Goal: Communication & Community: Answer question/provide support

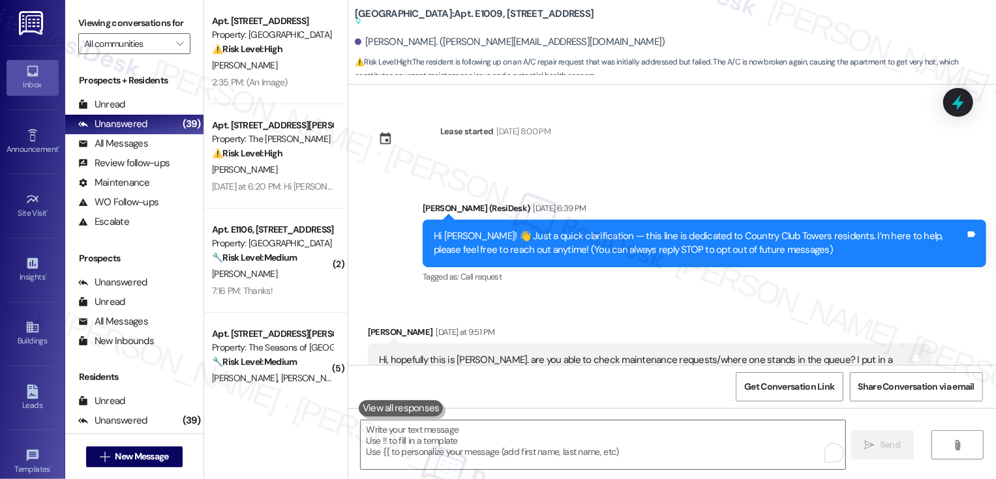
scroll to position [766, 0]
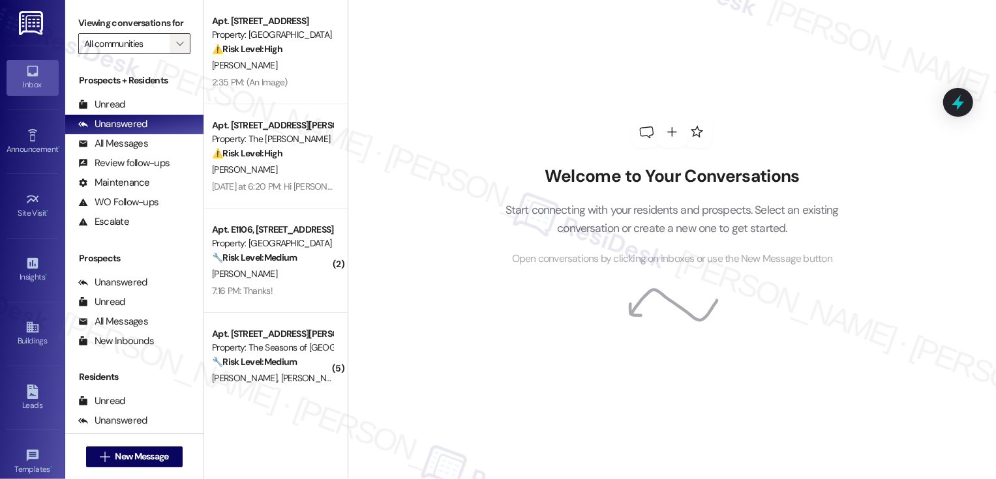
click at [176, 49] on icon "" at bounding box center [179, 43] width 7 height 10
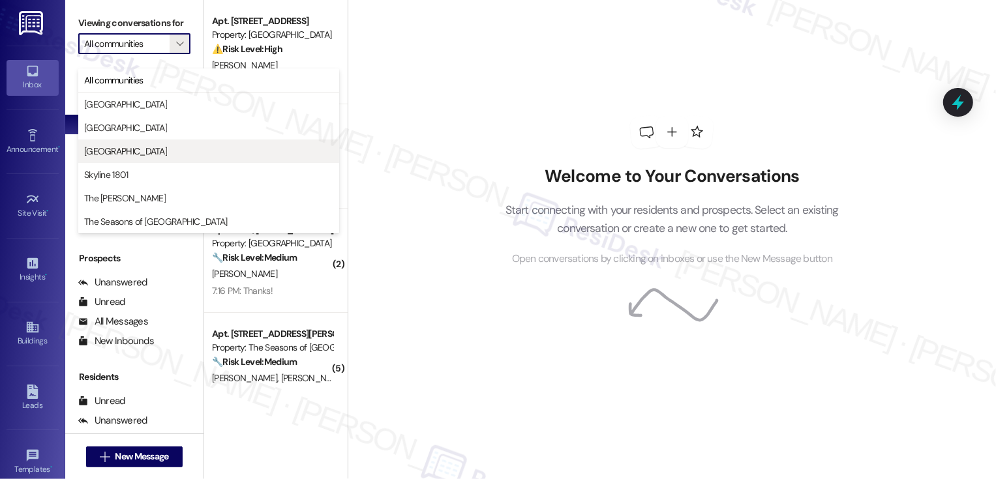
click at [153, 157] on span "[GEOGRAPHIC_DATA]" at bounding box center [125, 151] width 83 height 13
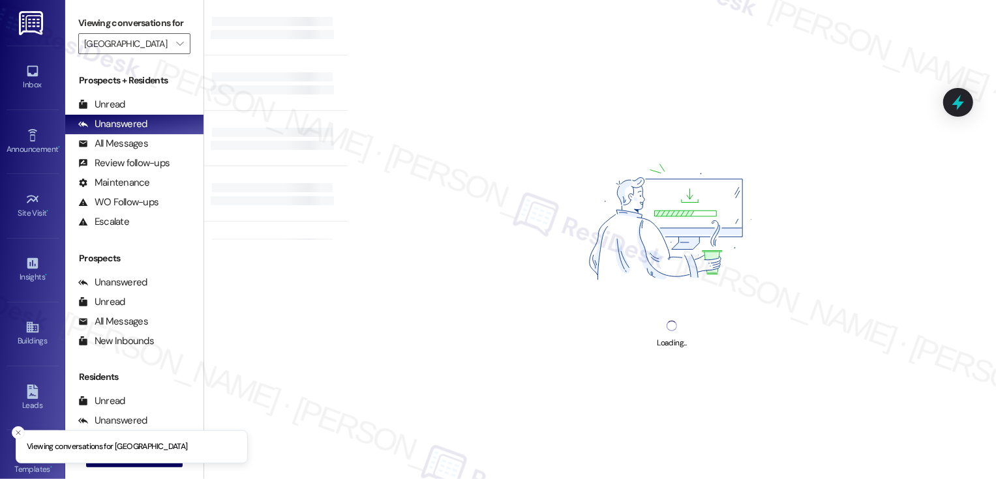
type input "[GEOGRAPHIC_DATA]"
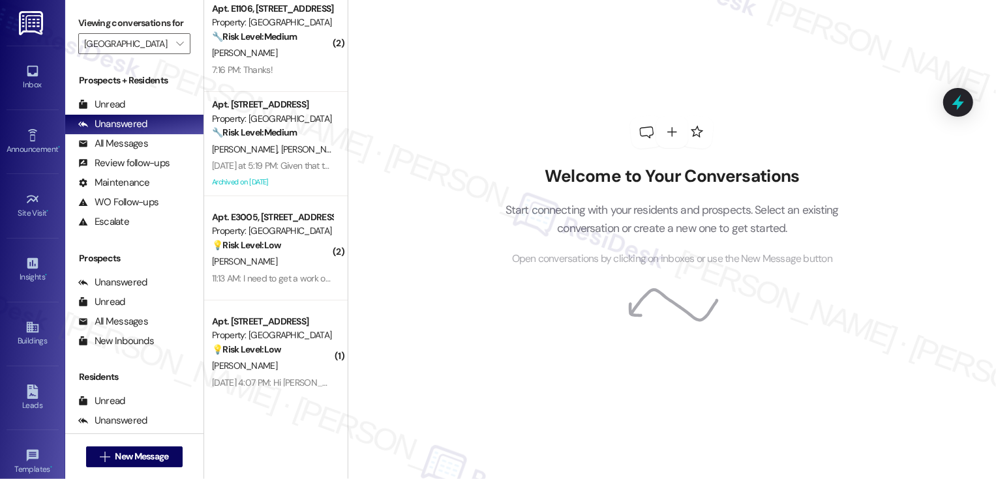
scroll to position [13, 0]
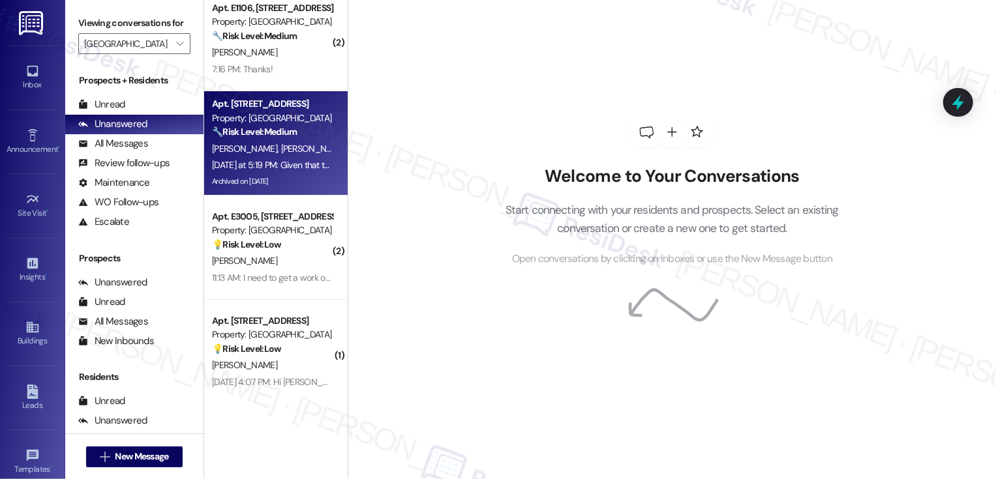
click at [294, 174] on div "Archived on [DATE]" at bounding box center [272, 182] width 123 height 16
click at [294, 171] on div "[DATE] at 5:19 PM: Given that this is an expensive luxury property it seems a s…" at bounding box center [500, 165] width 577 height 12
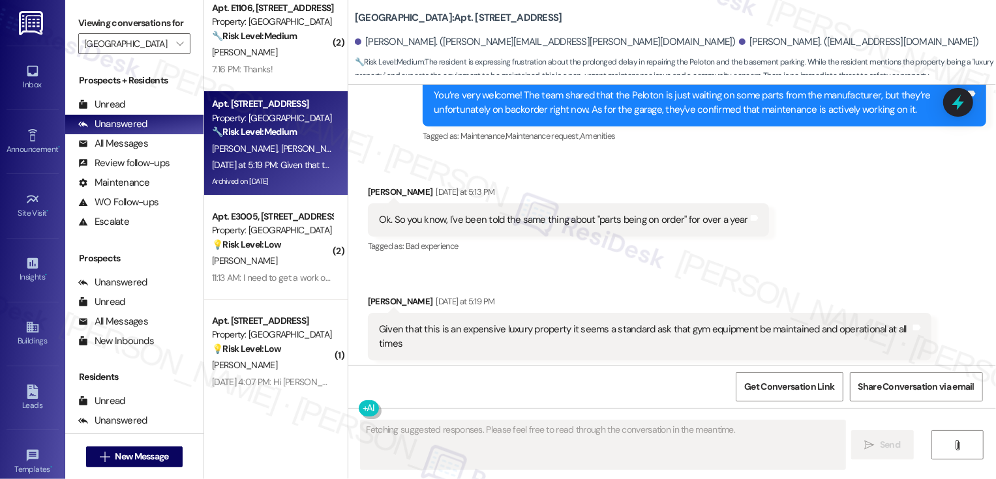
scroll to position [6230, 0]
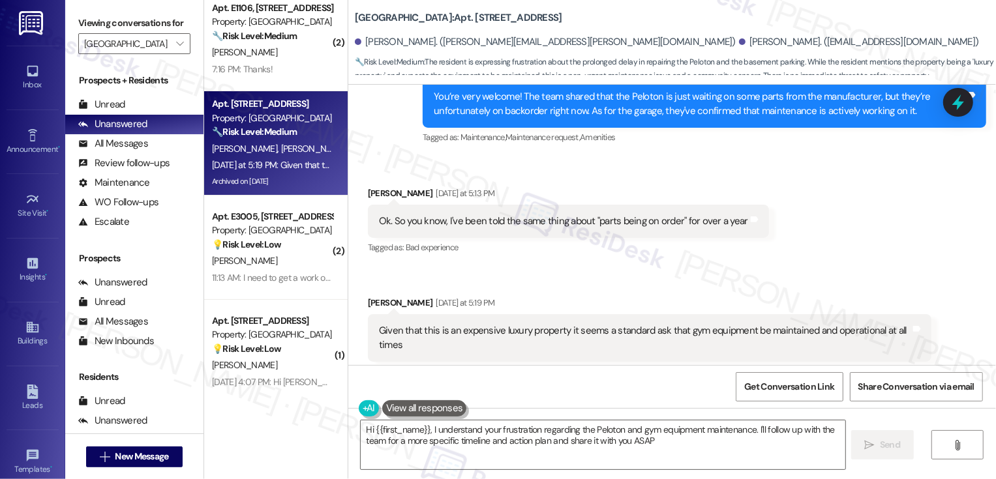
type textarea "Hi {{first_name}}, I understand your frustration regarding the Peloton and gym …"
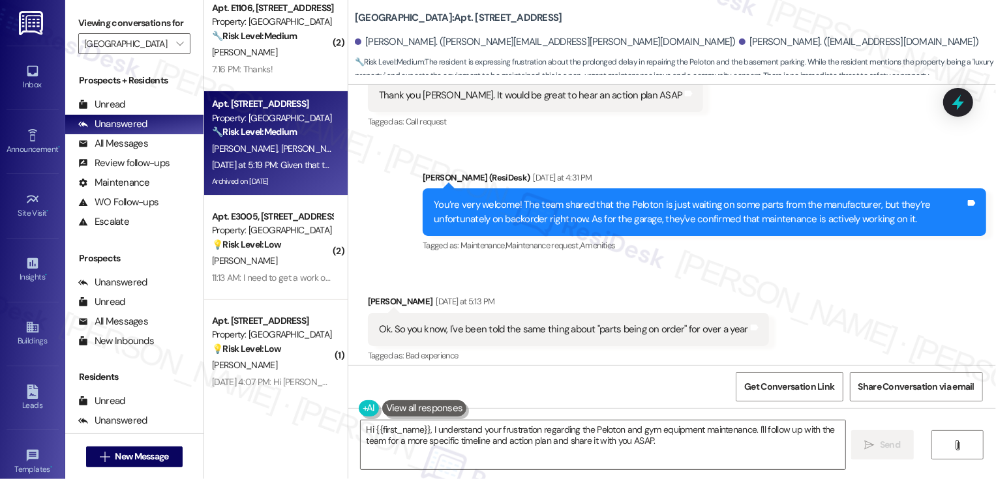
scroll to position [6076, 0]
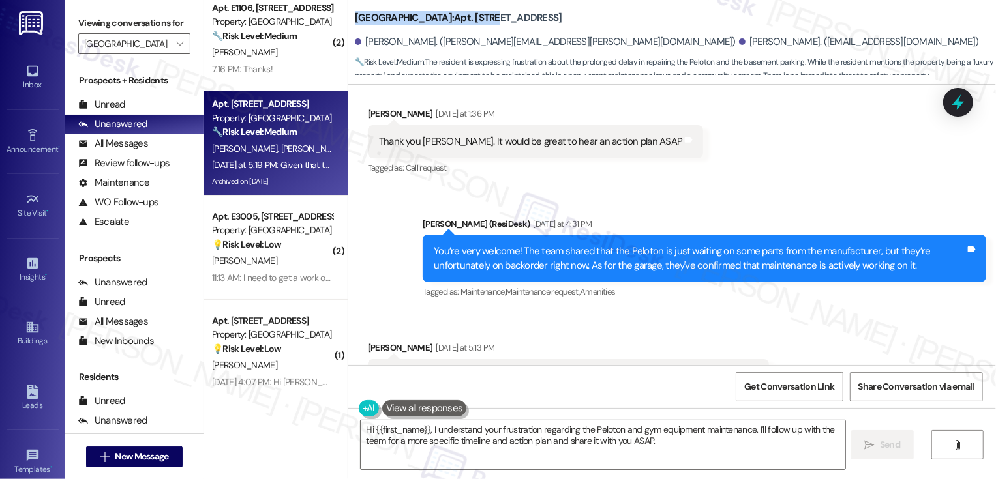
drag, startPoint x: 347, startPoint y: 22, endPoint x: 492, endPoint y: 19, distance: 144.9
click at [493, 20] on b "Country Club Towers: Apt. W3005, 1101 East Bayaud Avenue" at bounding box center [458, 18] width 207 height 14
copy b "Country Club Towers: Apt. W3005"
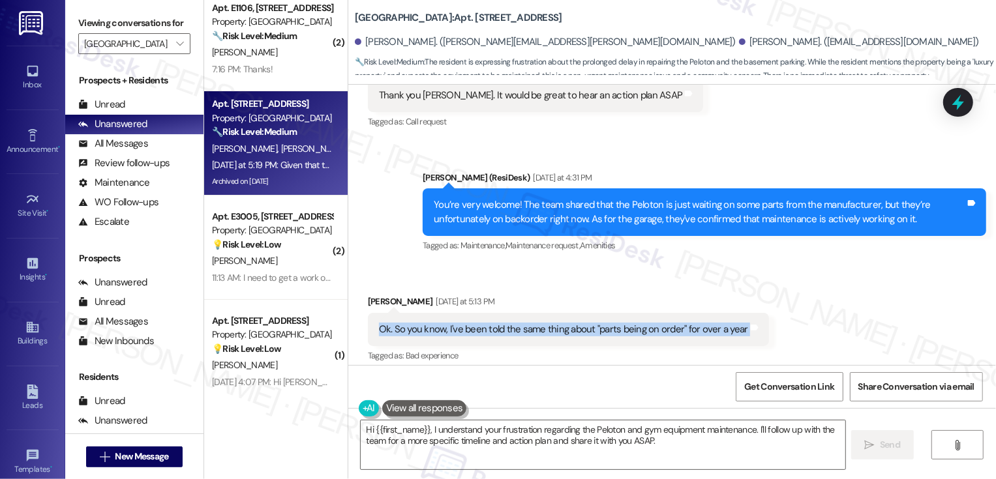
drag, startPoint x: 369, startPoint y: 296, endPoint x: 741, endPoint y: 281, distance: 372.1
click at [741, 313] on div "Ok. So you know, I've been told the same thing about "parts being on order" for…" at bounding box center [568, 329] width 401 height 33
copy div "Ok. So you know, I've been told the same thing about "parts being on order" for…"
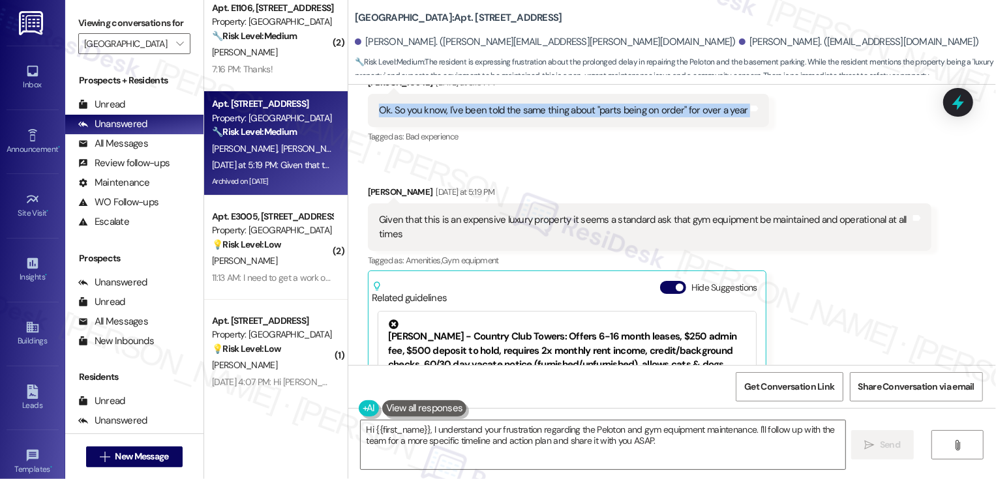
scroll to position [6346, 0]
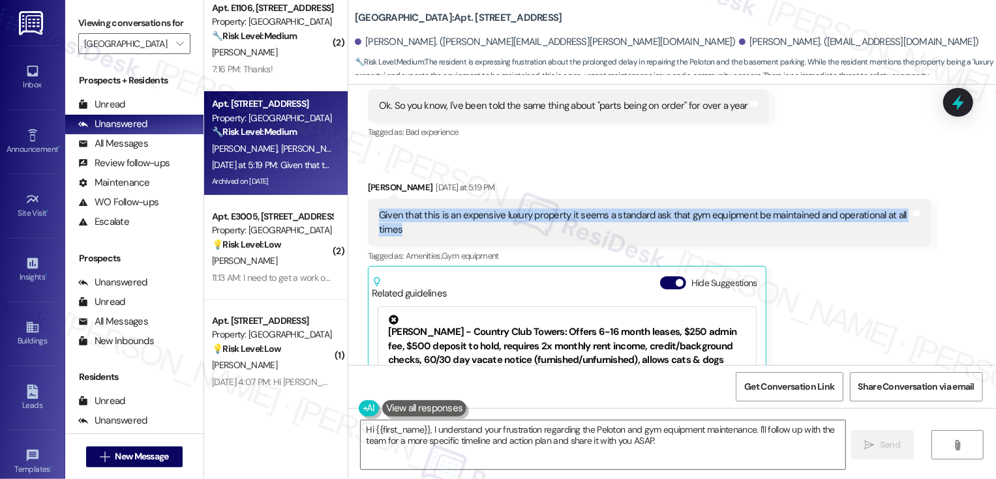
drag, startPoint x: 365, startPoint y: 177, endPoint x: 434, endPoint y: 201, distance: 72.4
click at [434, 201] on div "Given that this is an expensive luxury property it seems a standard ask that gy…" at bounding box center [650, 223] width 564 height 48
copy div "Given that this is an expensive luxury property it seems a standard ask that gy…"
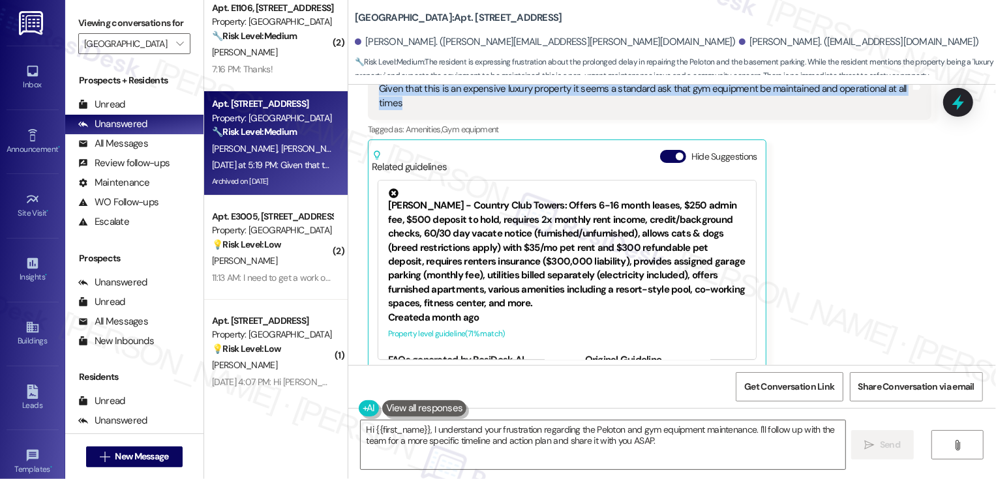
scroll to position [6573, 0]
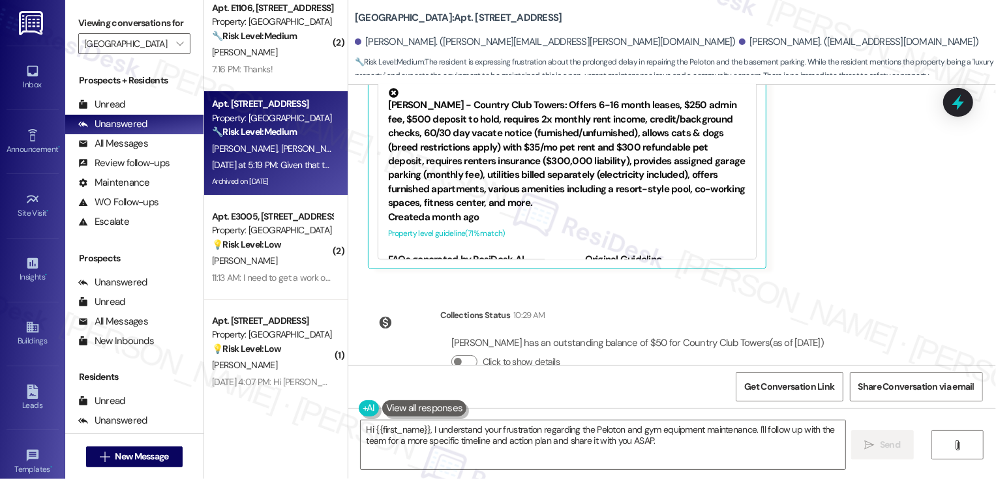
click at [866, 244] on div "Received via SMS Bridget Smith Yesterday at 5:19 PM Given that this is an expen…" at bounding box center [649, 111] width 583 height 335
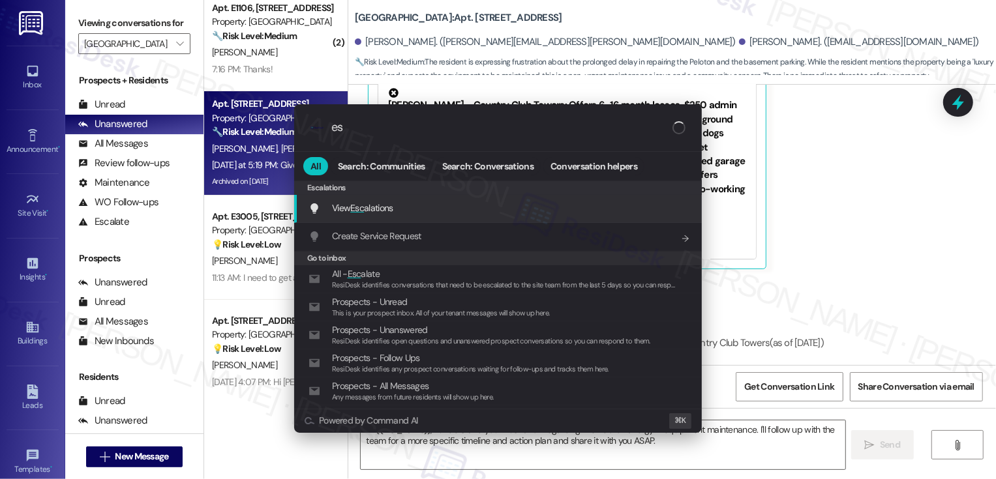
type input "e"
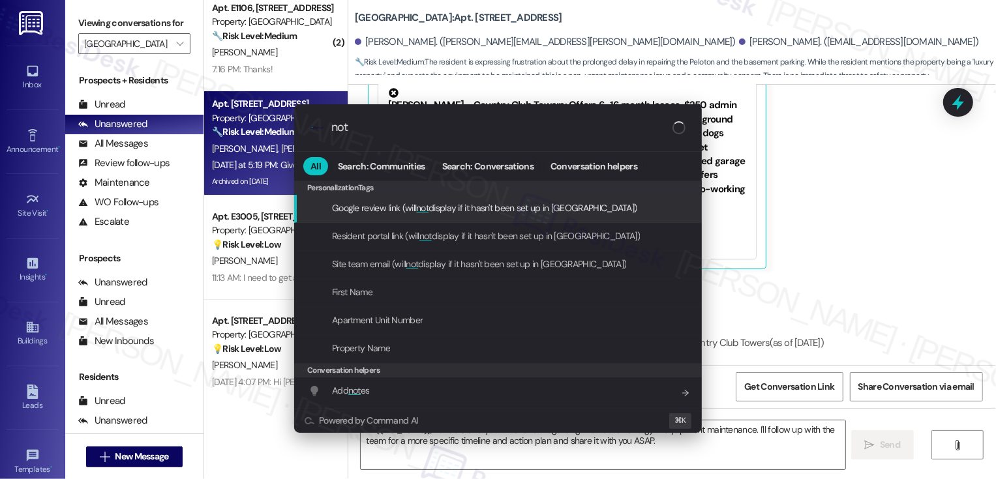
type input "note"
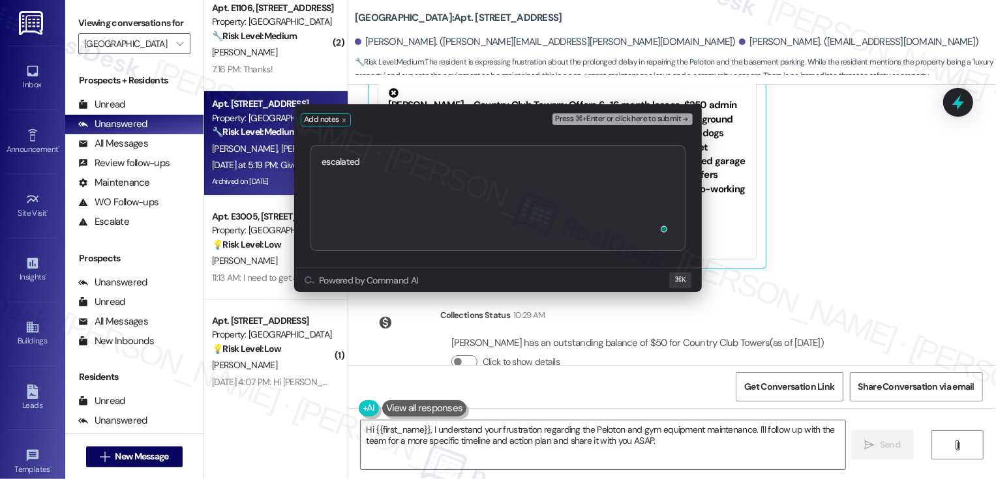
type textarea "escalated https://residesk.slack.com/archives/C094PQXJKKP/p1755045585227819?thr…"
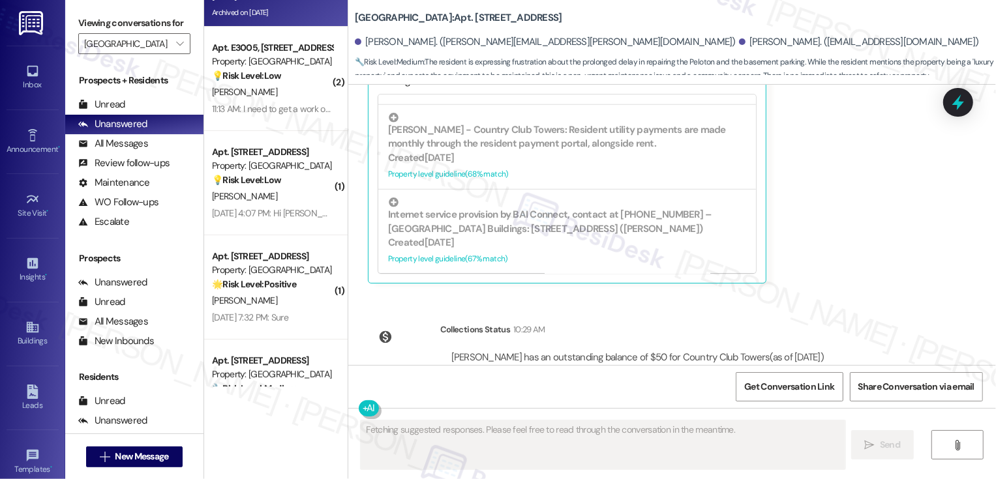
scroll to position [191, 0]
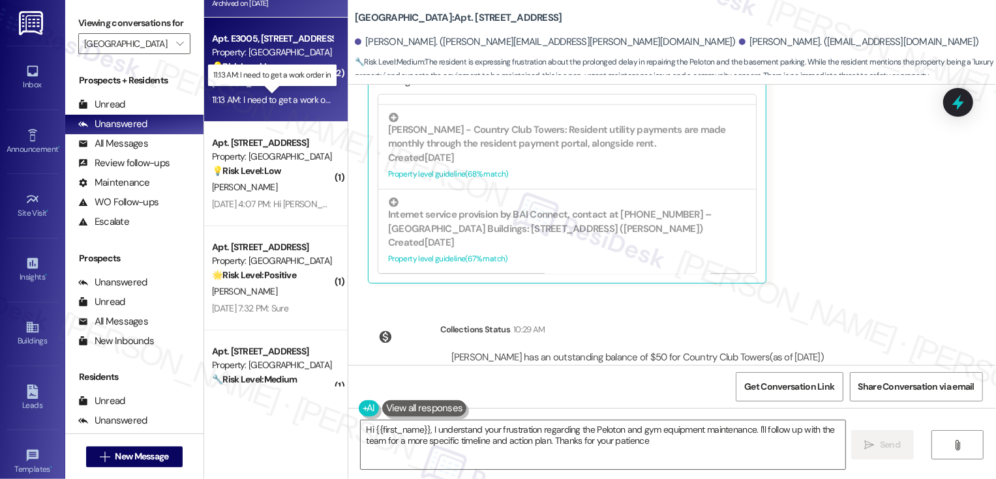
type textarea "Hi {{first_name}}, I understand your frustration regarding the Peloton and gym …"
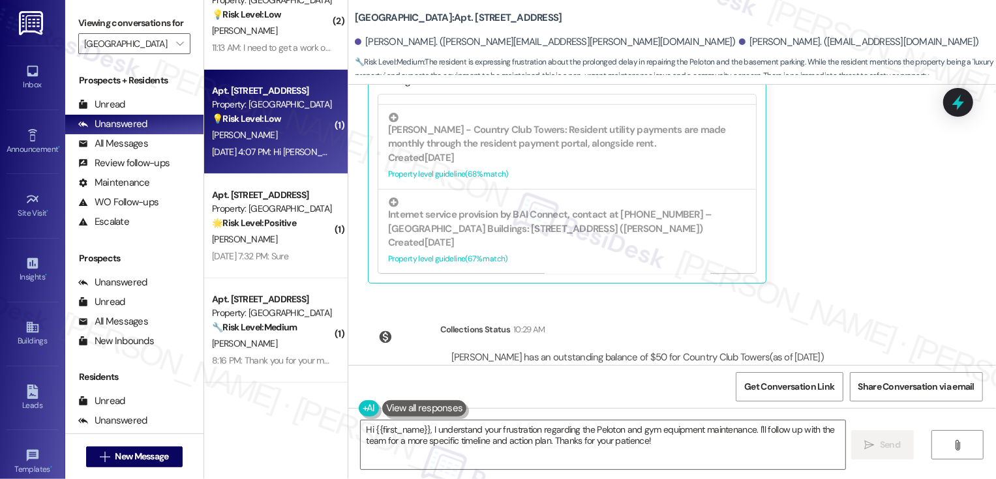
click at [287, 147] on div "Aug 08, 2025 at 4:07 PM: Hi Sarah, this is Katherine Aertker from w1604. I have…" at bounding box center [593, 152] width 763 height 12
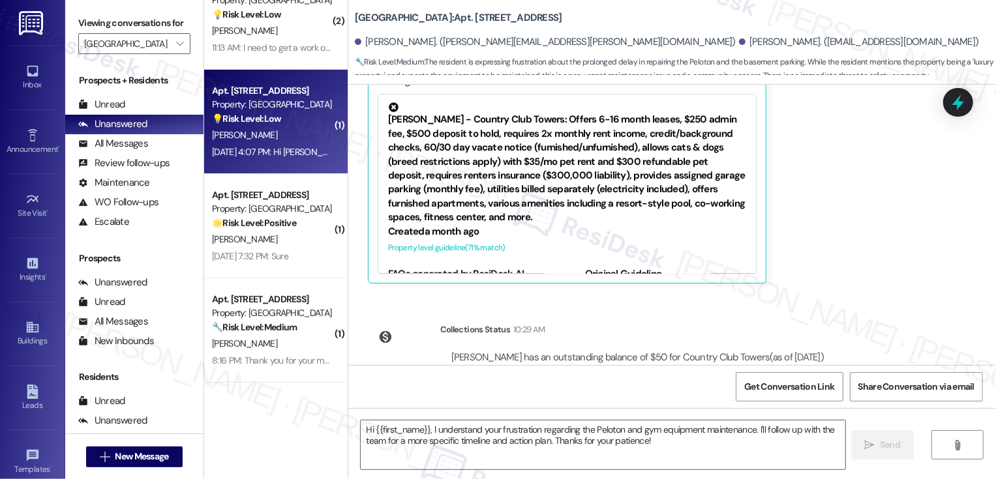
type textarea "Fetching suggested responses. Please feel free to read through the conversation…"
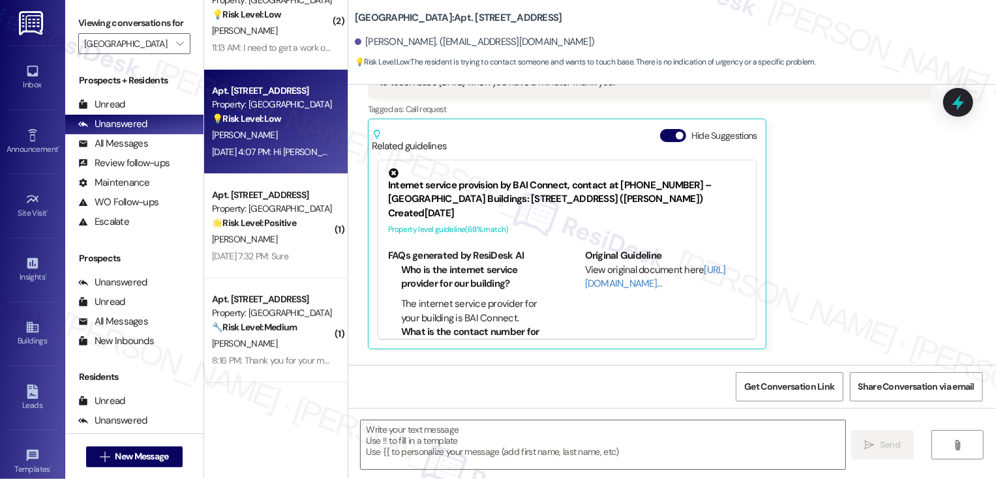
scroll to position [0, 0]
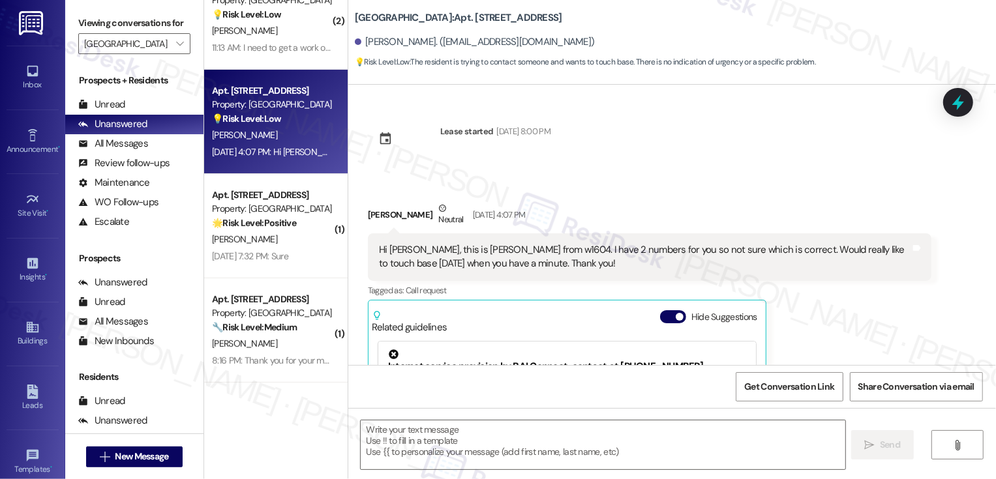
click at [376, 218] on div "Katherine Aertker Neutral Aug 08, 2025 at 4:07 PM" at bounding box center [650, 218] width 564 height 32
copy div "Katherine"
click at [403, 443] on textarea at bounding box center [603, 445] width 485 height 49
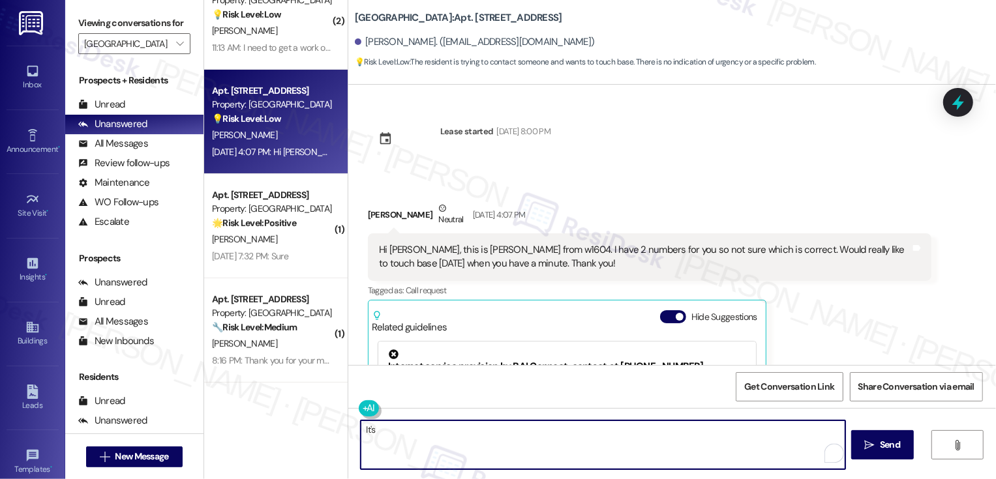
type textarea "It's"
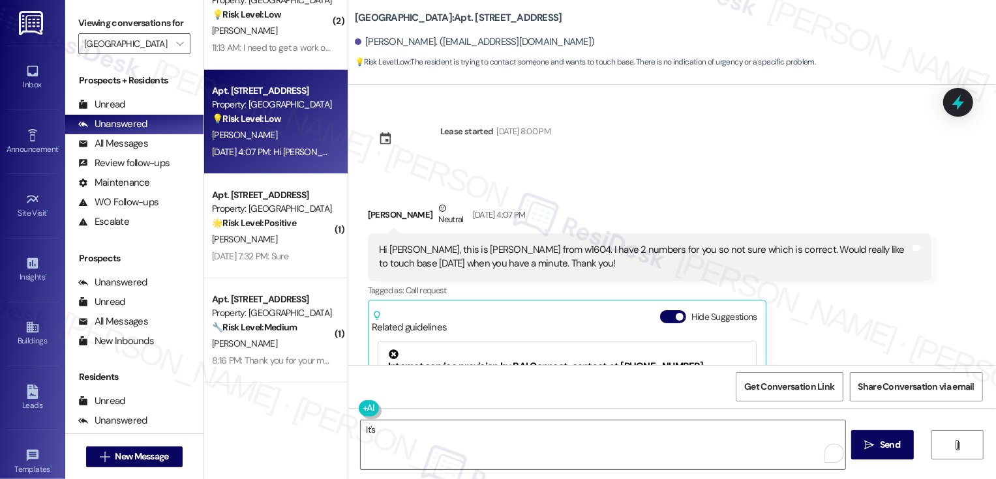
drag, startPoint x: 360, startPoint y: 216, endPoint x: 425, endPoint y: 217, distance: 65.3
click at [425, 219] on div "Katherine Aertker Neutral Aug 08, 2025 at 4:07 PM" at bounding box center [650, 218] width 564 height 32
copy div "Katherine Aertker"
click at [136, 457] on span "New Message" at bounding box center [141, 457] width 53 height 14
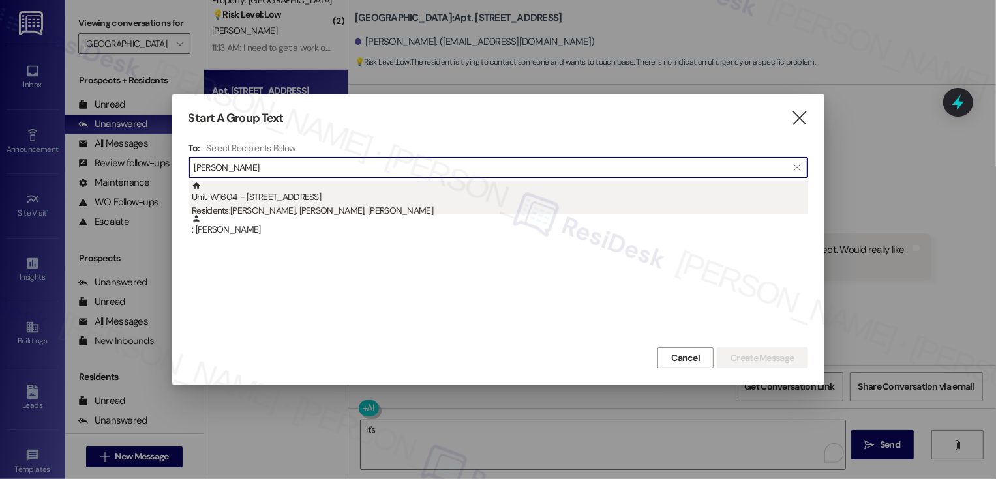
type input "Katherine Aertker"
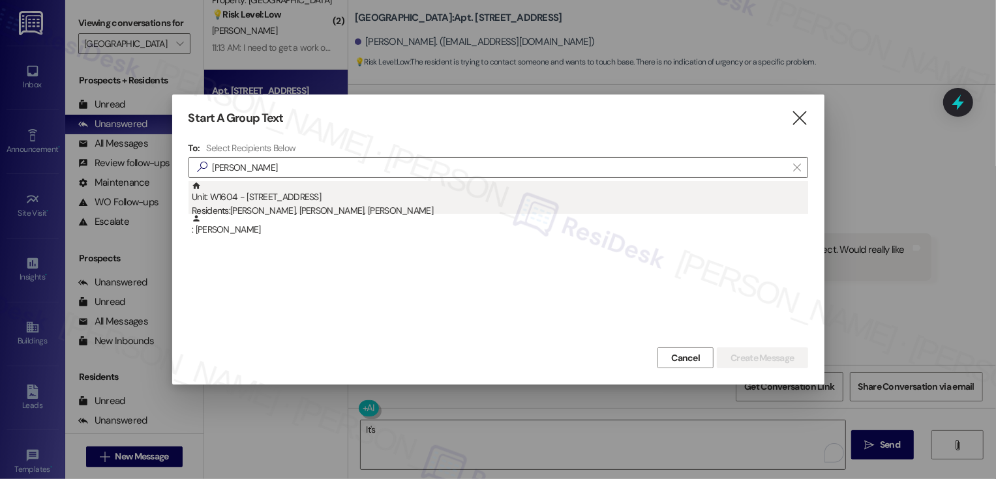
click at [305, 209] on div "Residents: Andrew Aertker, Katherine Aertker, Richard Aertker" at bounding box center [500, 211] width 616 height 14
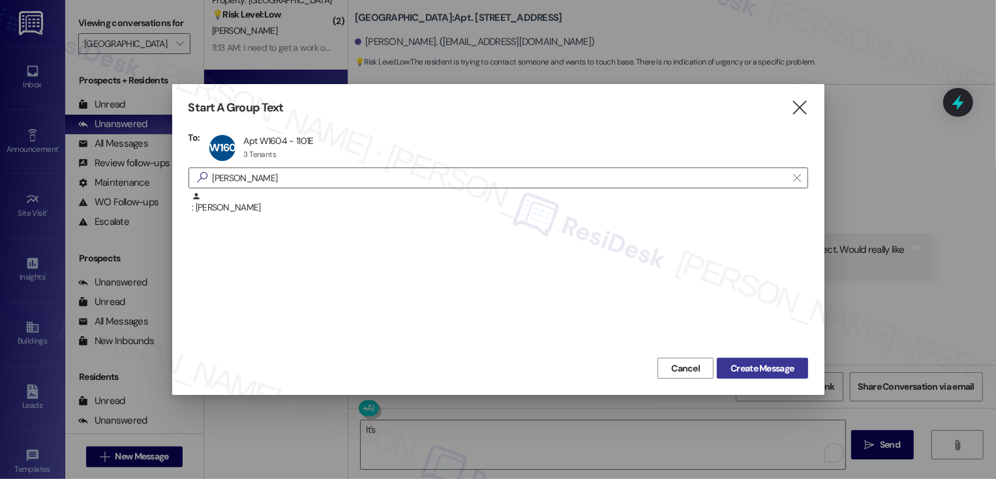
click at [758, 362] on span "Create Message" at bounding box center [762, 369] width 63 height 14
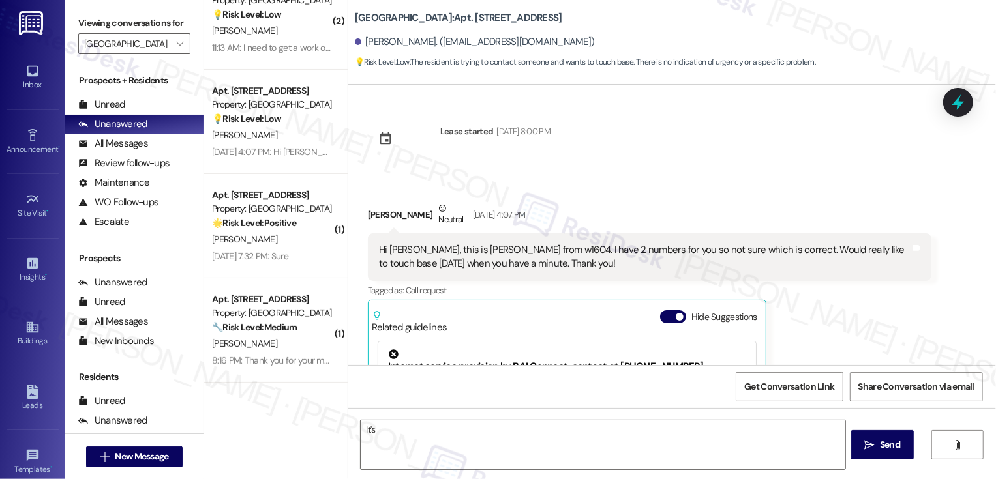
type textarea "Fetching suggested responses. Please feel free to read through the conversation…"
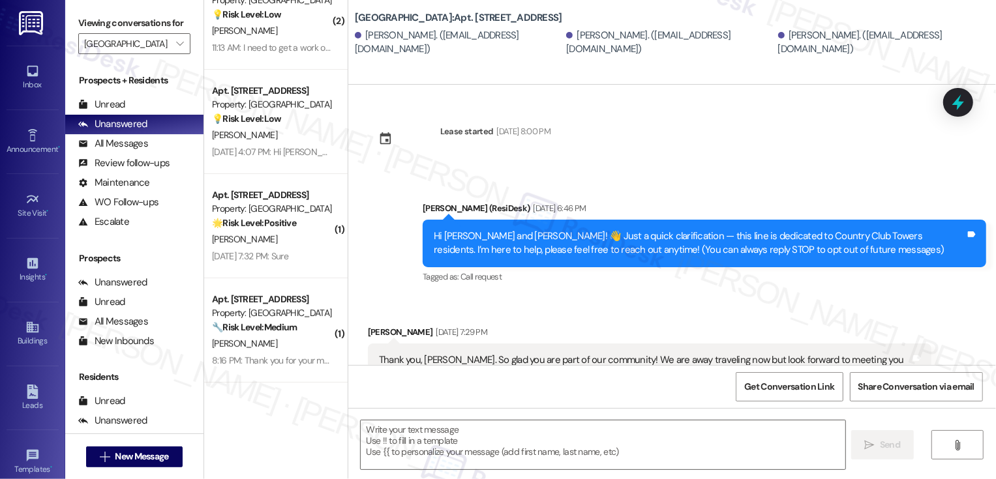
scroll to position [55, 0]
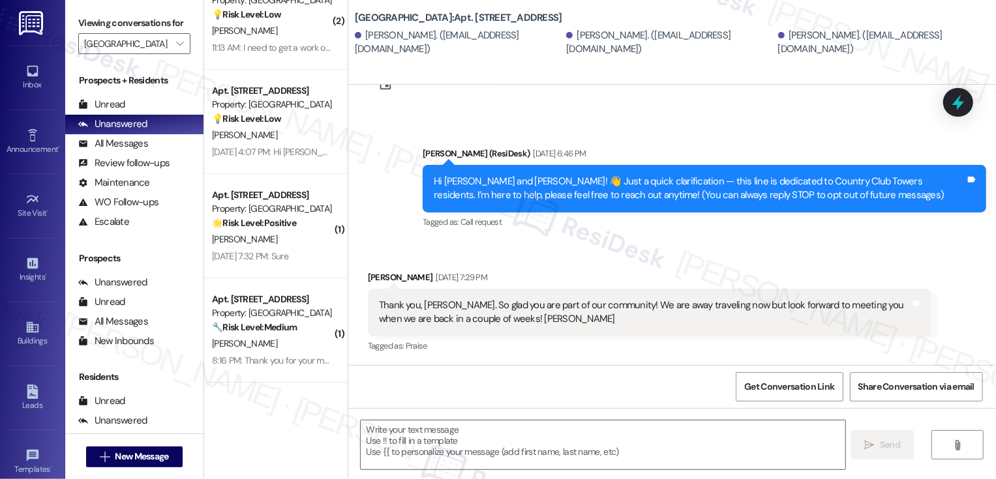
type textarea "Fetching suggested responses. Please feel free to read through the conversation…"
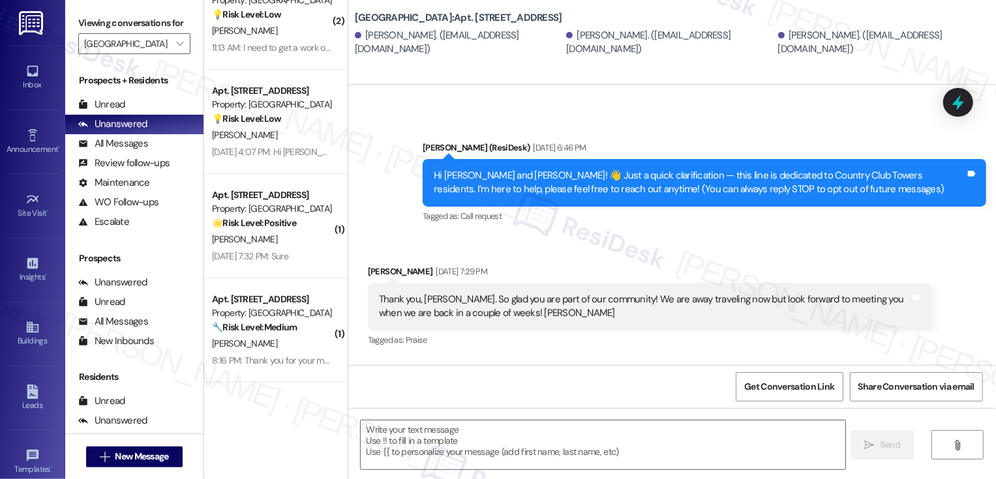
scroll to position [0, 0]
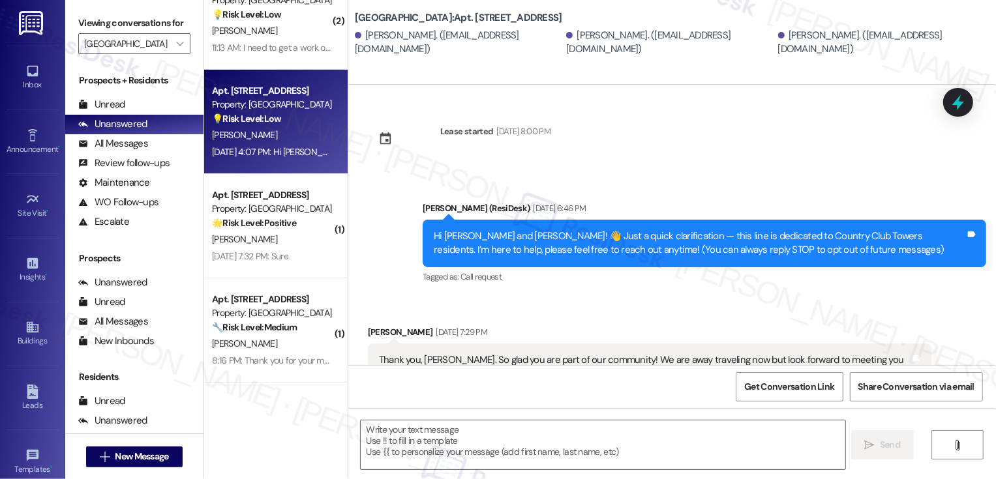
click at [278, 143] on div "K. Aertker" at bounding box center [272, 135] width 123 height 16
type textarea "Fetching suggested responses. Please feel free to read through the conversation…"
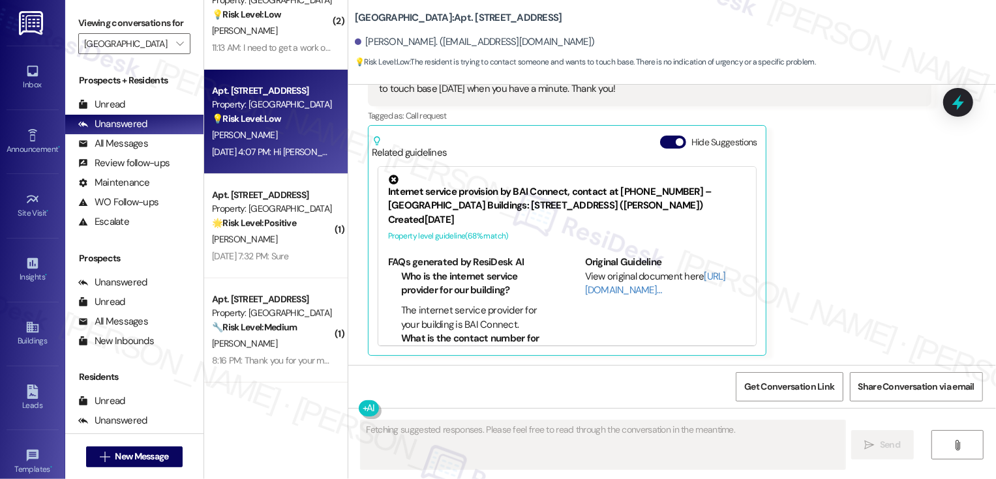
scroll to position [28, 0]
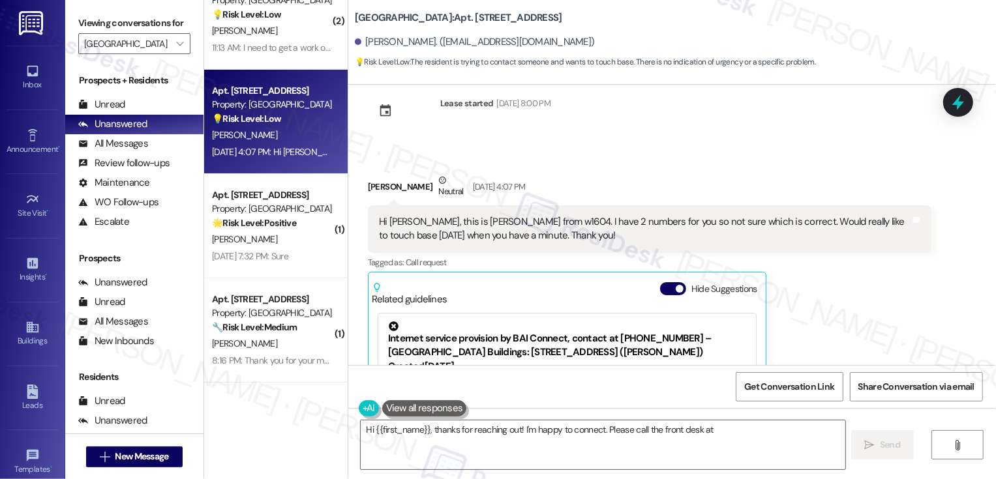
click at [378, 188] on div "Katherine Aertker Neutral Aug 08, 2025 at 4:07 PM" at bounding box center [650, 190] width 564 height 32
copy div "Katherine"
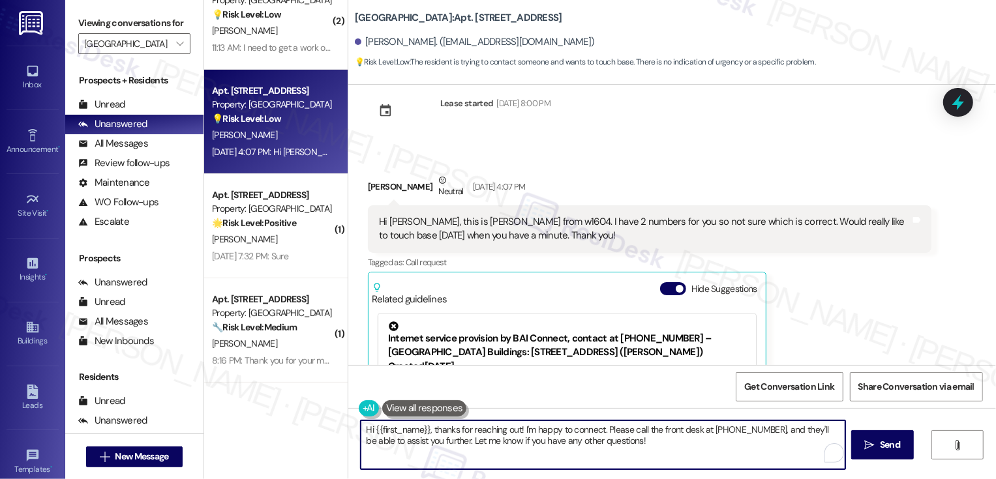
drag, startPoint x: 532, startPoint y: 431, endPoint x: 647, endPoint y: 453, distance: 117.5
click at [647, 453] on textarea "Hi {{first_name}}, thanks for reaching out! I'm happy to connect. Please call t…" at bounding box center [603, 445] width 485 height 49
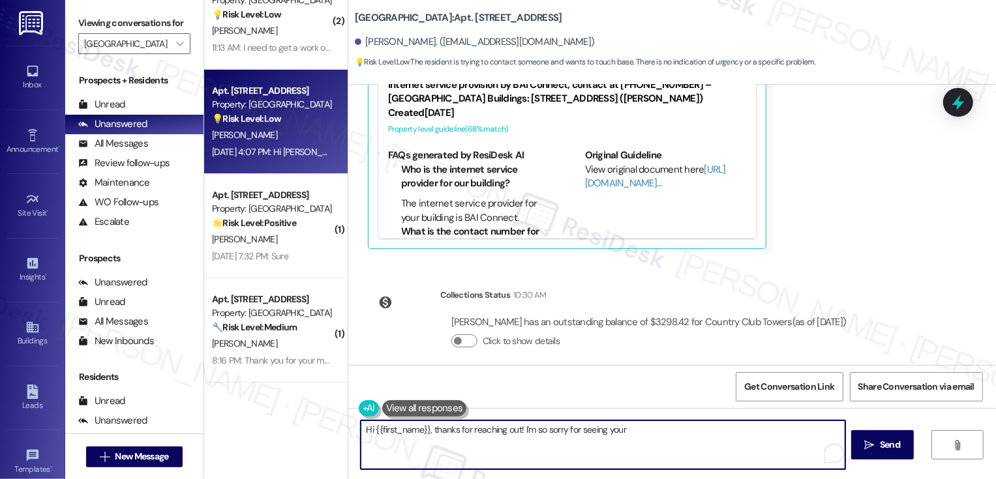
scroll to position [286, 0]
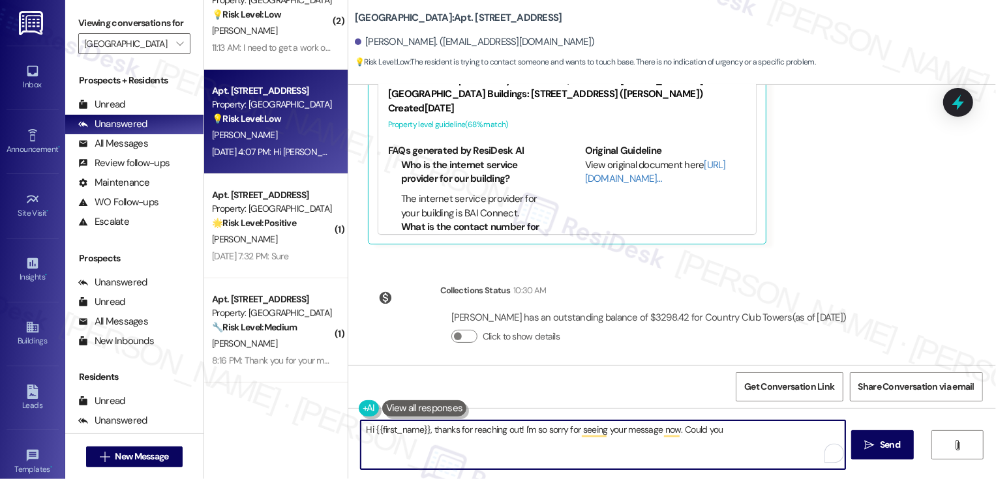
click at [572, 431] on textarea "Hi {{first_name}}, thanks for reaching out! I'm so sorry for seeing your messag…" at bounding box center [603, 445] width 485 height 49
click at [752, 438] on textarea "Hi {{first_name}}, thanks for reaching out! I'm so sorry for only seeing your m…" at bounding box center [603, 445] width 485 height 49
type textarea "Hi {{first_name}}, thanks for reaching out! I'm so sorry for only seeing your m…"
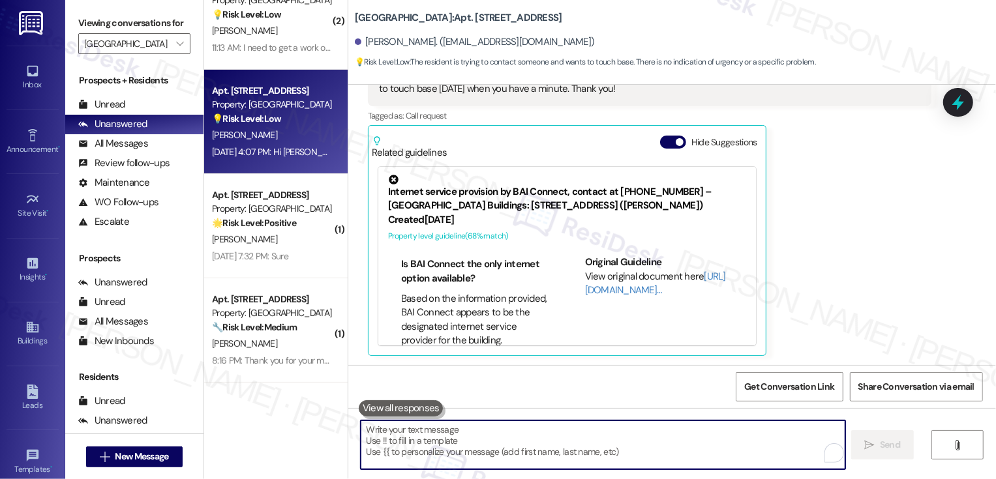
scroll to position [204, 0]
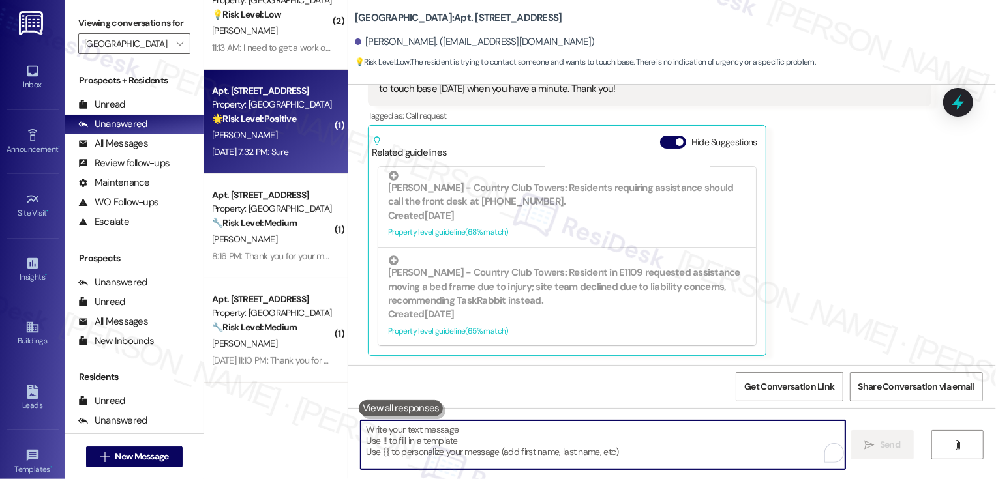
click at [230, 136] on div "D. Lee" at bounding box center [272, 135] width 123 height 16
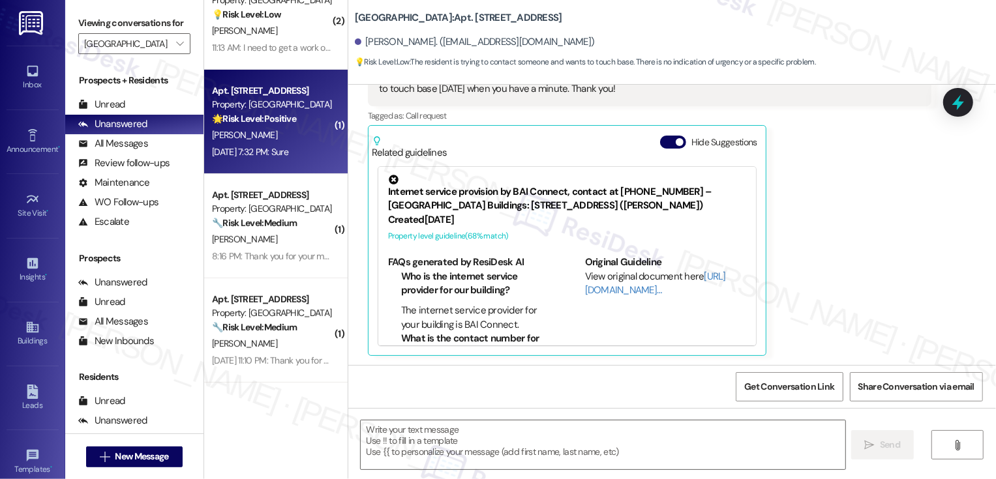
type textarea "Fetching suggested responses. Please feel free to read through the conversation…"
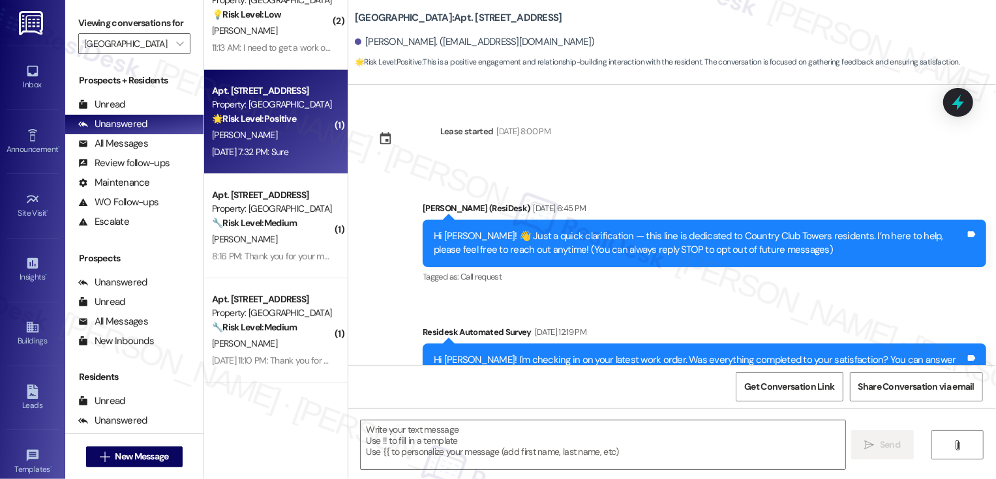
click at [230, 136] on div "D. Lee" at bounding box center [272, 135] width 123 height 16
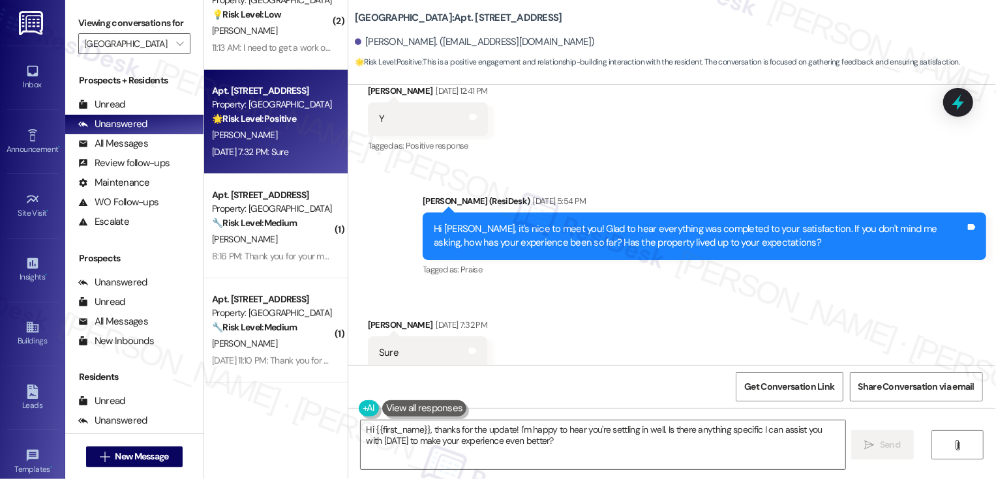
scroll to position [486, 0]
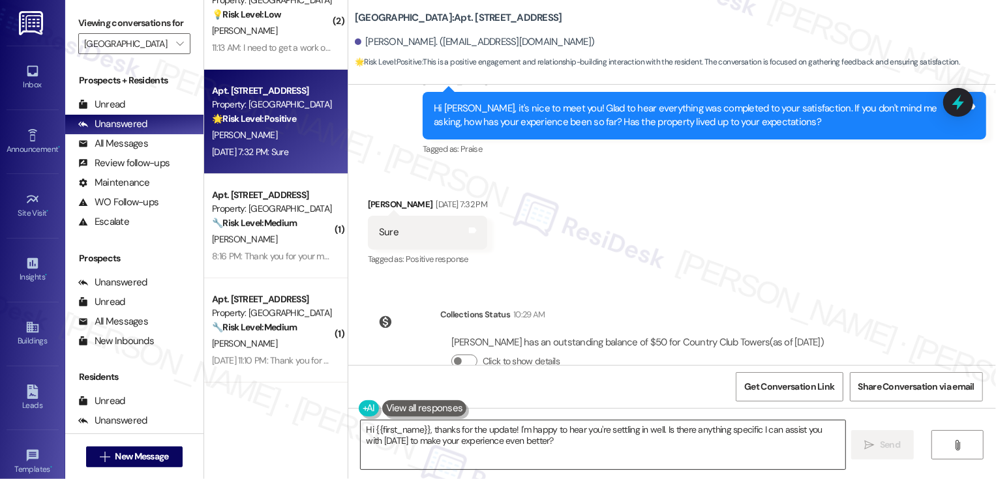
click at [436, 445] on textarea "Hi {{first_name}}, thanks for the update! I'm happy to hear you're settling in …" at bounding box center [603, 445] width 485 height 49
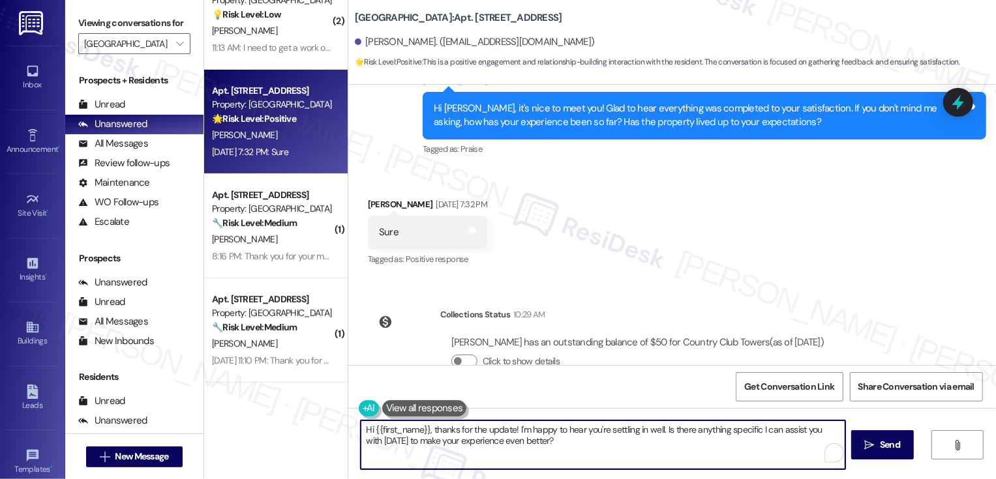
click at [537, 443] on textarea "Hi {{first_name}}, thanks for the update! I'm happy to hear you're settling in …" at bounding box center [603, 445] width 485 height 49
click at [656, 444] on textarea "Hi {{first_name}}, thanks for the update! I'm happy to hear you're settling in …" at bounding box center [603, 445] width 485 height 49
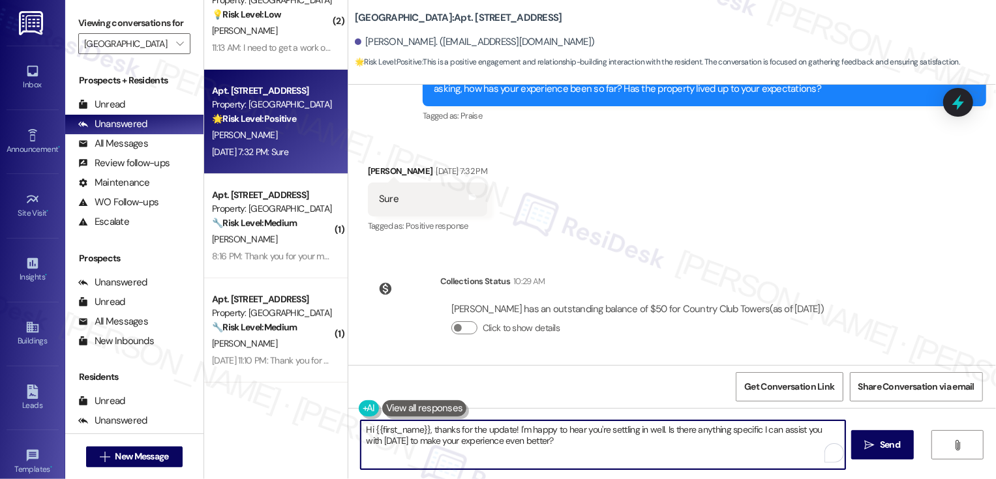
click at [366, 447] on textarea "Hi {{first_name}}, thanks for the update! I'm happy to hear you're settling in …" at bounding box center [603, 445] width 485 height 49
click at [544, 439] on textarea "Hi {{first_name}}, thanks for the update! I'm happy to hear you're settling in …" at bounding box center [603, 445] width 485 height 49
type textarea "Hi {{first_name}}, thanks for the update! I'm happy to hear you're settling in …"
click at [866, 443] on icon "" at bounding box center [870, 445] width 10 height 10
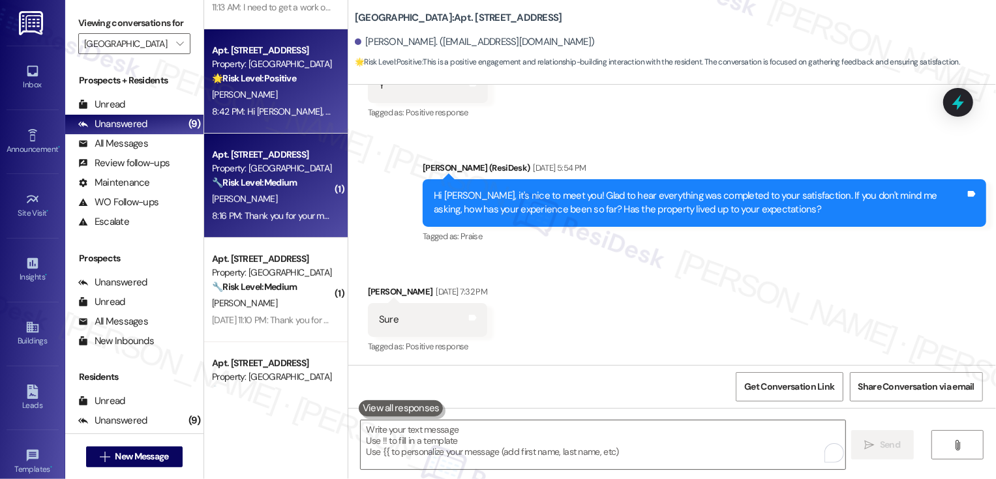
scroll to position [326, 0]
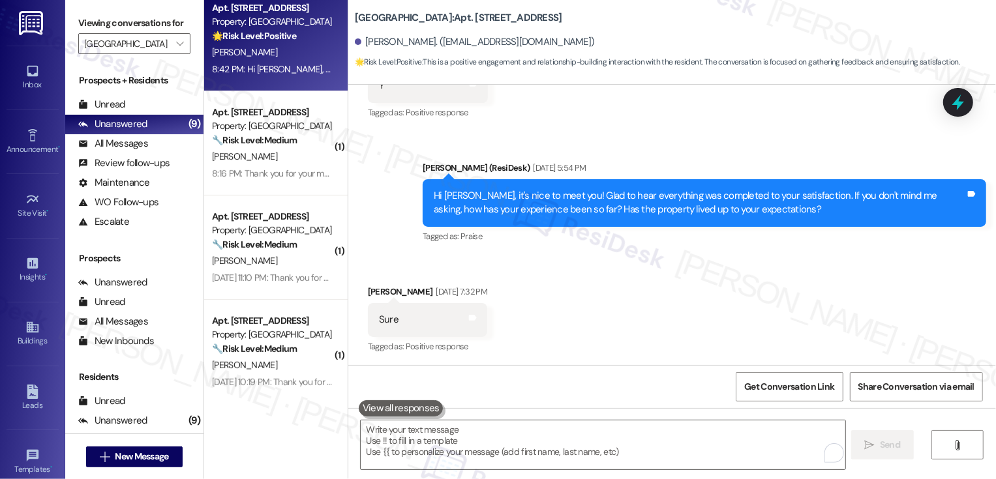
click at [290, 270] on div "Aug 07, 2025 at 11:10 PM: Thank you for your message. Our offices are currently…" at bounding box center [272, 278] width 123 height 16
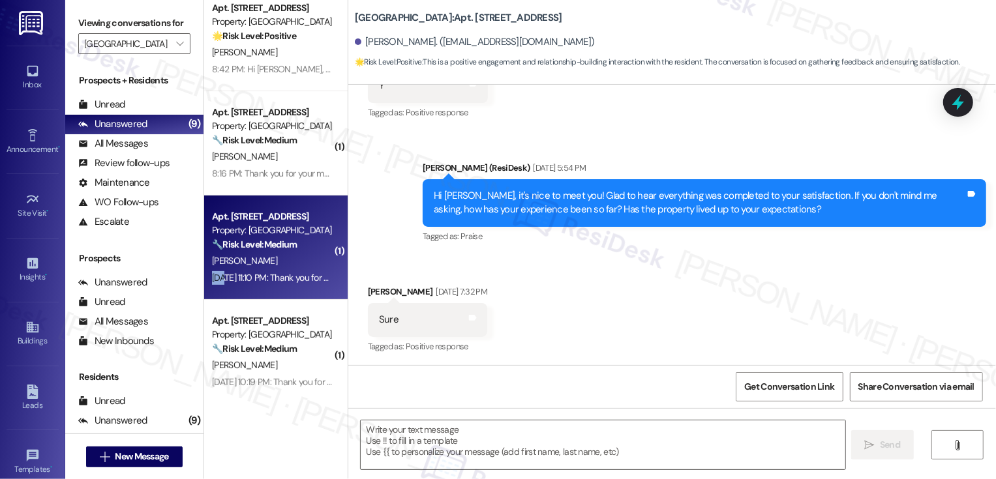
click at [290, 270] on div "Aug 07, 2025 at 11:10 PM: Thank you for your message. Our offices are currently…" at bounding box center [272, 278] width 123 height 16
type textarea "Fetching suggested responses. Please feel free to read through the conversation…"
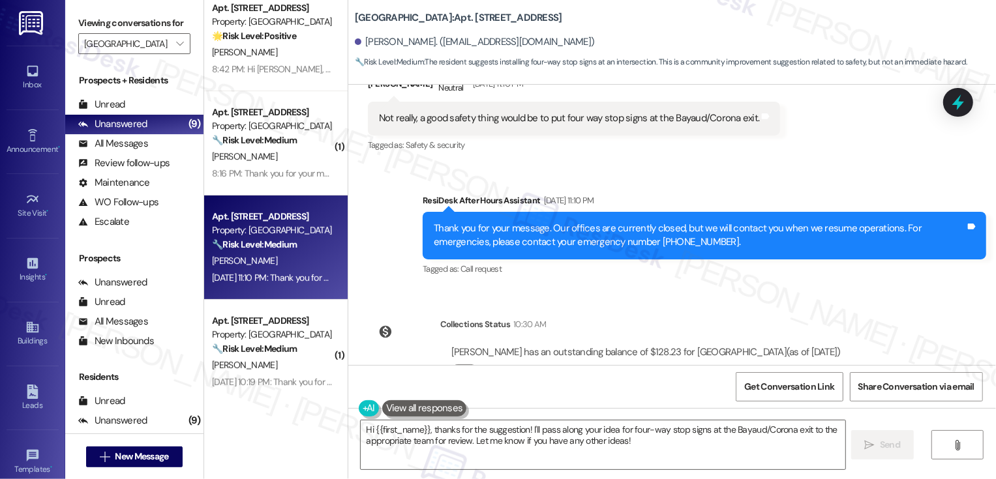
scroll to position [643, 0]
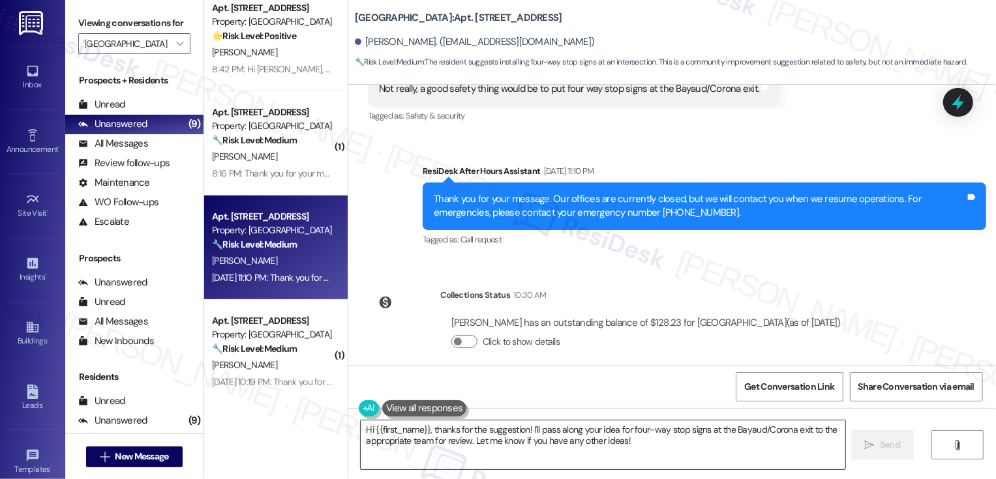
click at [543, 433] on textarea "Hi {{first_name}}, thanks for the suggestion! I'll pass along your idea for fou…" at bounding box center [603, 445] width 485 height 49
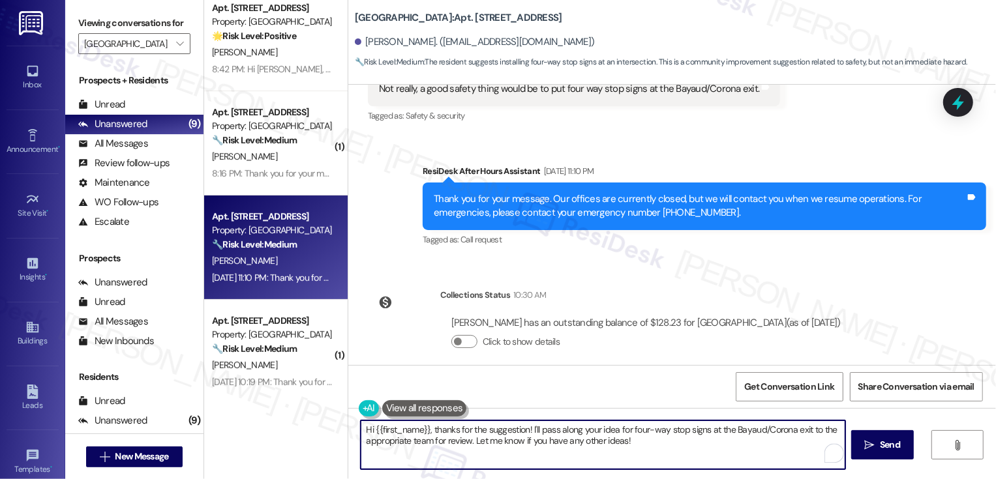
click at [364, 444] on textarea "Hi {{first_name}}, thanks for the suggestion! I'll pass along your idea for fou…" at bounding box center [603, 445] width 485 height 49
drag, startPoint x: 379, startPoint y: 442, endPoint x: 416, endPoint y: 443, distance: 36.6
click at [416, 443] on textarea "Hi {{first_name}}, thanks for the suggestion! I'll pass along your idea for fou…" at bounding box center [603, 445] width 485 height 49
drag, startPoint x: 378, startPoint y: 442, endPoint x: 423, endPoint y: 445, distance: 45.1
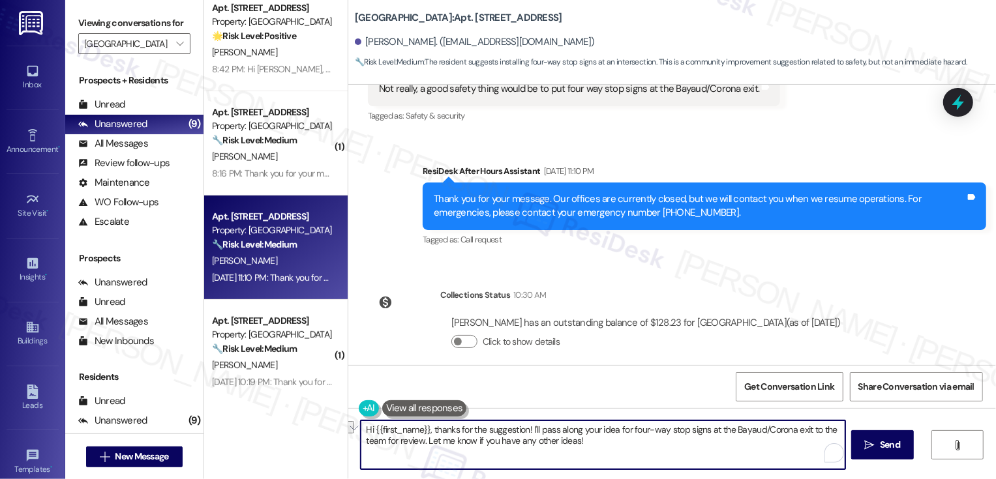
click at [423, 445] on textarea "Hi {{first_name}}, thanks for the suggestion! I'll pass along your idea for fou…" at bounding box center [603, 445] width 485 height 49
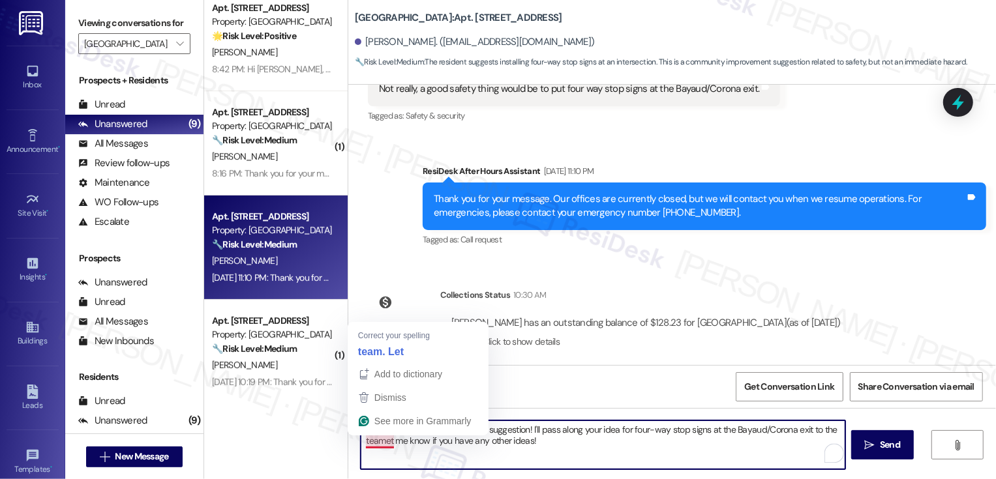
drag, startPoint x: 378, startPoint y: 442, endPoint x: 534, endPoint y: 450, distance: 156.8
click at [534, 450] on textarea "Hi {{first_name}}, thanks for the suggestion! I'll pass along your idea for fou…" at bounding box center [603, 445] width 485 height 49
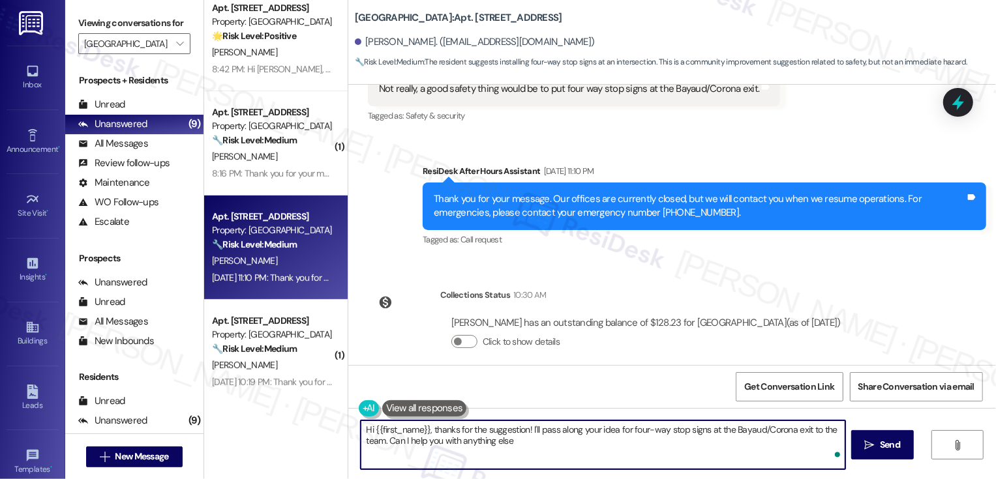
type textarea "Hi {{first_name}}, thanks for the suggestion! I'll pass along your idea for fou…"
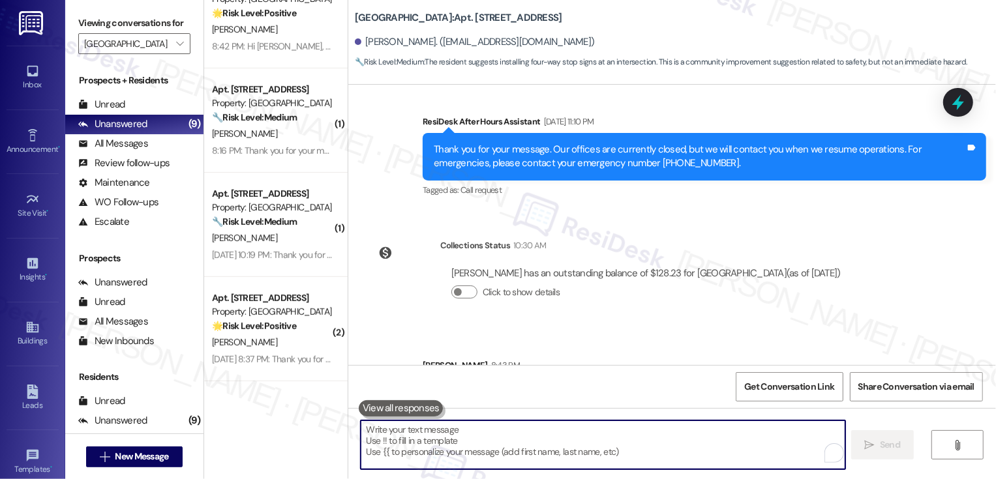
scroll to position [748, 0]
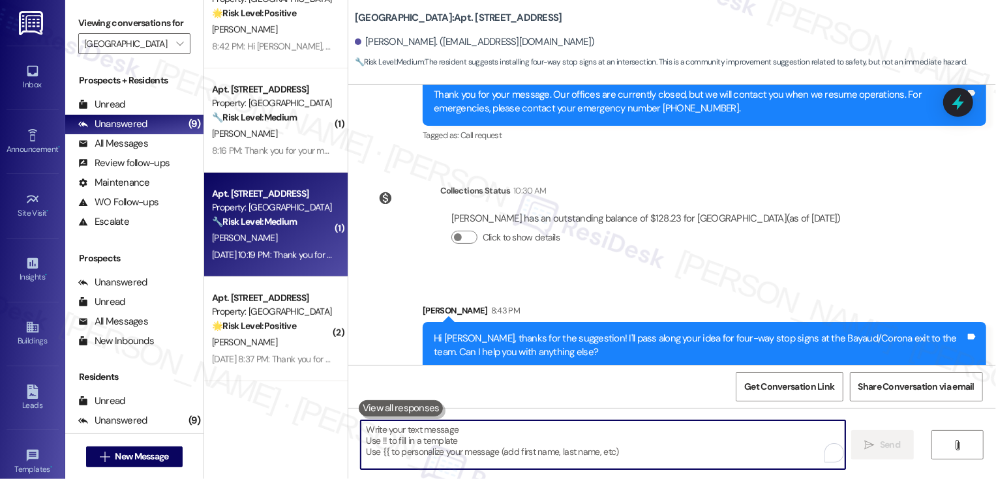
click at [294, 235] on div "[PERSON_NAME]" at bounding box center [272, 238] width 123 height 16
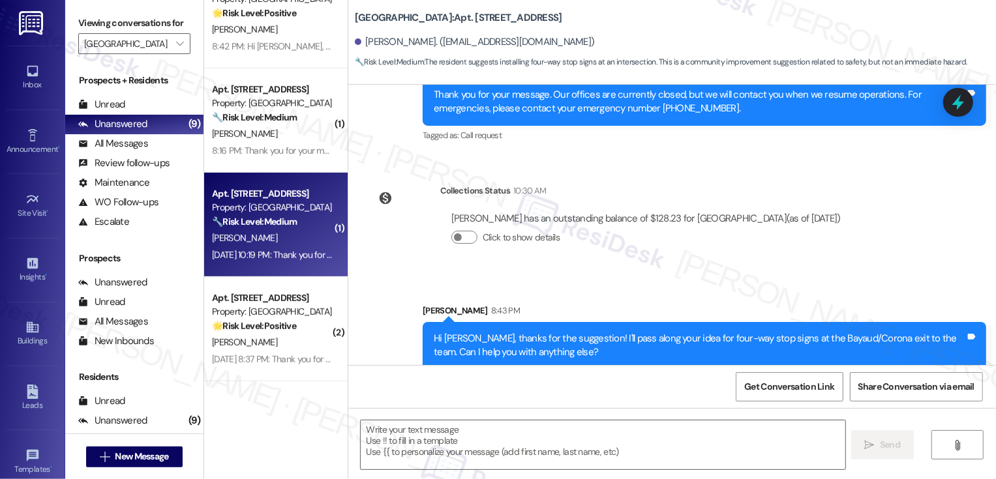
click at [294, 235] on div "[PERSON_NAME]" at bounding box center [272, 238] width 123 height 16
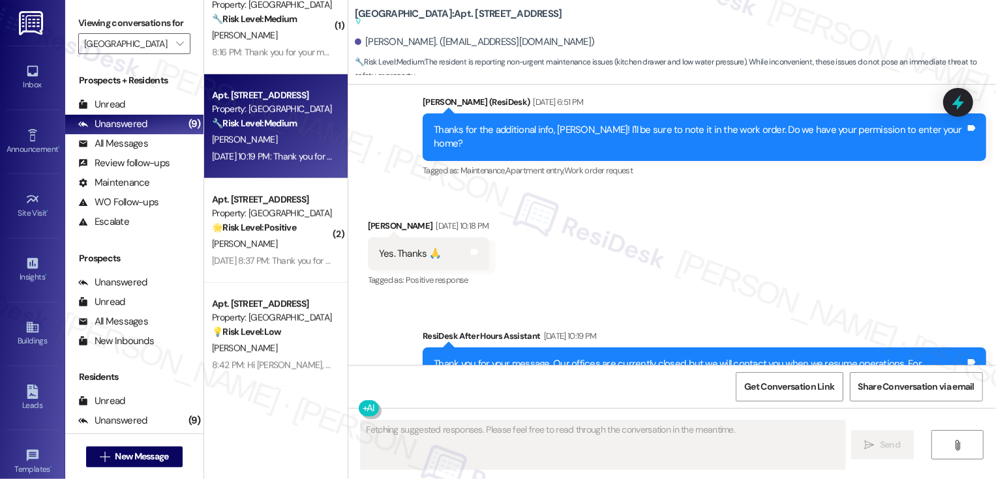
scroll to position [3321, 0]
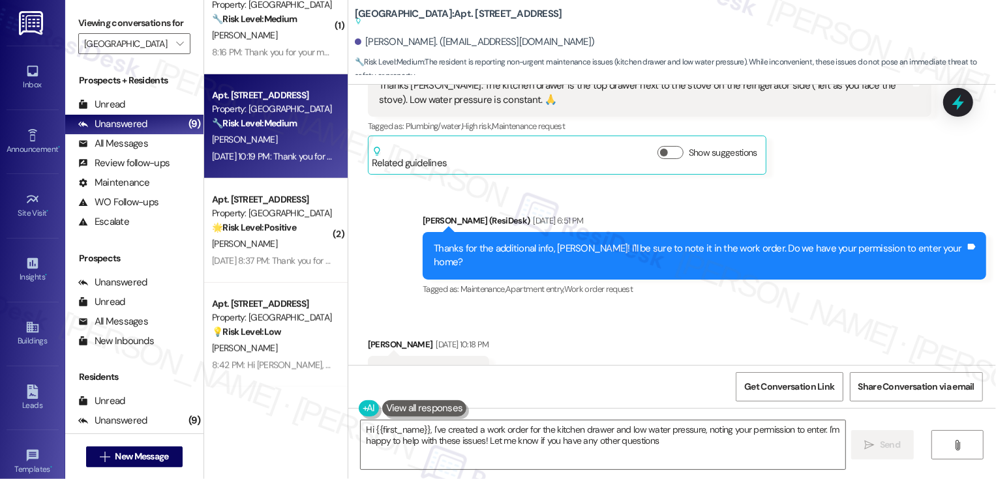
type textarea "Hi {{first_name}}, I've created a work order for the kitchen drawer and low wat…"
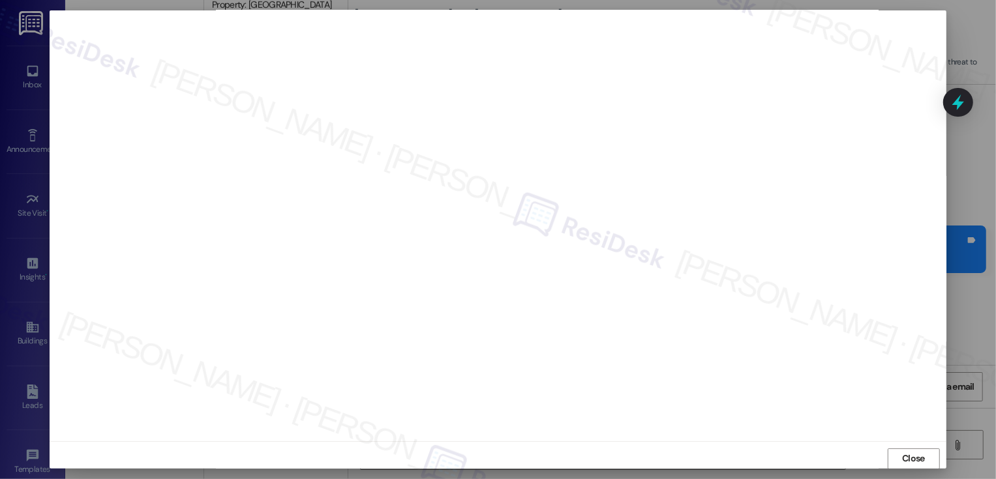
scroll to position [7, 0]
click at [904, 457] on span "Close" at bounding box center [913, 453] width 23 height 14
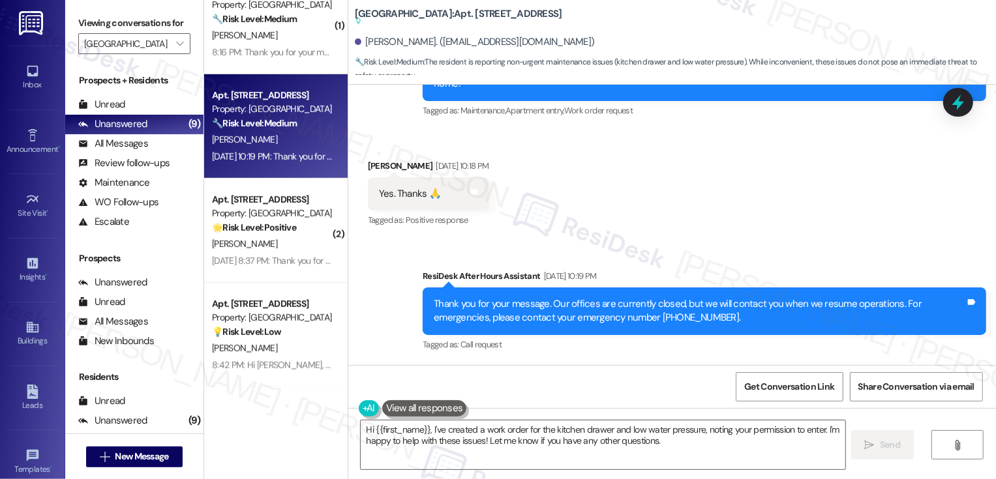
scroll to position [3420, 0]
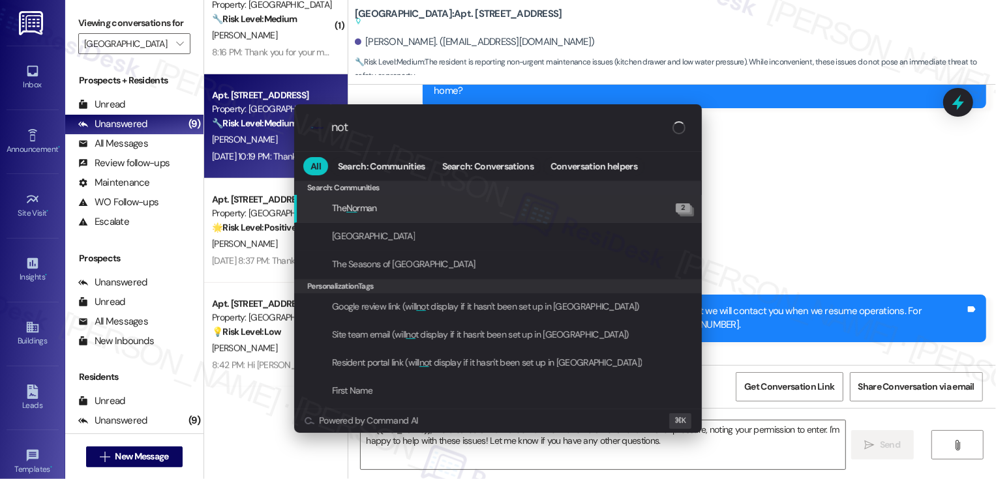
type input "note"
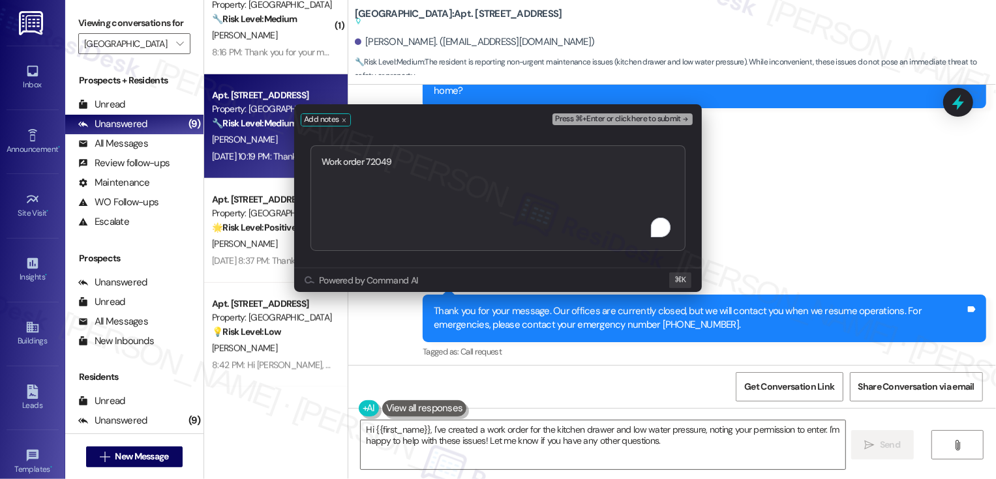
type textarea "Work order 72049"
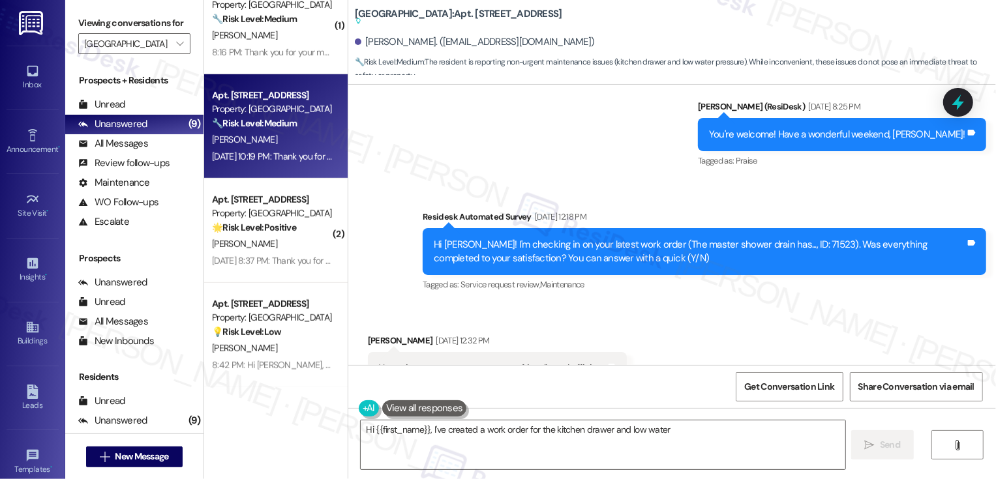
scroll to position [3245, 0]
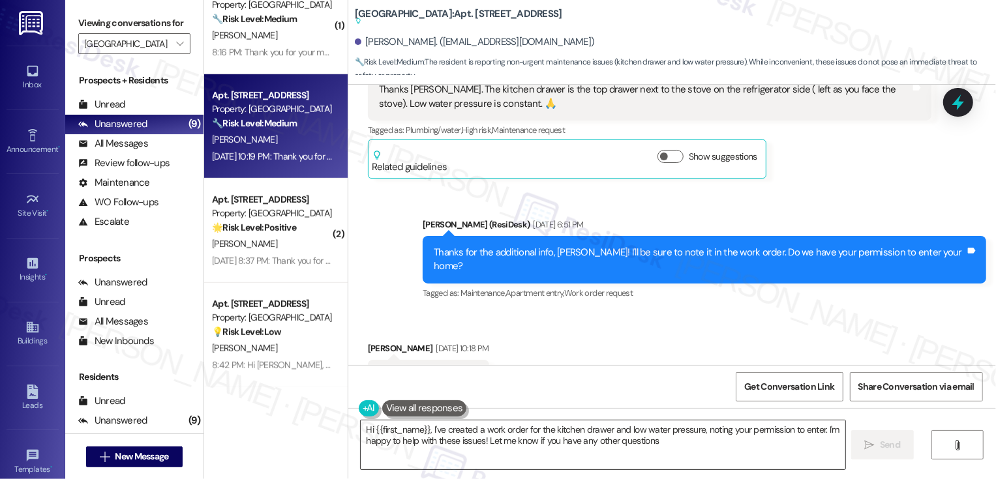
type textarea "Hi {{first_name}}, I've created a work order for the kitchen drawer and low wat…"
click at [424, 428] on textarea "Hi {{first_name}}, I've created a work order for the kitchen drawer and low wat…" at bounding box center [603, 445] width 485 height 49
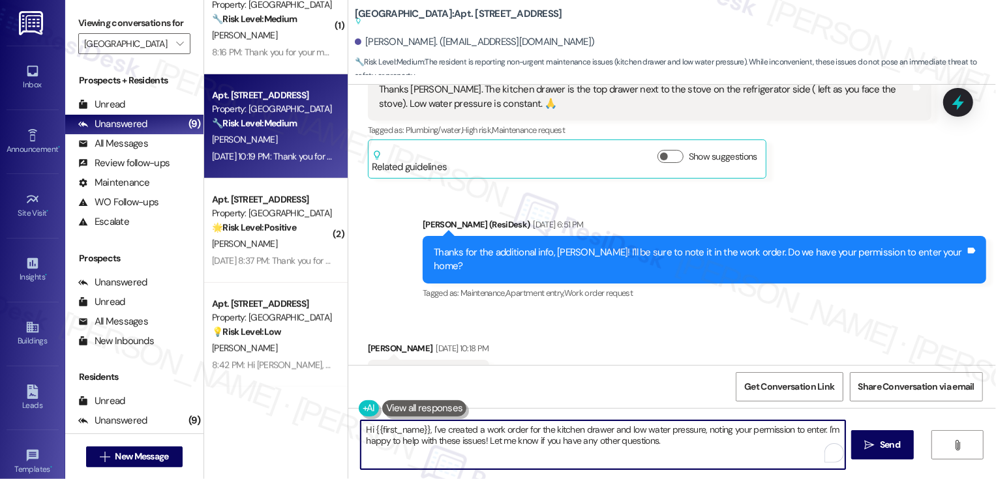
click at [564, 433] on textarea "Hi {{first_name}}, I've created a work order for the kitchen drawer and low wat…" at bounding box center [603, 445] width 485 height 49
click at [699, 446] on textarea "Hi {{first_name}}, I've created a work order for the kitchen drawer and low wat…" at bounding box center [603, 445] width 485 height 49
click at [877, 450] on span "Send" at bounding box center [889, 445] width 25 height 14
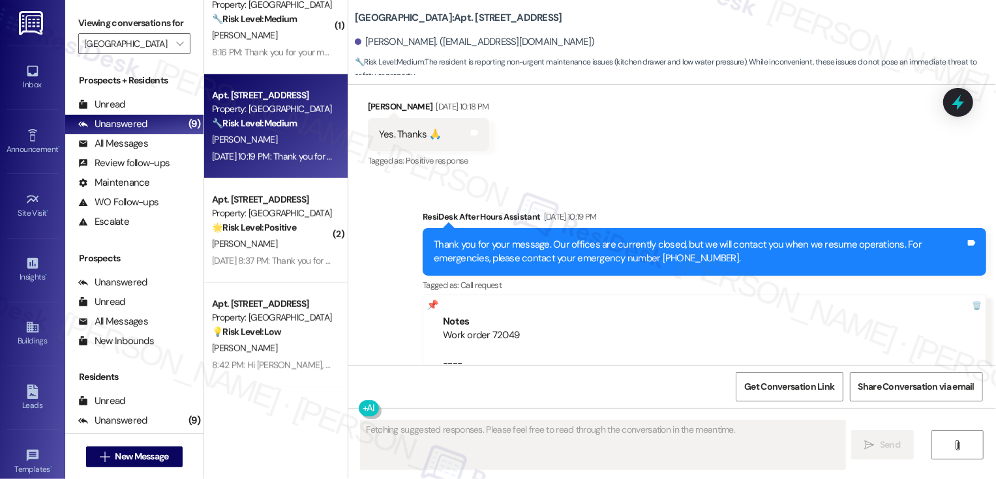
scroll to position [239, 0]
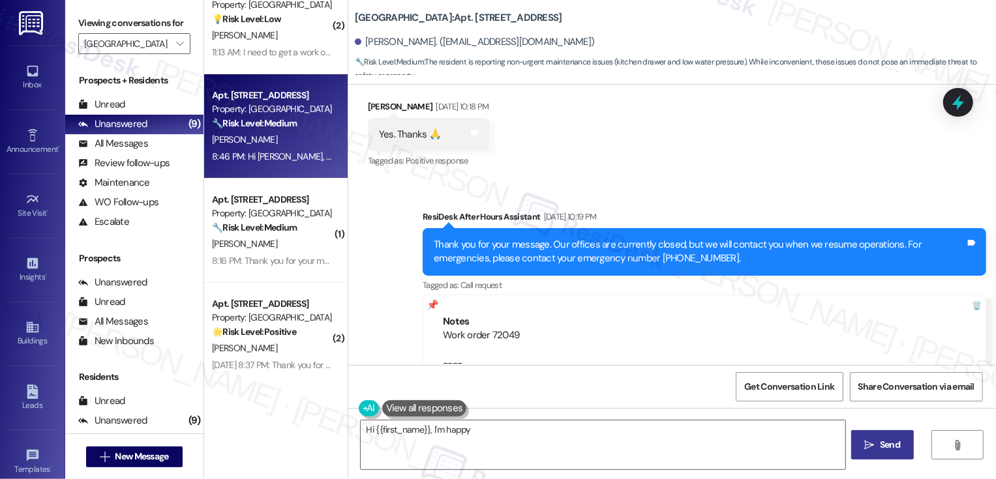
type textarea "Hi {{first_name}}, I'm happy to"
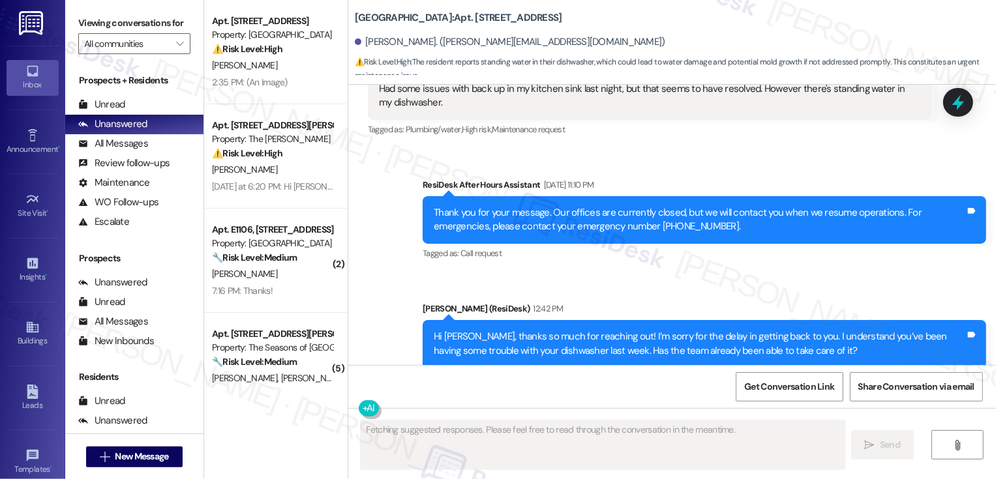
scroll to position [603, 0]
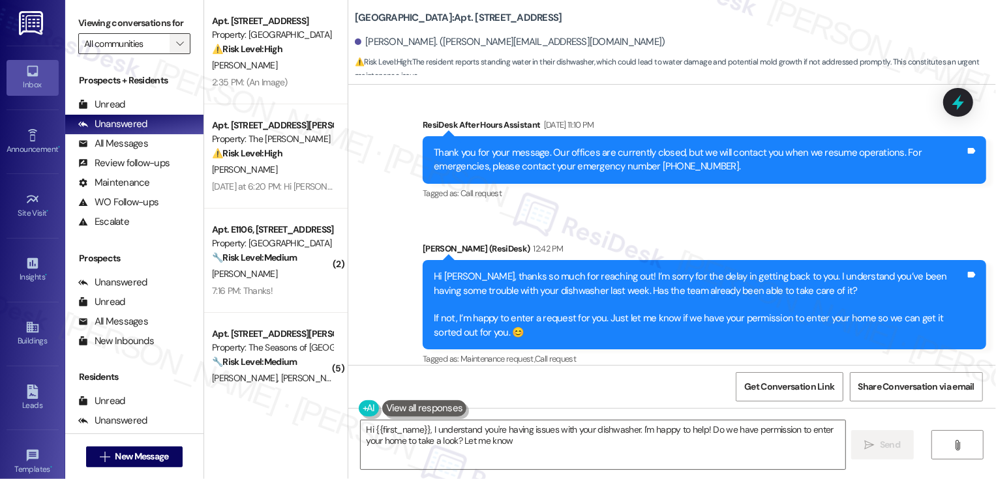
type textarea "Hi {{first_name}}, I understand you're having issues with your dishwasher. I'm …"
click at [176, 49] on icon "" at bounding box center [179, 43] width 7 height 10
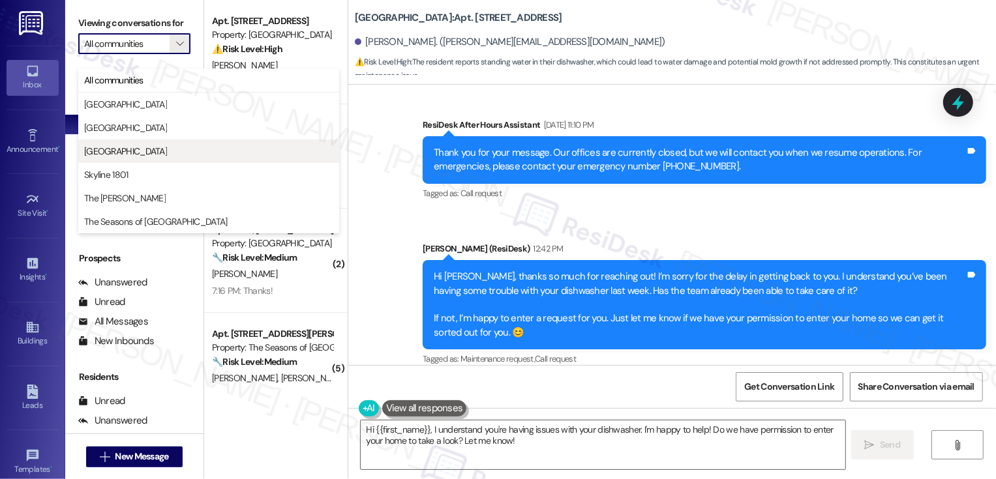
click at [160, 144] on button "[GEOGRAPHIC_DATA]" at bounding box center [208, 151] width 261 height 23
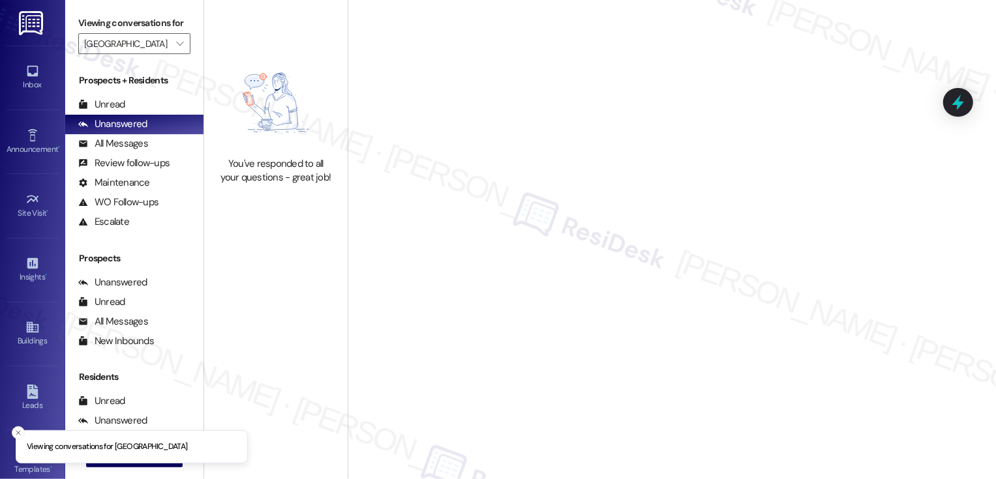
type input "[GEOGRAPHIC_DATA]"
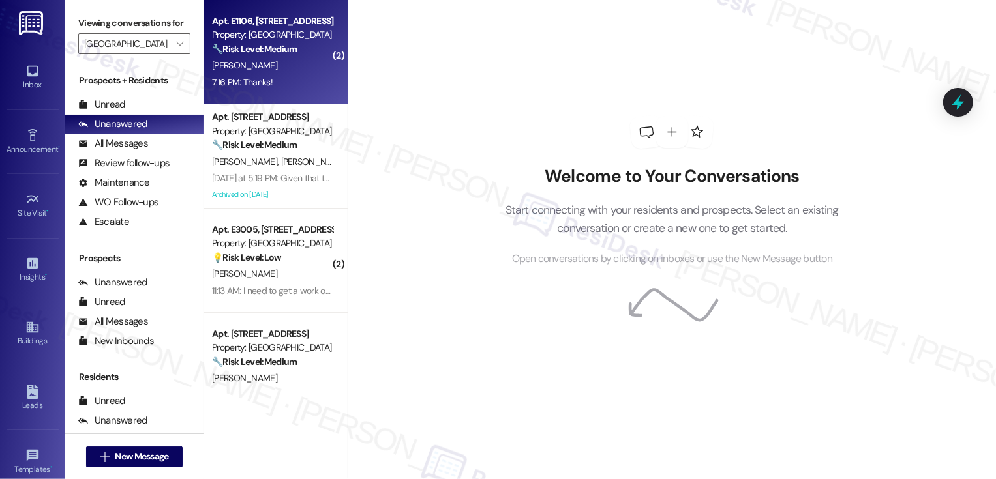
click at [279, 45] on strong "🔧 Risk Level: Medium" at bounding box center [254, 49] width 85 height 12
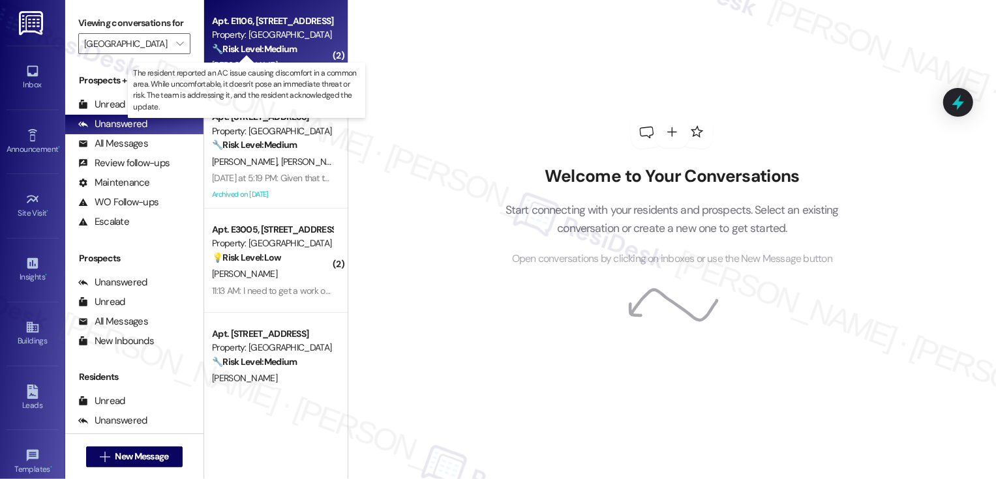
click at [279, 45] on strong "🔧 Risk Level: Medium" at bounding box center [254, 49] width 85 height 12
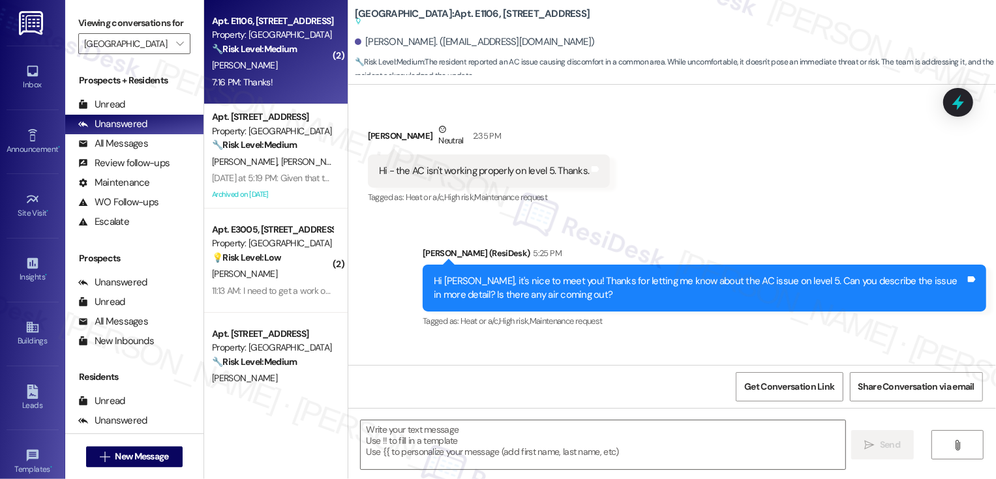
type textarea "Fetching suggested responses. Please feel free to read through the conversation…"
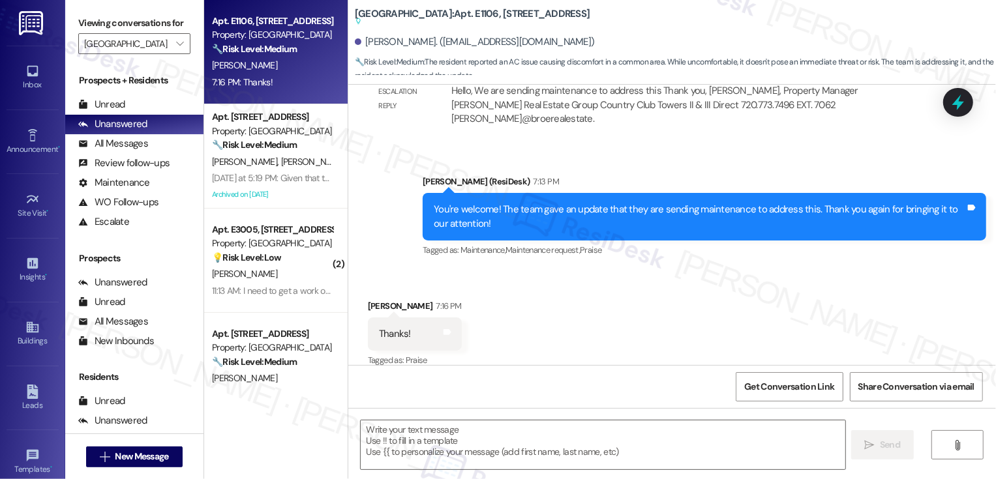
scroll to position [1223, 0]
click at [440, 444] on textarea at bounding box center [603, 445] width 485 height 49
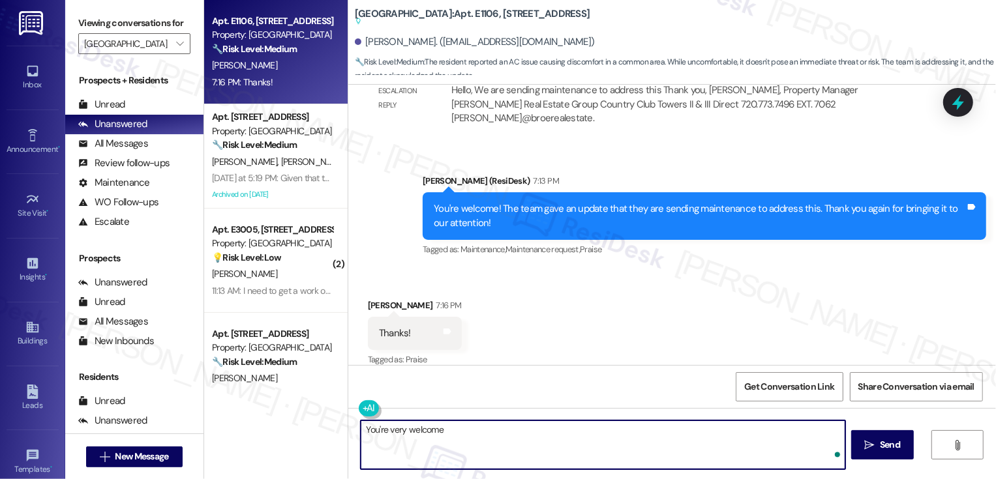
type textarea "You're very welcome!"
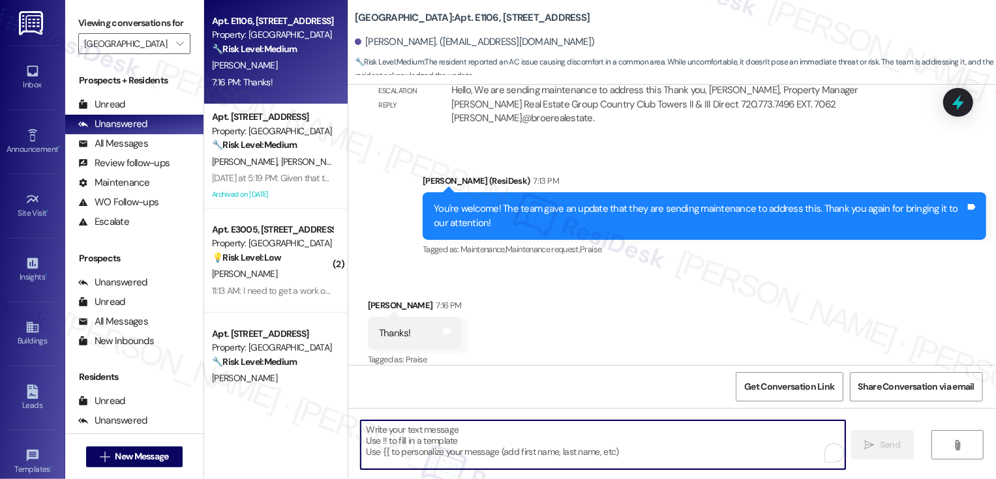
scroll to position [1223, 0]
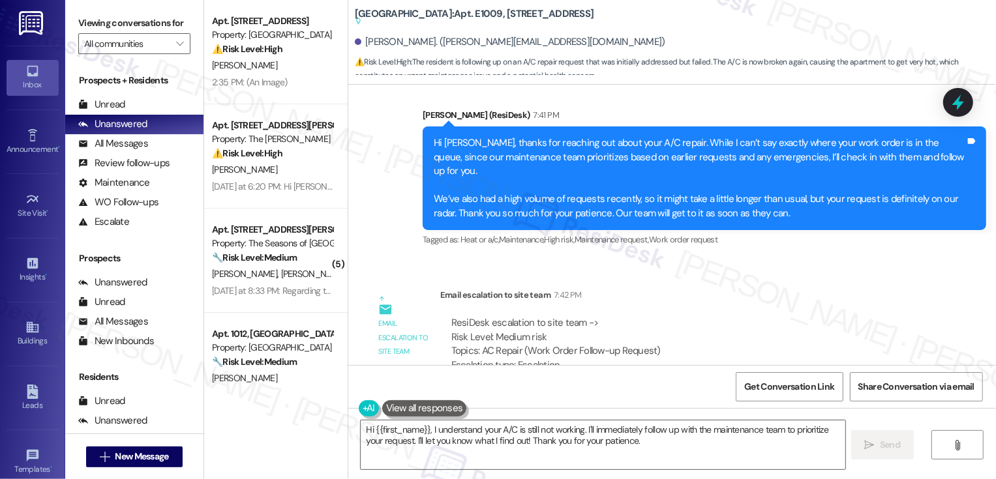
scroll to position [1046, 0]
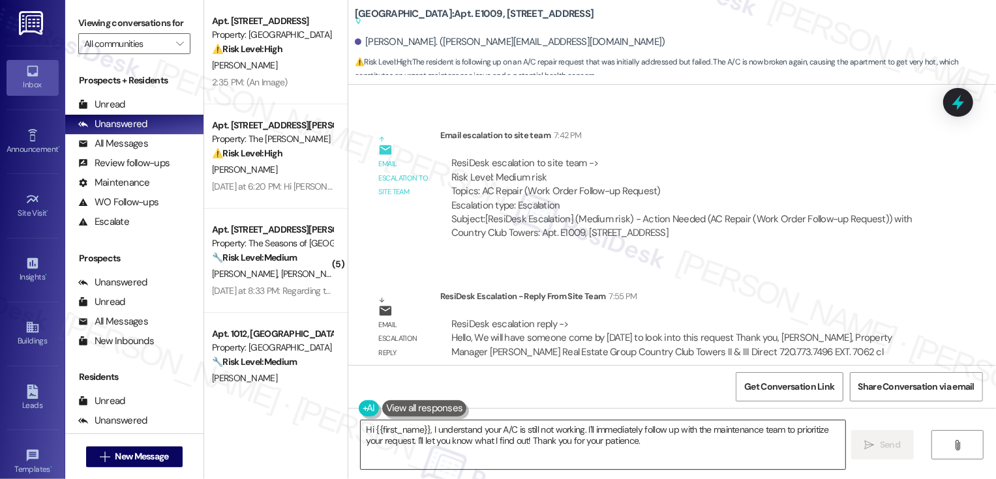
click at [369, 430] on textarea "Hi {{first_name}}, I understand your A/C is still not working. I'll immediately…" at bounding box center [603, 445] width 485 height 49
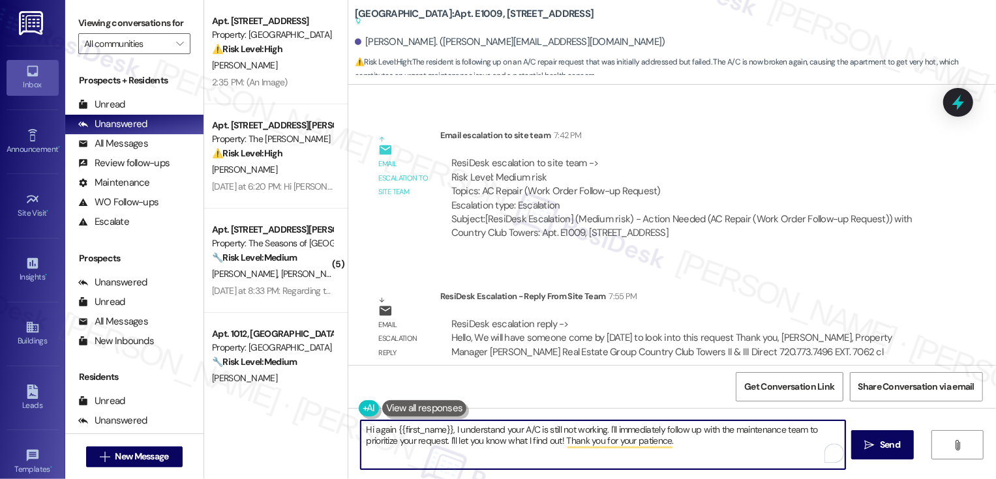
drag, startPoint x: 445, startPoint y: 430, endPoint x: 517, endPoint y: 471, distance: 83.3
click at [517, 472] on div "Hi again {{first_name}}, I understand your A/C is still not working. I'll immed…" at bounding box center [672, 457] width 648 height 98
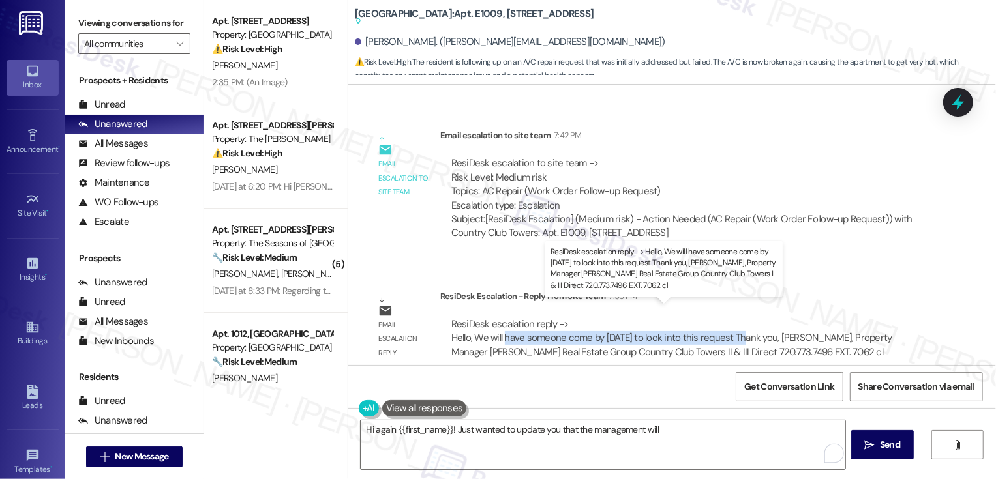
drag, startPoint x: 496, startPoint y: 327, endPoint x: 738, endPoint y: 325, distance: 241.4
click at [738, 325] on div "ResiDesk escalation reply -> Hello, We will have someone come by [DATE] to look…" at bounding box center [671, 338] width 441 height 41
copy div "have someone come by [DATE] to look into this request"
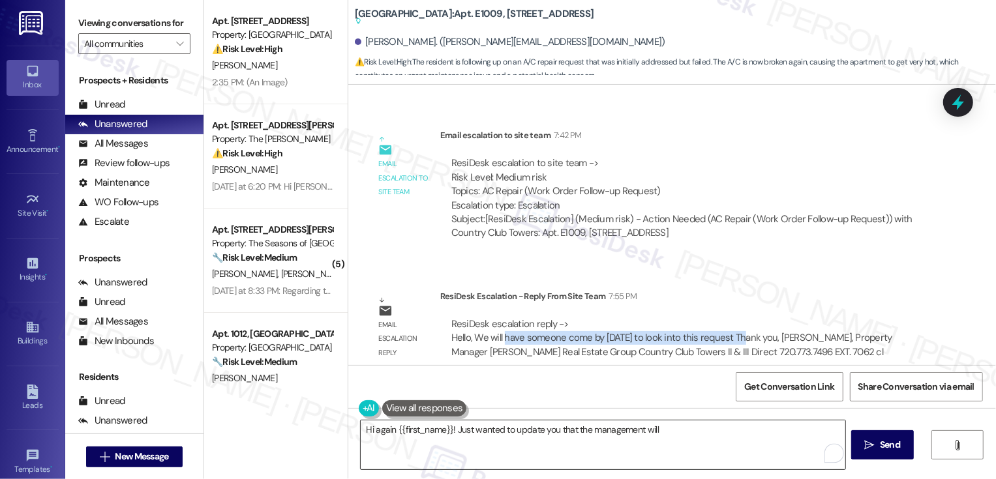
click at [695, 434] on textarea "Hi again {{first_name}}! Just wanted to update you that the management will" at bounding box center [603, 445] width 485 height 49
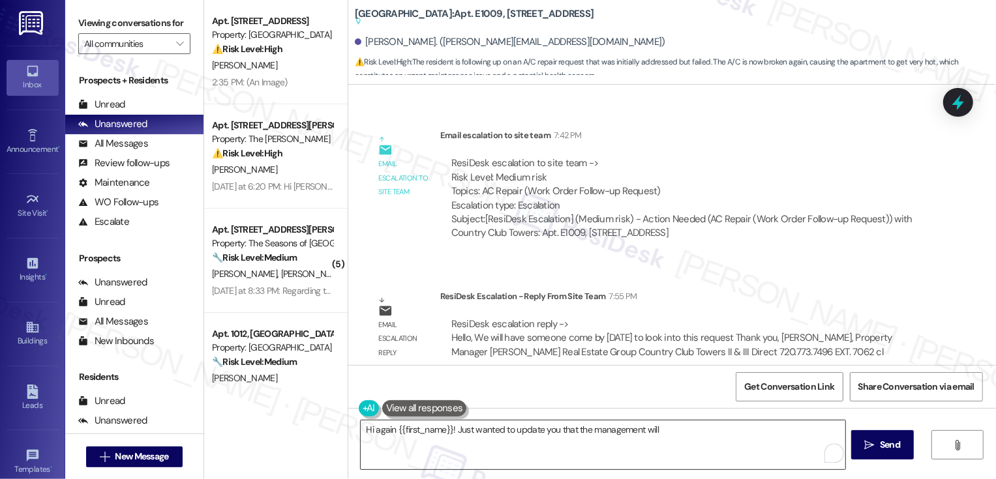
paste textarea "have someone come by [DATE] to look into this request"
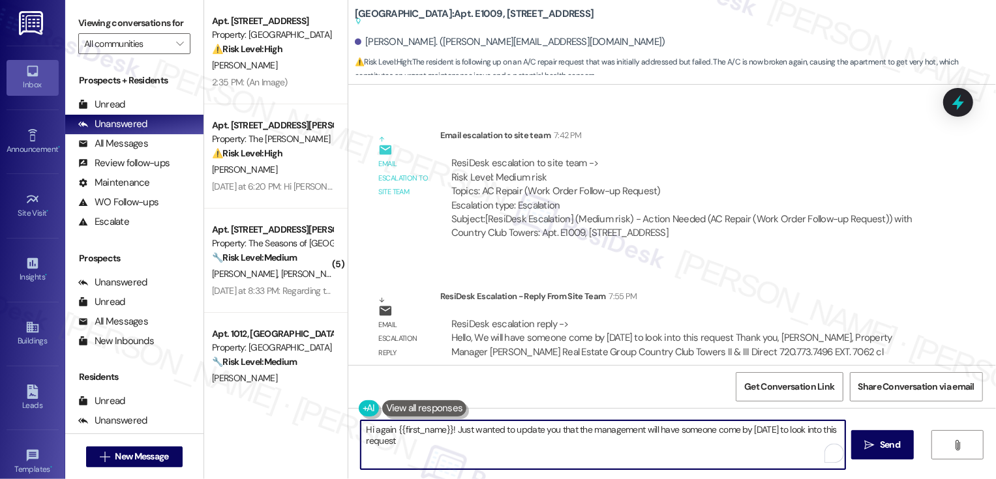
click at [376, 442] on textarea "Hi again {{first_name}}! Just wanted to update you that the management will hav…" at bounding box center [603, 445] width 485 height 49
click at [602, 430] on textarea "Hi again {{first_name}}! Just wanted to update you that the management will hav…" at bounding box center [603, 445] width 485 height 49
type textarea "Hi again {{first_name}}! Just wanted to update you that the office will have so…"
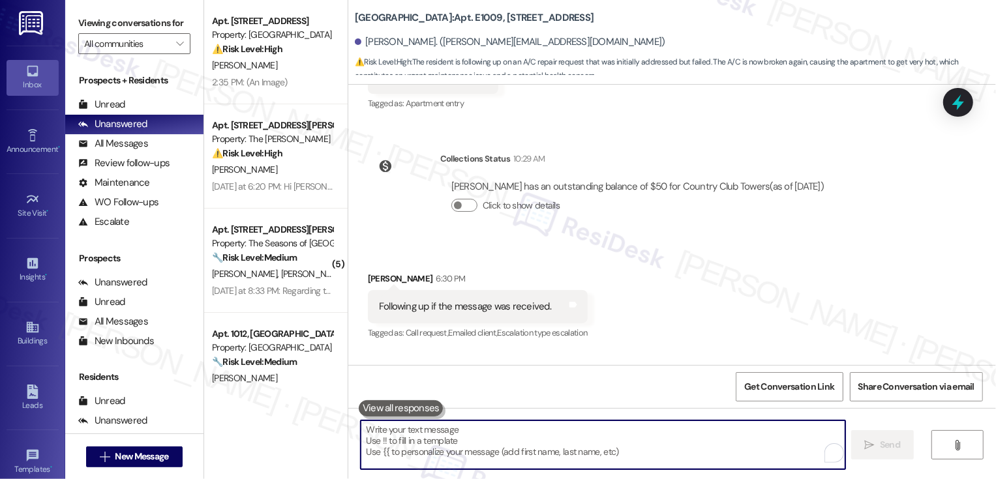
scroll to position [600, 0]
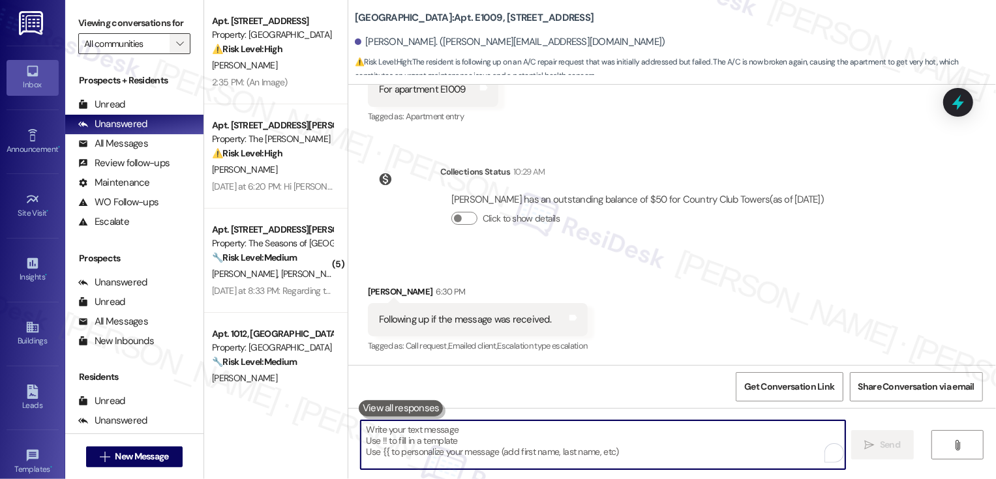
click at [176, 49] on icon "" at bounding box center [179, 43] width 7 height 10
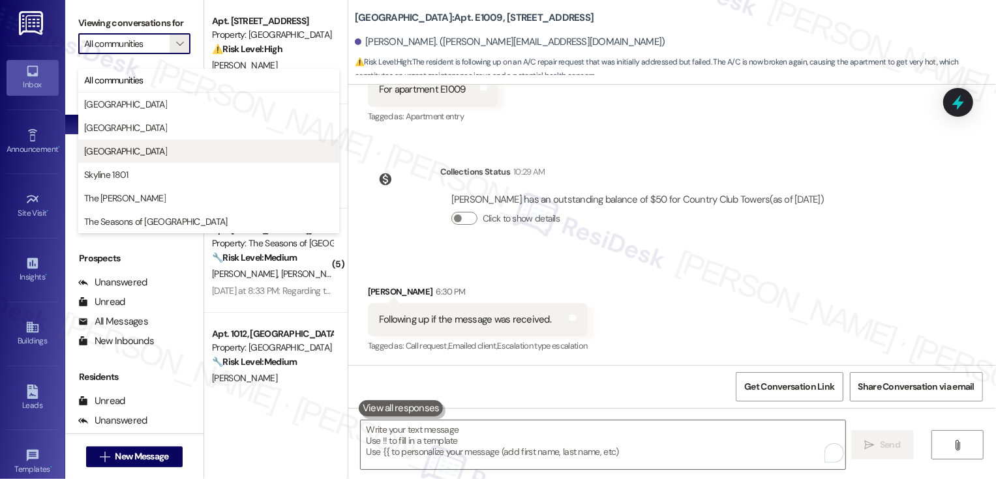
click at [153, 145] on span "[GEOGRAPHIC_DATA]" at bounding box center [125, 151] width 83 height 13
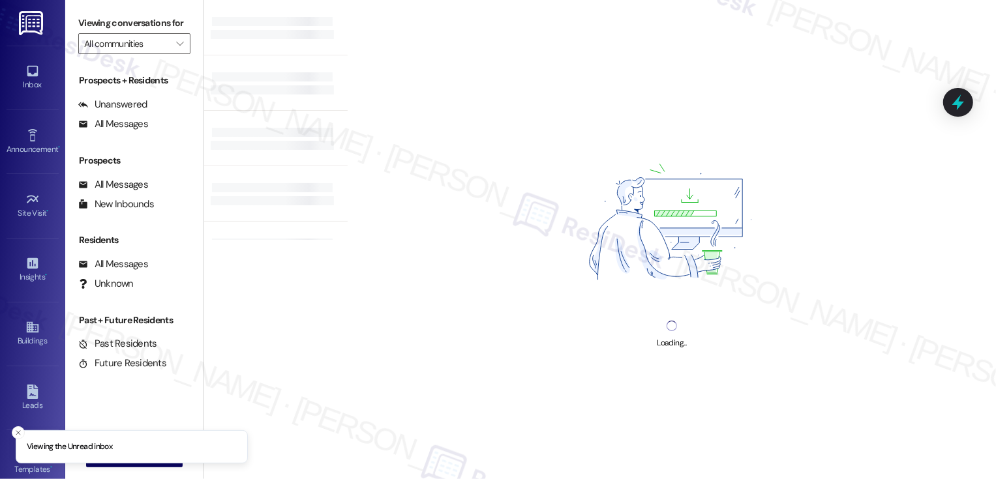
type input "[GEOGRAPHIC_DATA]"
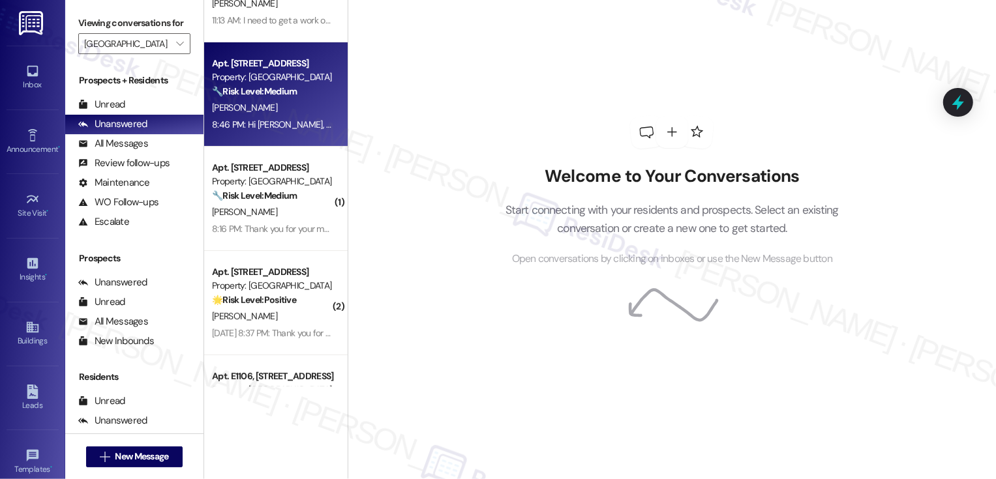
scroll to position [239, 0]
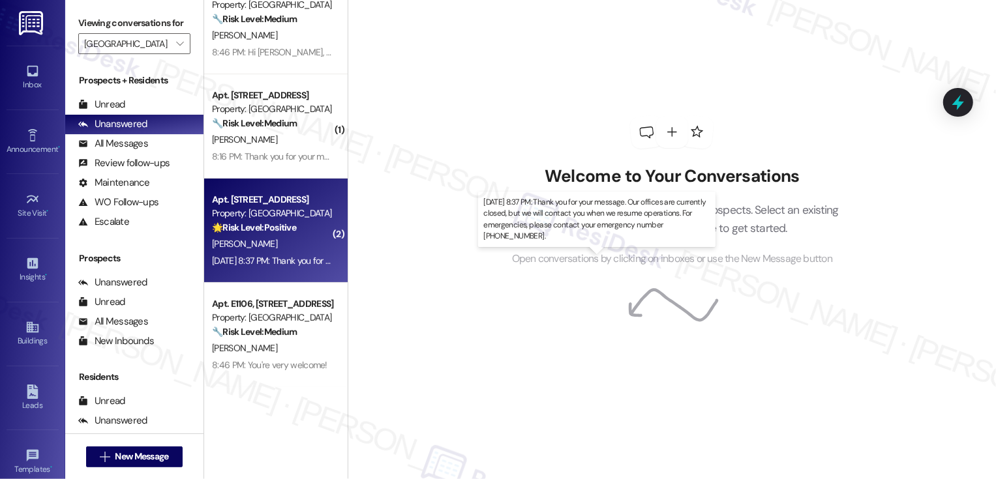
click at [286, 263] on div "[DATE] 8:37 PM: Thank you for your message. Our offices are currently closed, b…" at bounding box center [606, 261] width 789 height 12
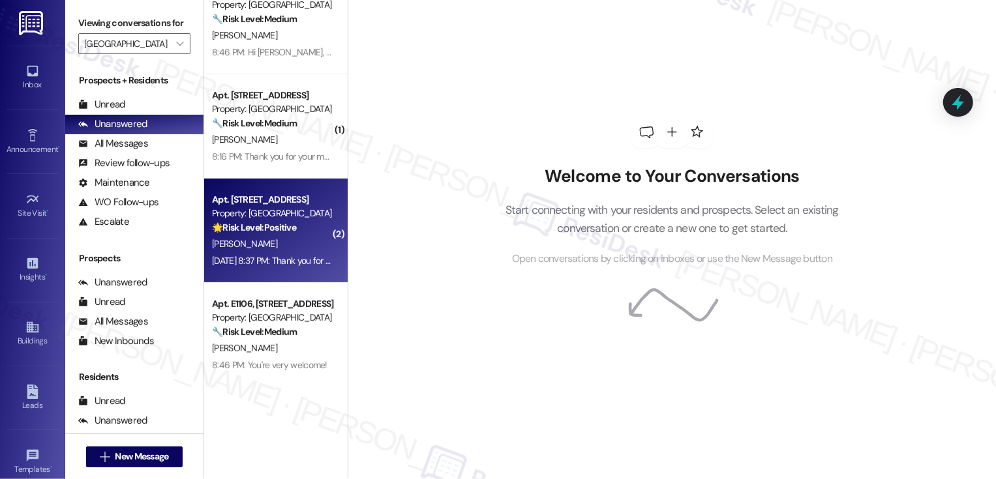
click at [286, 263] on div "[DATE] 8:37 PM: Thank you for your message. Our offices are currently closed, b…" at bounding box center [606, 261] width 789 height 12
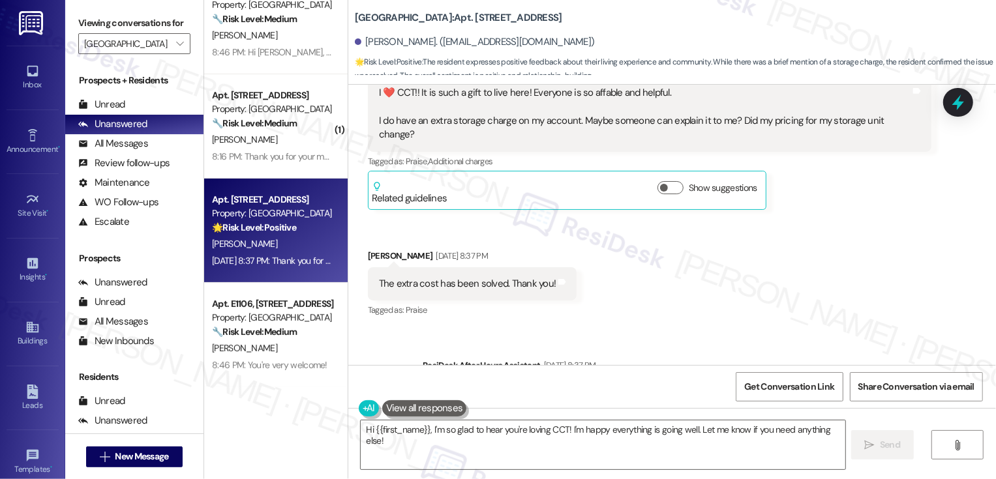
scroll to position [819, 0]
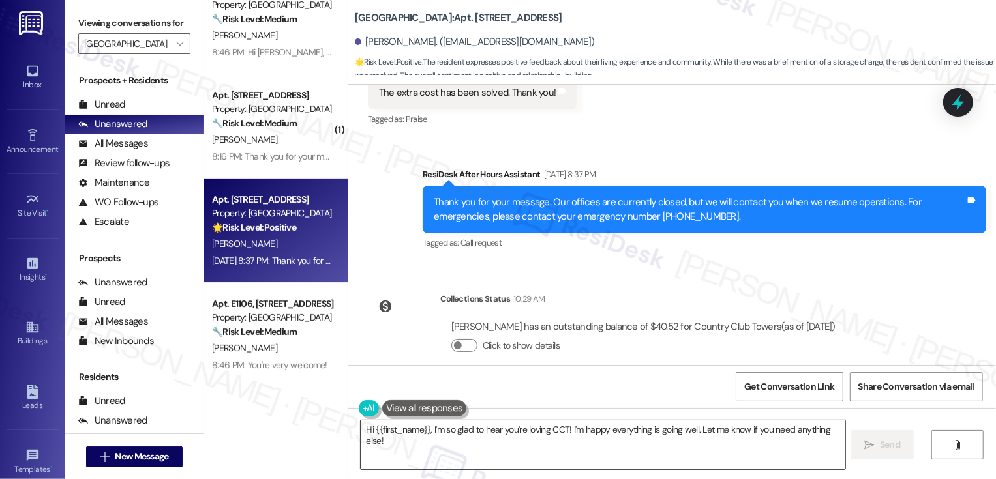
click at [472, 446] on textarea "Hi {{first_name}}, I'm so glad to hear you're loving CCT! I'm happy everything …" at bounding box center [603, 445] width 485 height 49
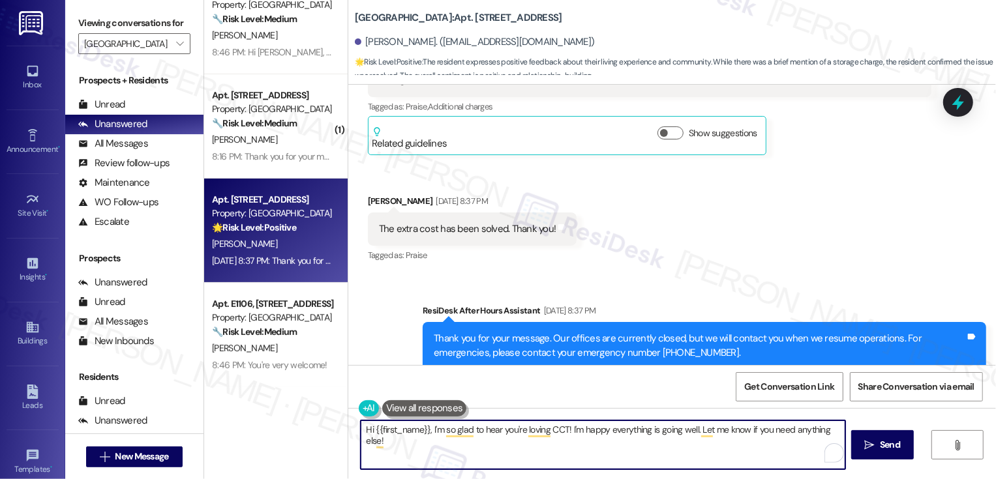
scroll to position [658, 0]
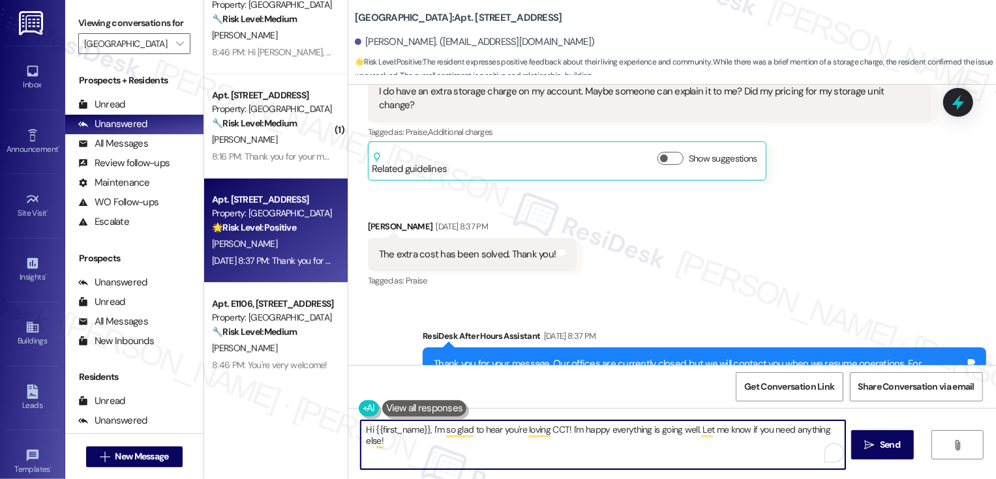
click at [551, 430] on textarea "Hi {{first_name}}, I'm so glad to hear you're loving CCT! I'm happy everything …" at bounding box center [603, 445] width 485 height 49
drag, startPoint x: 564, startPoint y: 429, endPoint x: 508, endPoint y: 429, distance: 56.1
click at [508, 429] on textarea "Hi {{first_name}}, I'm so glad to hear you're loving CCT! I'm happy everything …" at bounding box center [603, 445] width 485 height 49
click at [510, 440] on textarea "Hi {{first_name}}, I'm so glad to hear you're loving CCT! I'm happy everything …" at bounding box center [603, 445] width 485 height 49
drag, startPoint x: 496, startPoint y: 432, endPoint x: 603, endPoint y: 430, distance: 107.0
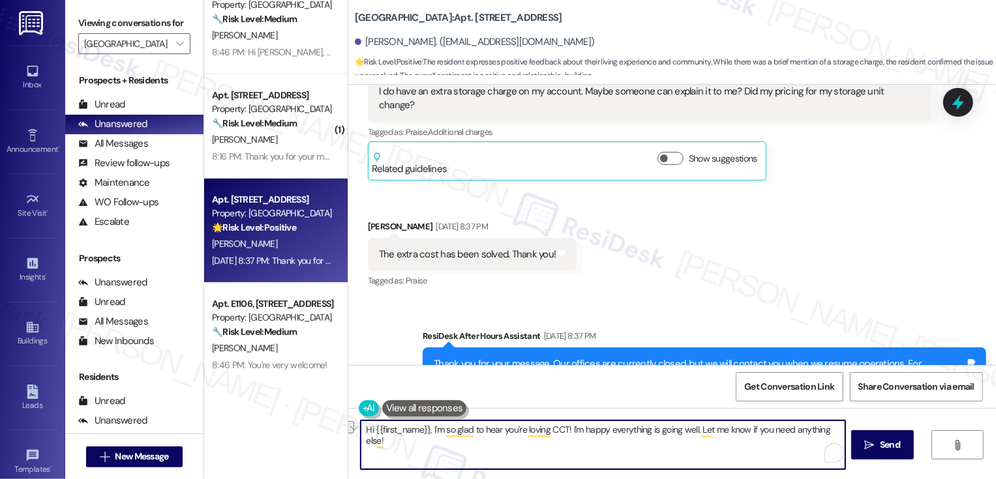
click at [603, 431] on textarea "Hi {{first_name}}, I'm so glad to hear you're loving CCT! I'm happy everything …" at bounding box center [603, 445] width 485 height 49
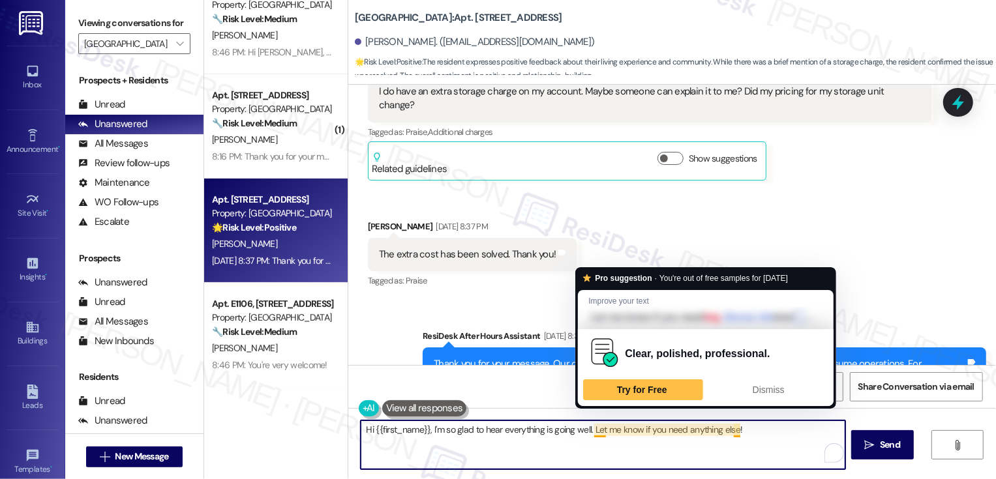
drag, startPoint x: 586, startPoint y: 429, endPoint x: 611, endPoint y: 450, distance: 32.8
click at [611, 450] on textarea "Hi {{first_name}}, I'm so glad to hear everything is going well. Let me know if…" at bounding box center [603, 445] width 485 height 49
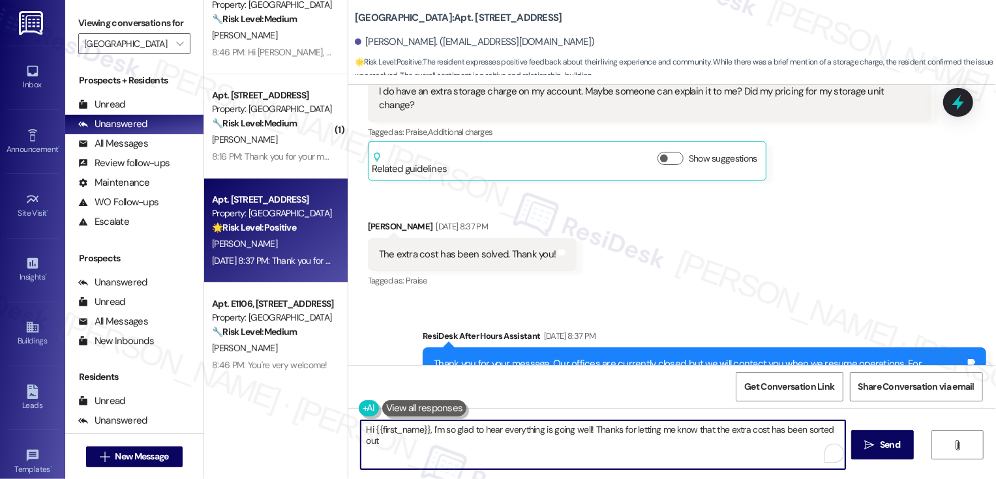
type textarea "Hi {{first_name}}, I'm so glad to hear everything is going well! Thanks for let…"
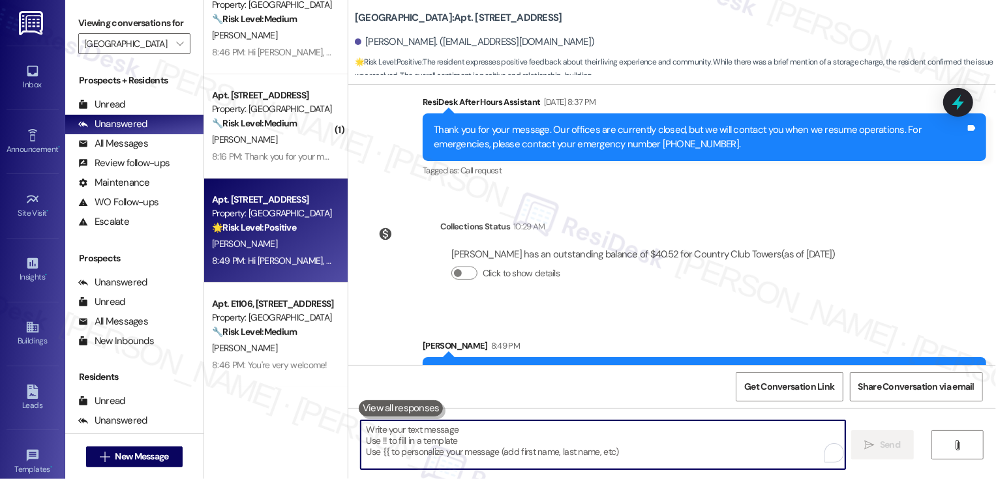
scroll to position [913, 0]
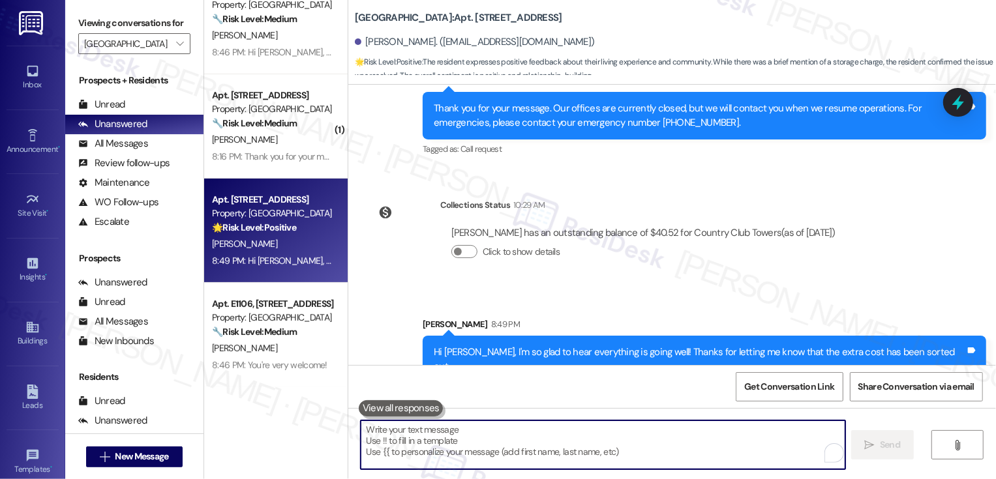
click at [555, 438] on textarea "To enrich screen reader interactions, please activate Accessibility in Grammarl…" at bounding box center [603, 445] width 485 height 49
paste textarea "If you haven't had a chance to leave us a review on Google yet, we would be so …"
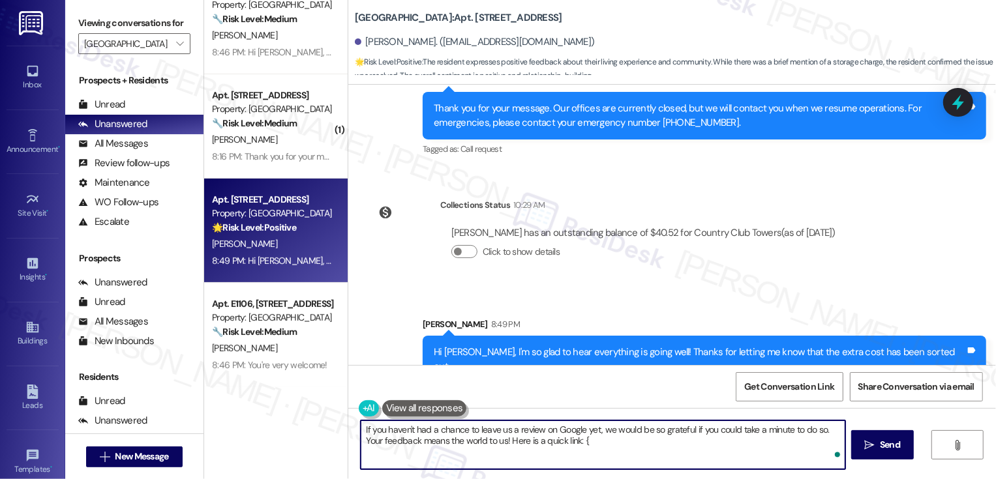
type textarea "If you haven't had a chance to leave us a review on Google yet, we would be so …"
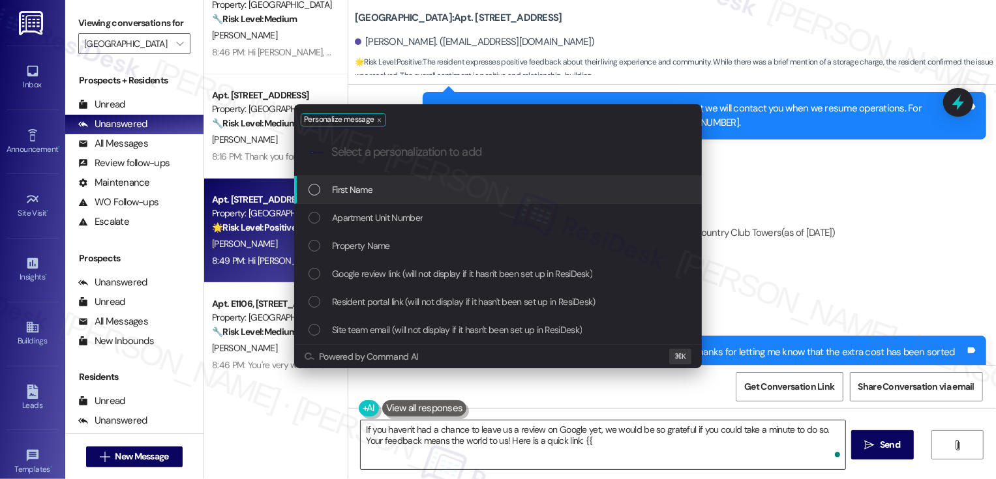
type input "g"
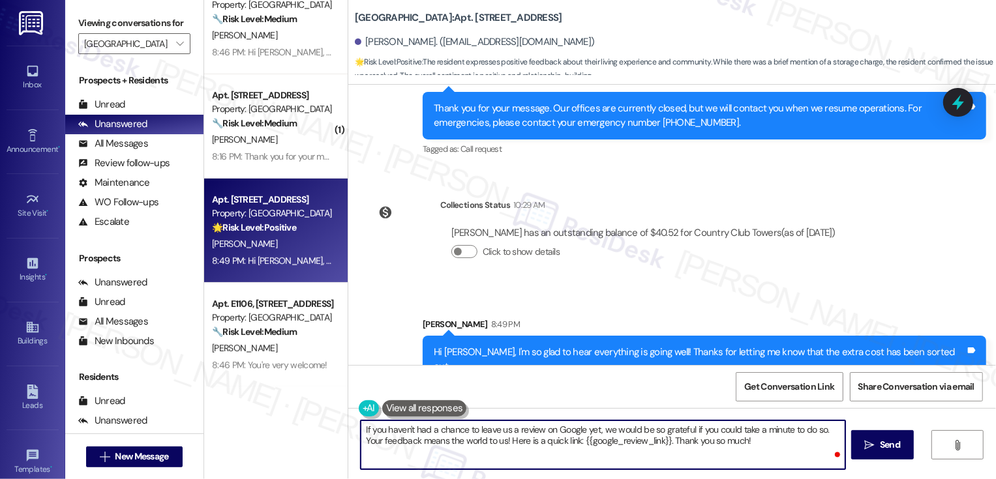
type textarea "If you haven't had a chance to leave us a review on Google yet, we would be so …"
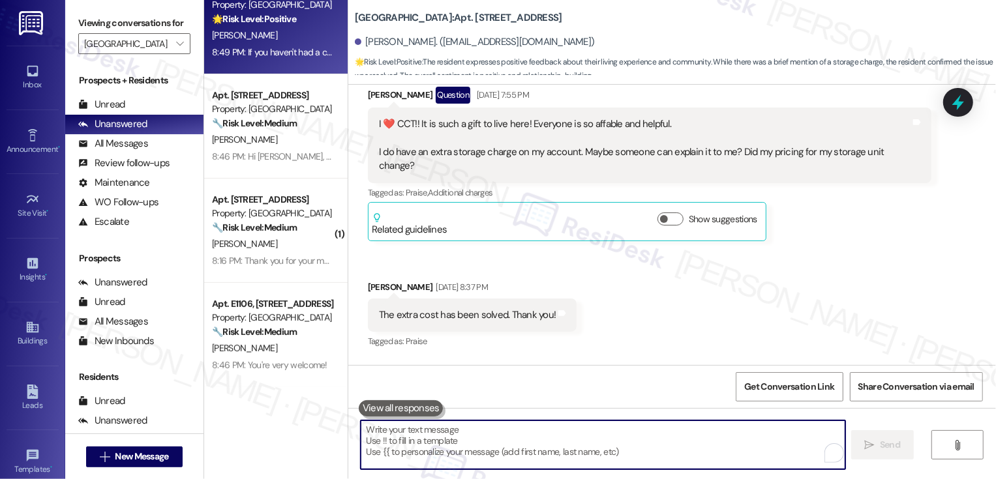
scroll to position [578, 0]
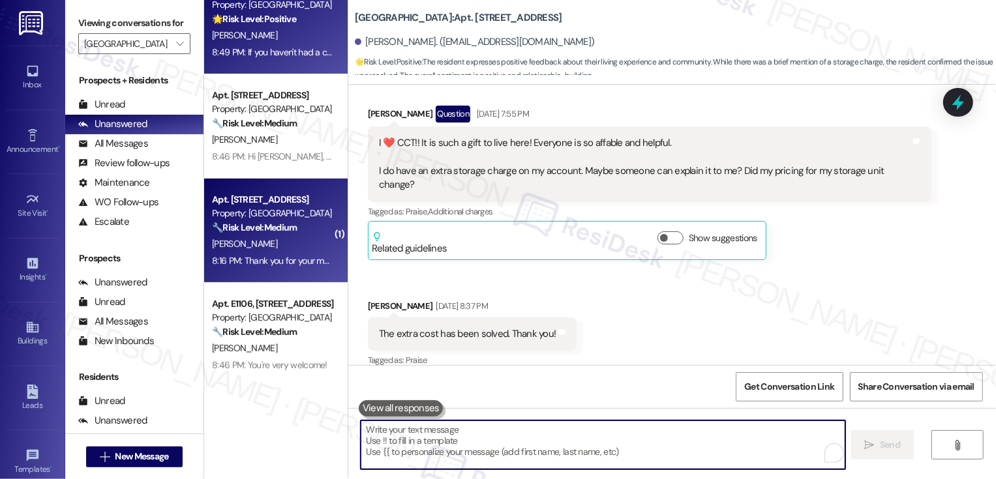
click at [292, 253] on div "8:16 PM: Thank you for your message. Our offices are currently closed, but we w…" at bounding box center [272, 261] width 123 height 16
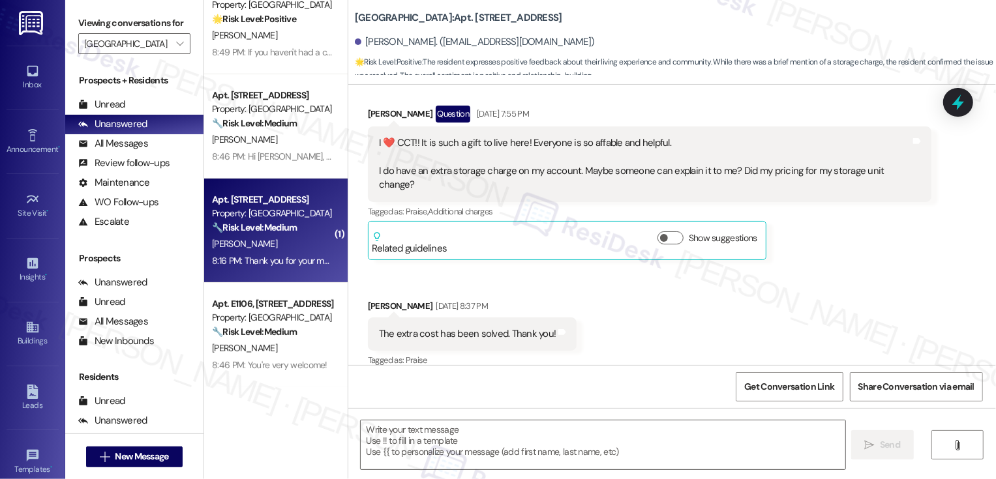
click at [292, 253] on div "8:16 PM: Thank you for your message. Our offices are currently closed, but we w…" at bounding box center [272, 261] width 123 height 16
type textarea "Fetching suggested responses. Please feel free to read through the conversation…"
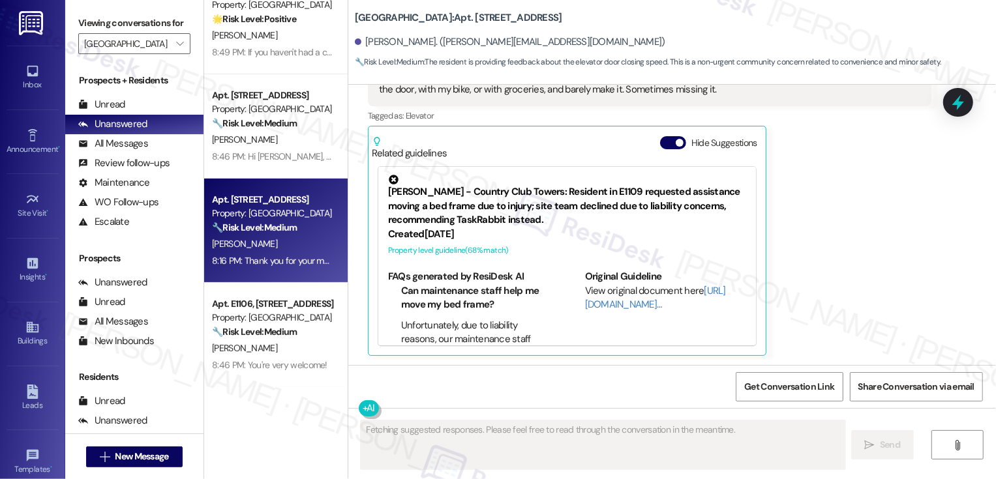
scroll to position [0, 0]
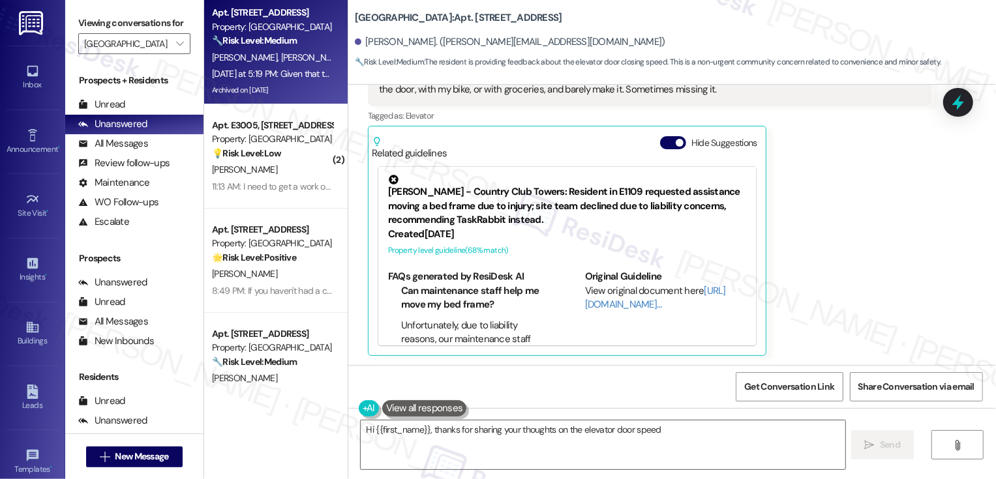
type textarea "Hi {{first_name}}, thanks for sharing your thoughts on the elevator door speed!"
click at [290, 57] on div "[PERSON_NAME] [PERSON_NAME]" at bounding box center [272, 58] width 123 height 16
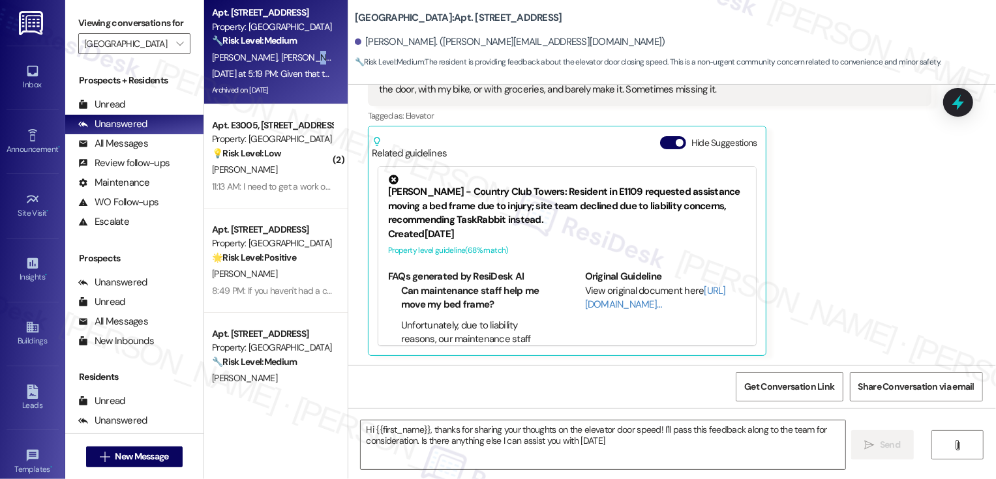
type textarea "Hi {{first_name}}, thanks for sharing your thoughts on the elevator door speed!…"
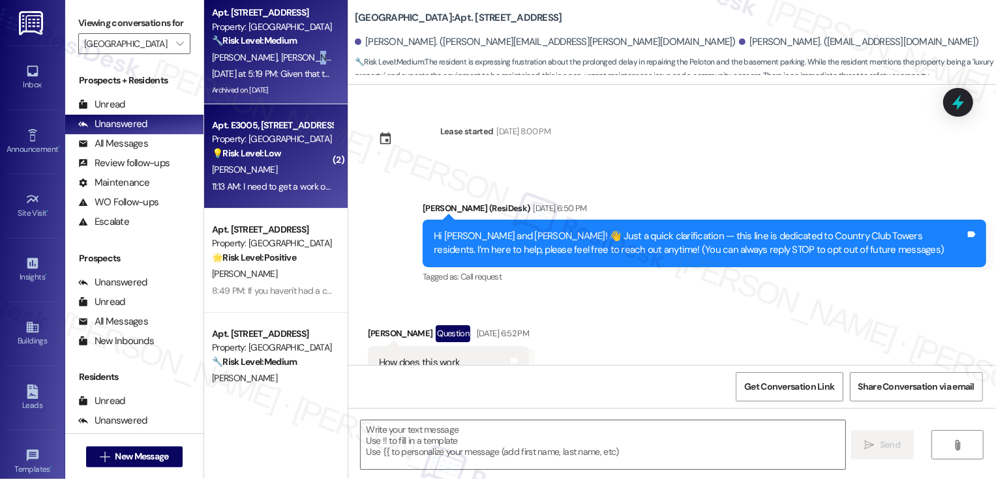
click at [301, 134] on div "Property: [GEOGRAPHIC_DATA]" at bounding box center [272, 139] width 121 height 14
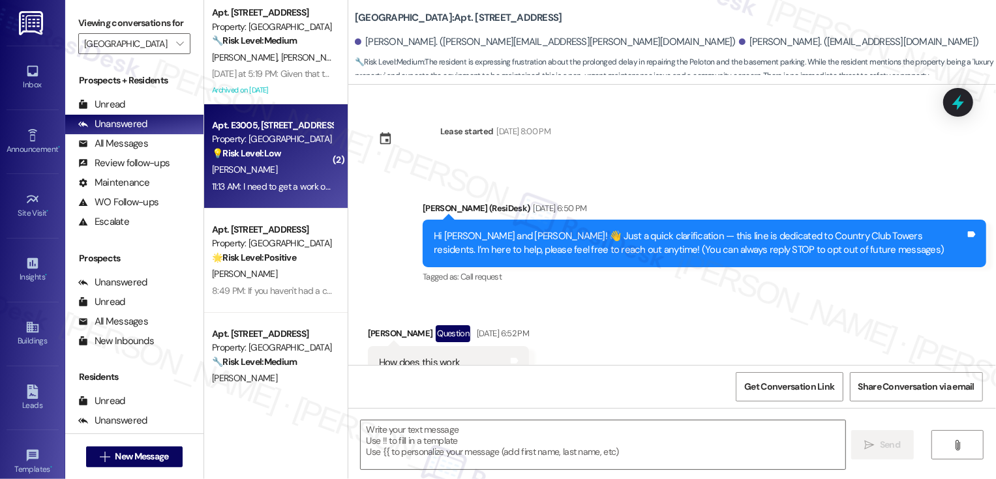
click at [301, 134] on div "Property: [GEOGRAPHIC_DATA]" at bounding box center [272, 139] width 121 height 14
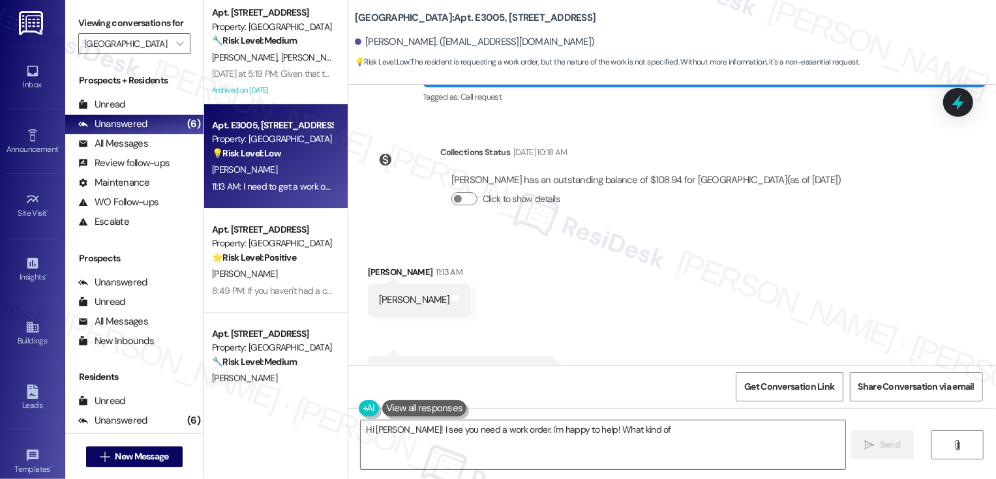
scroll to position [78, 0]
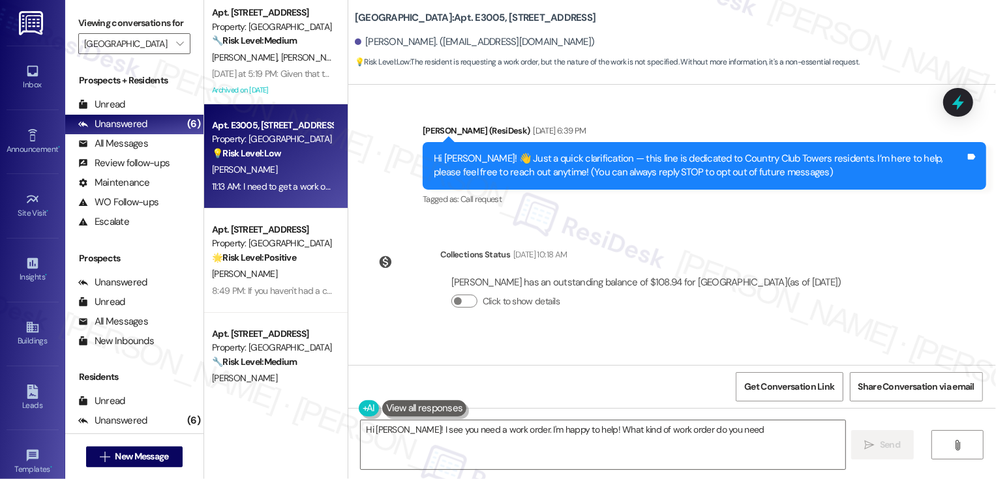
type textarea "Hi [PERSON_NAME]! I see you need a work order. I'm happy to help! What kind of …"
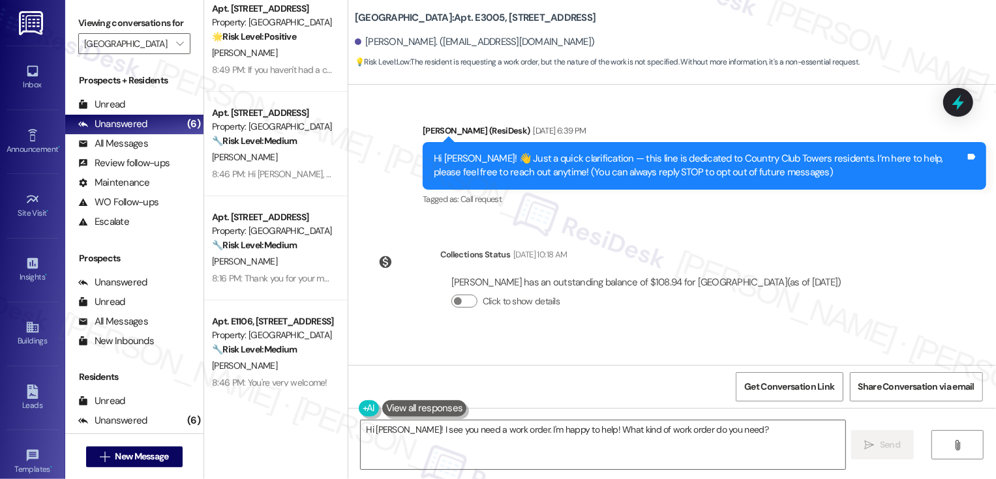
scroll to position [239, 0]
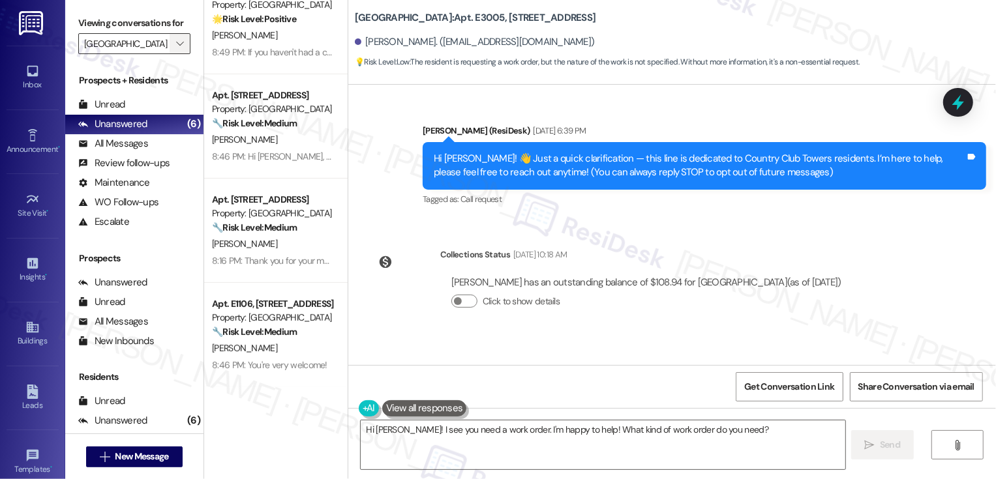
click at [176, 49] on icon "" at bounding box center [179, 43] width 7 height 10
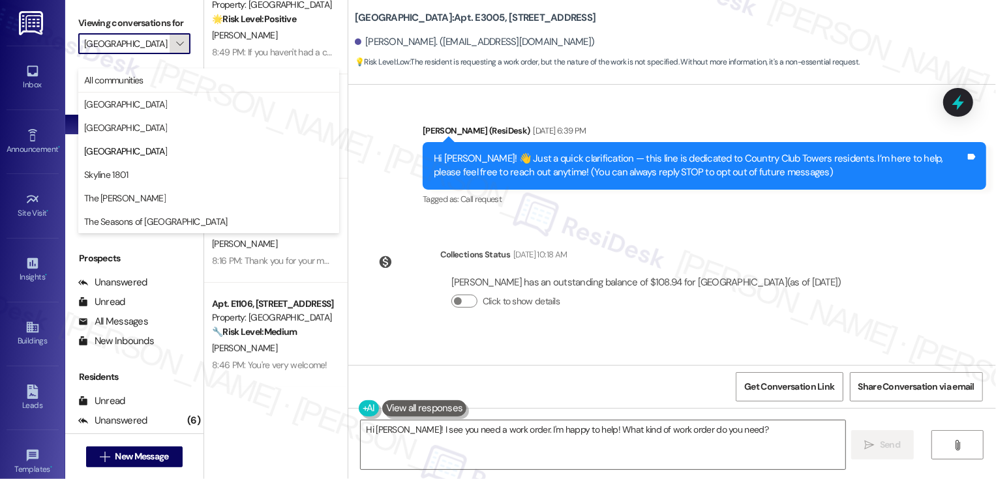
scroll to position [0, 3]
click at [157, 163] on button "Skyline 1801" at bounding box center [208, 174] width 261 height 23
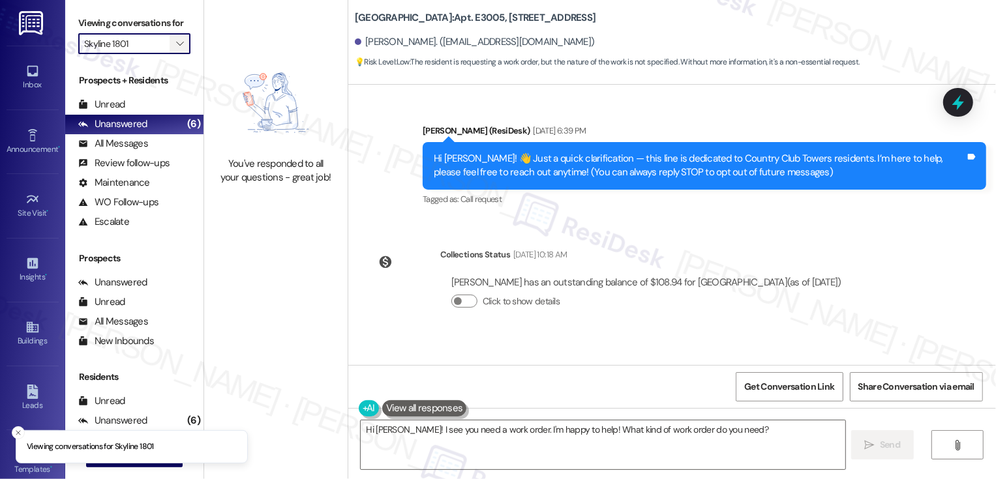
click at [179, 54] on button "" at bounding box center [180, 43] width 21 height 21
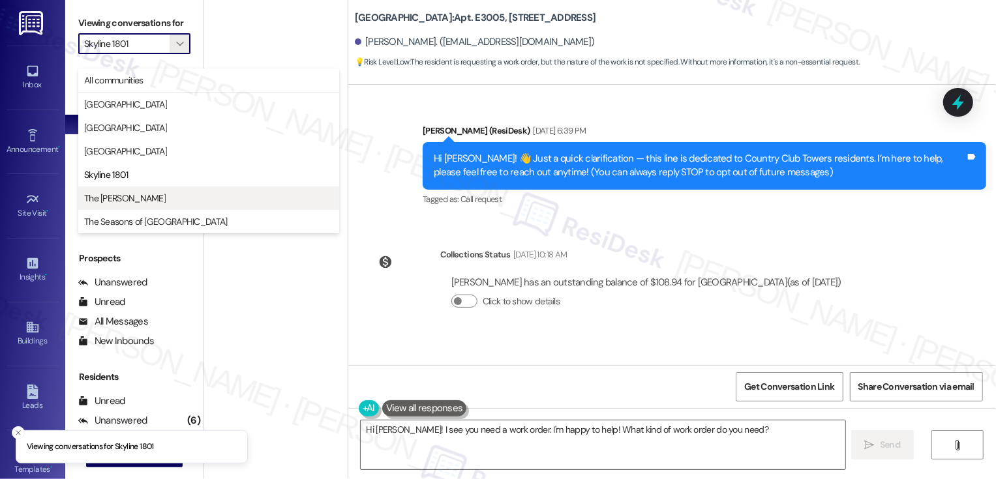
click at [152, 196] on span "The [PERSON_NAME]" at bounding box center [208, 198] width 249 height 13
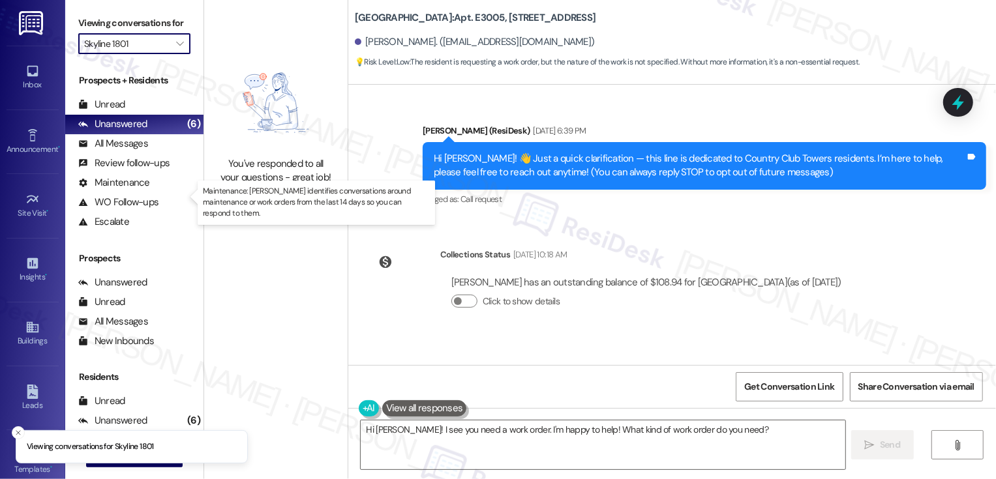
type input "The [PERSON_NAME]"
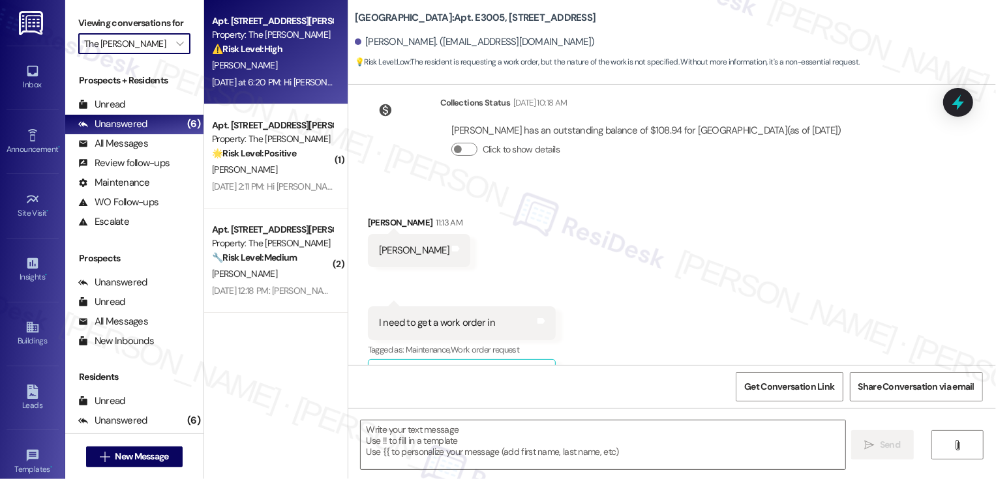
type textarea "Fetching suggested responses. Please feel free to read through the conversation…"
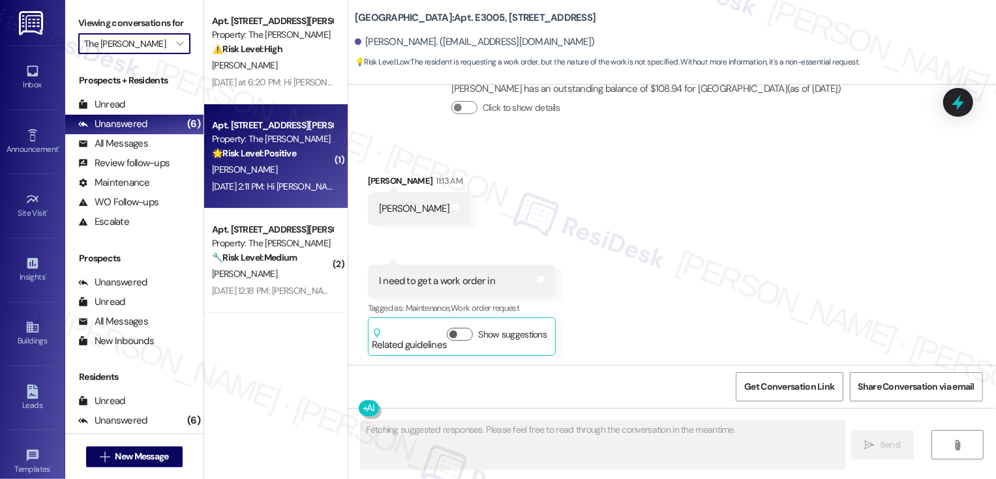
click at [266, 140] on div "Property: The [PERSON_NAME]" at bounding box center [272, 139] width 121 height 14
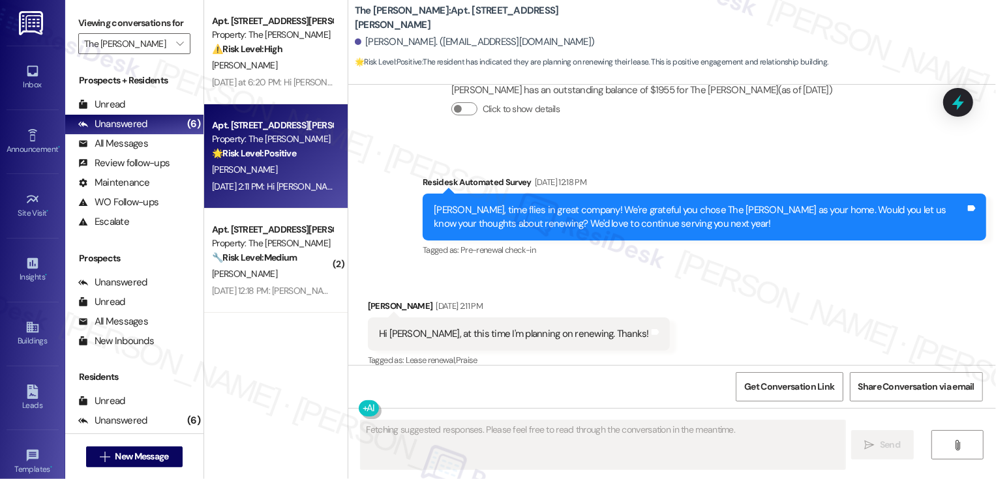
scroll to position [299, 0]
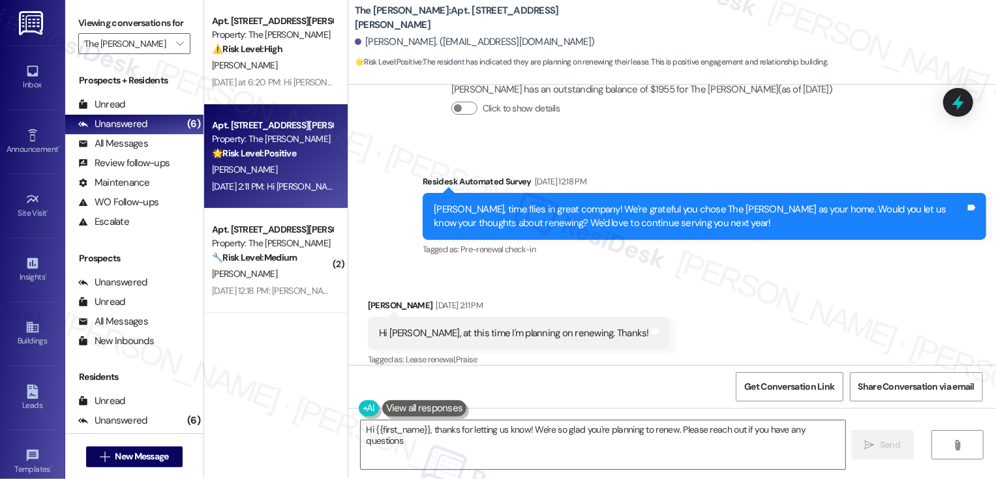
type textarea "Hi {{first_name}}, thanks for letting us know! We're so glad you're planning to…"
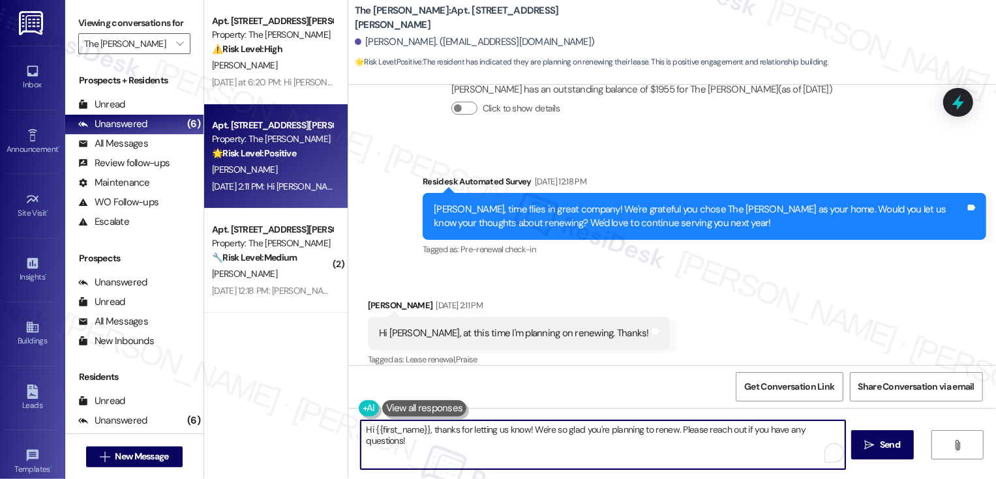
click at [674, 428] on textarea "Hi {{first_name}}, thanks for letting us know! We're so glad you're planning to…" at bounding box center [603, 445] width 485 height 49
click at [885, 448] on span "Send" at bounding box center [890, 445] width 20 height 14
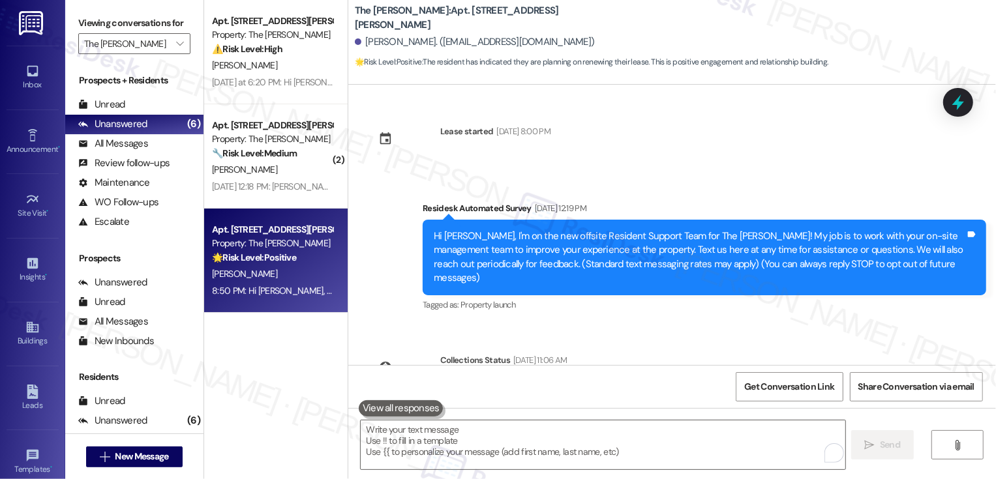
scroll to position [390, 0]
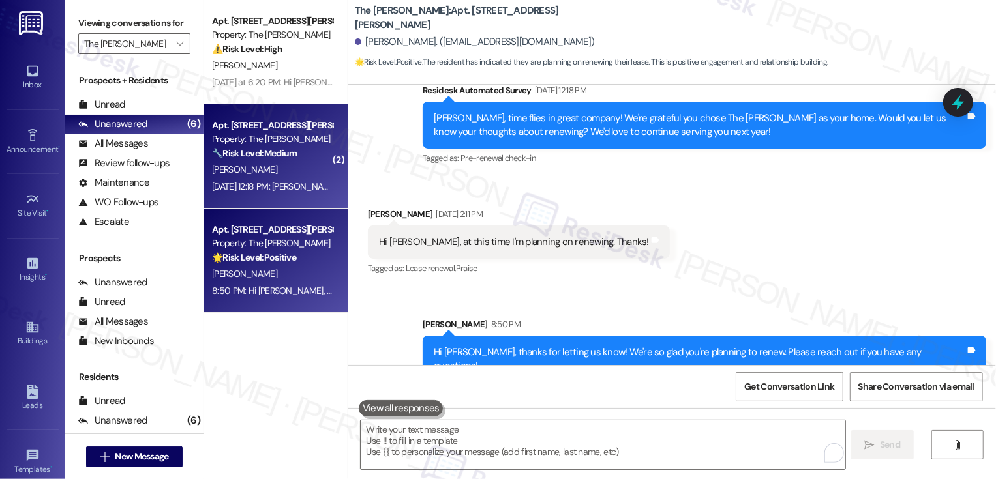
click at [284, 179] on div "[DATE] 12:18 PM: [PERSON_NAME], time flies in great company! We're grateful you…" at bounding box center [272, 187] width 123 height 16
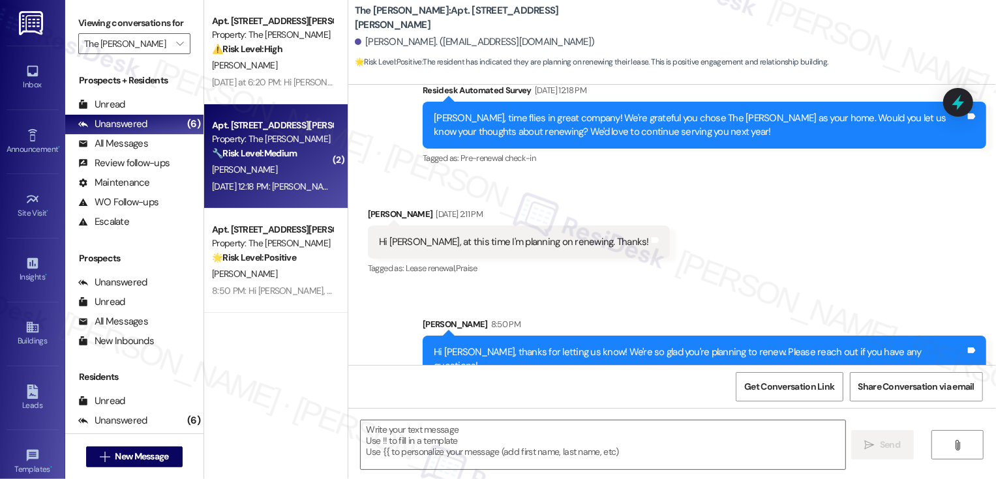
click at [284, 179] on div "[DATE] 12:18 PM: [PERSON_NAME], time flies in great company! We're grateful you…" at bounding box center [272, 187] width 123 height 16
type textarea "Fetching suggested responses. Please feel free to read through the conversation…"
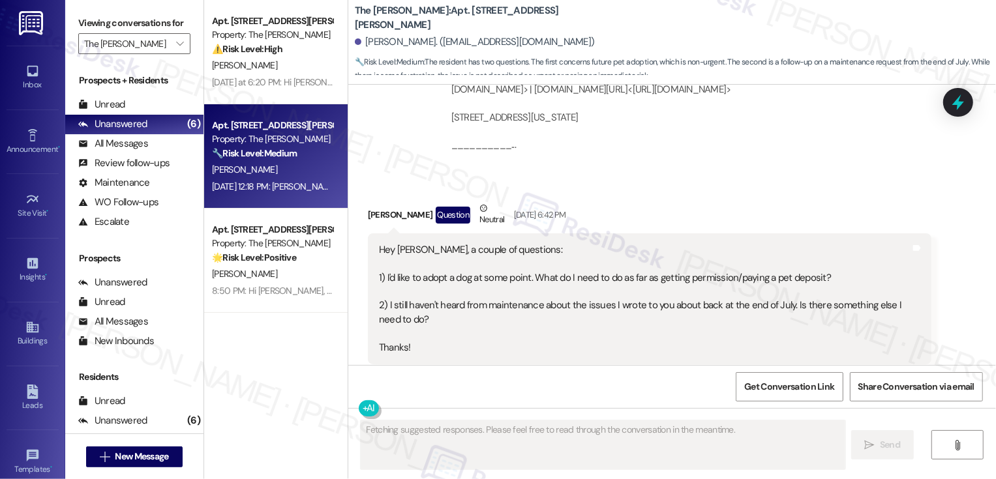
scroll to position [1424, 0]
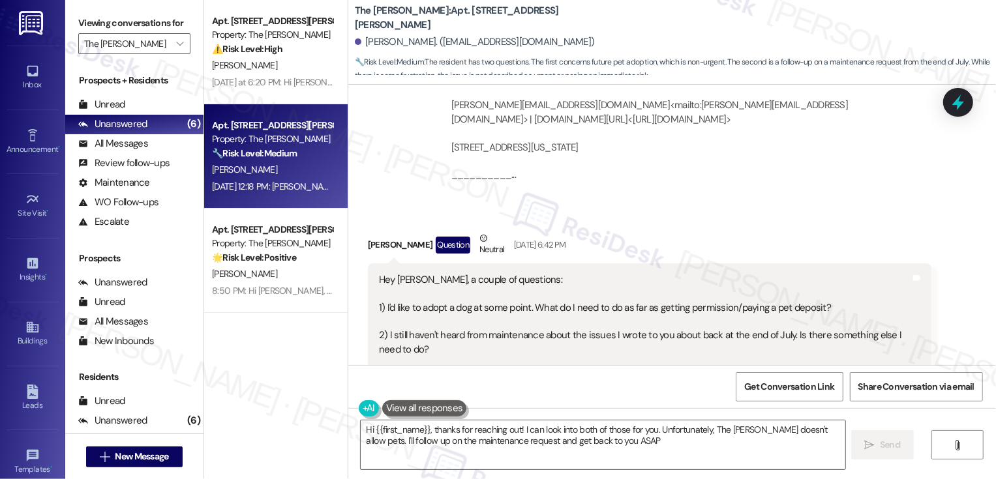
type textarea "Hi {{first_name}}, thanks for reaching out! I can look into both of those for y…"
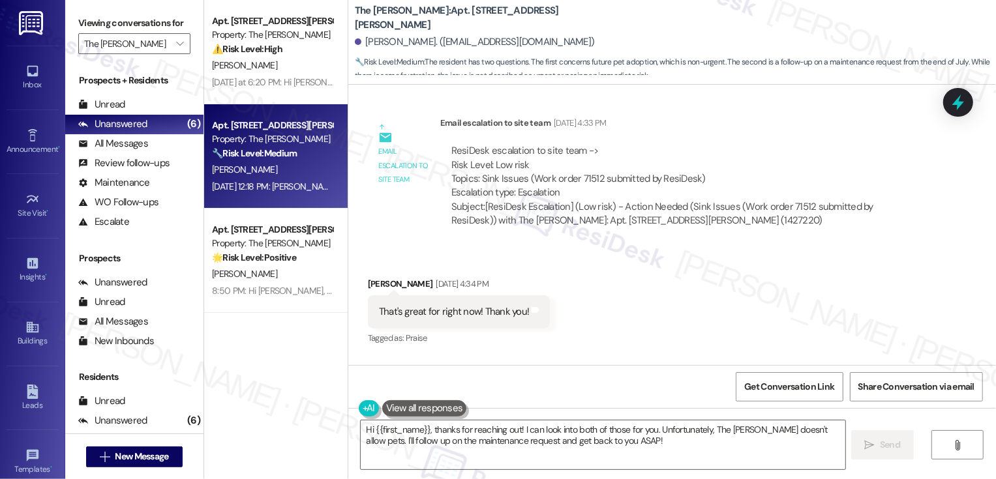
scroll to position [757, 0]
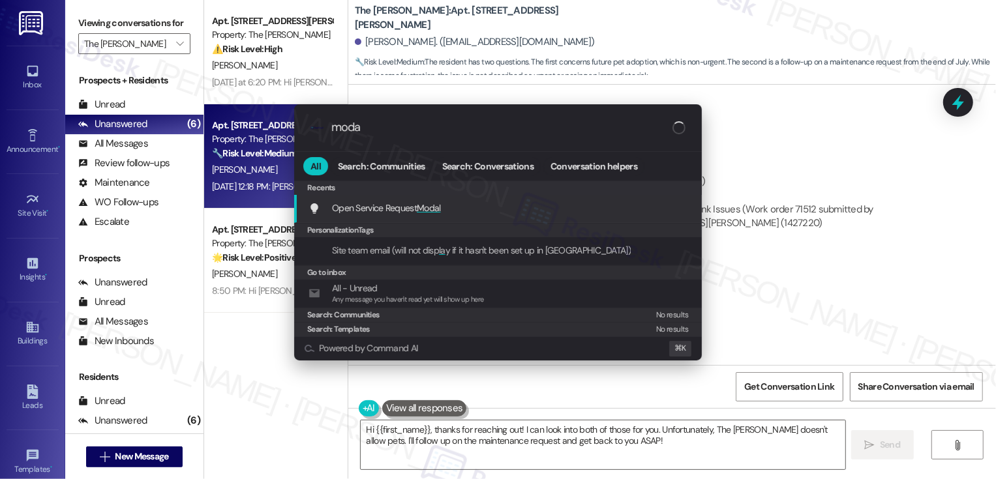
type input "modal"
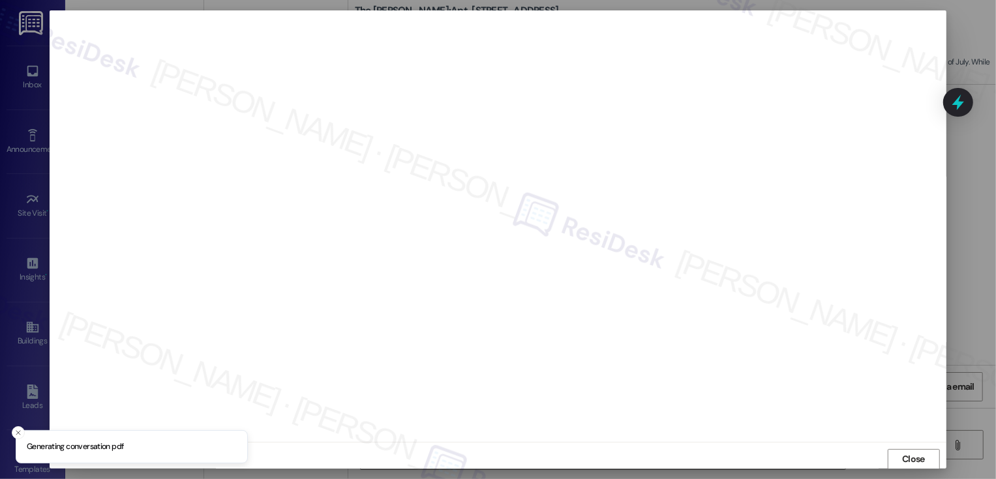
scroll to position [1, 0]
